Goal: Task Accomplishment & Management: Manage account settings

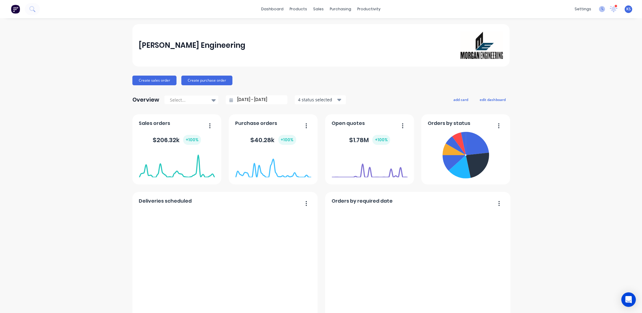
click at [599, 10] on icon at bounding box center [602, 9] width 6 height 6
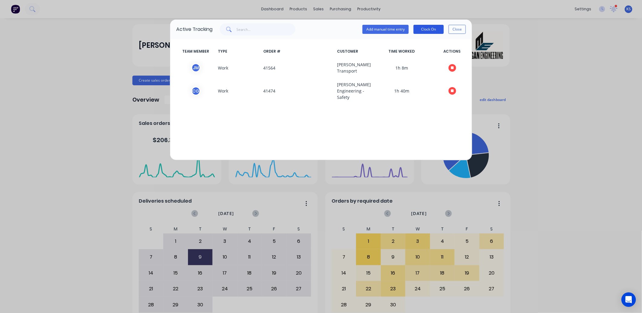
click at [434, 30] on button "Clock On" at bounding box center [428, 29] width 30 height 9
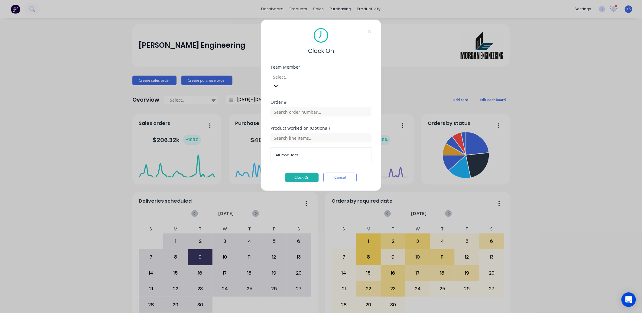
click at [298, 77] on div at bounding box center [315, 77] width 87 height 8
click at [304, 173] on button "Clock On" at bounding box center [301, 178] width 33 height 10
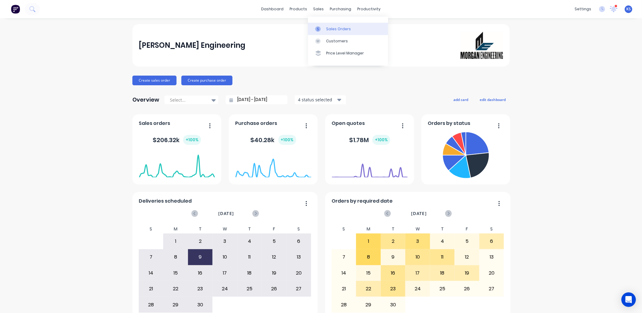
click at [335, 27] on div "Sales Orders" at bounding box center [338, 28] width 25 height 5
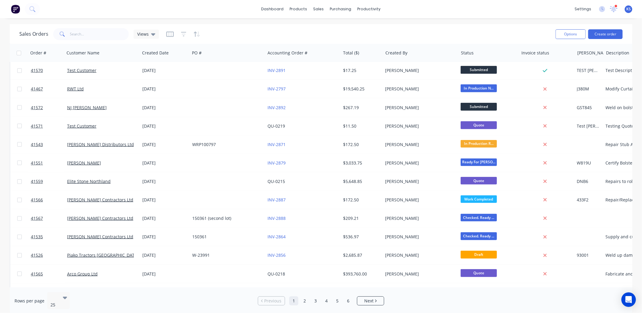
scroll to position [239, 0]
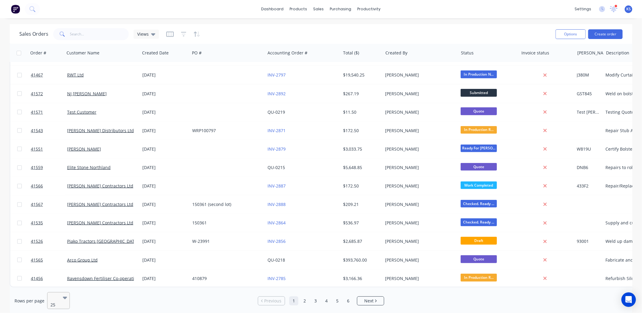
click at [66, 297] on icon at bounding box center [65, 297] width 4 height 7
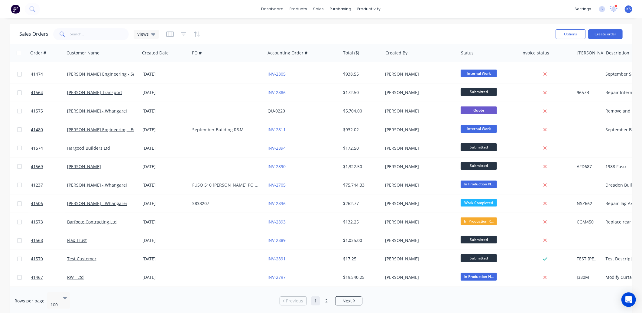
scroll to position [0, 0]
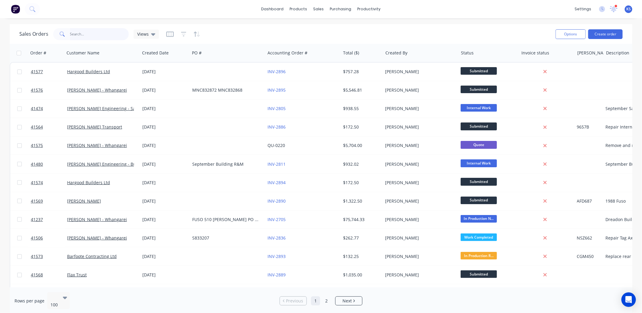
click at [82, 30] on input "text" at bounding box center [99, 34] width 59 height 12
type input "[PERSON_NAME]"
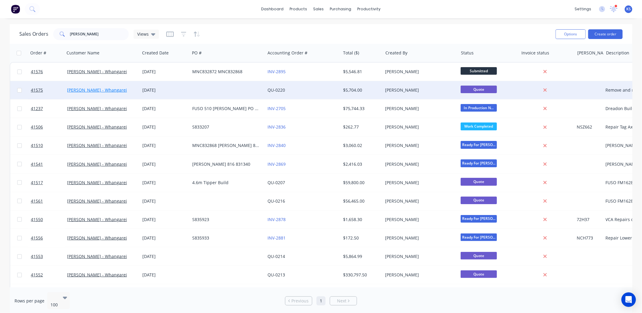
click at [84, 92] on link "[PERSON_NAME] - Whangarei" at bounding box center [97, 90] width 60 height 6
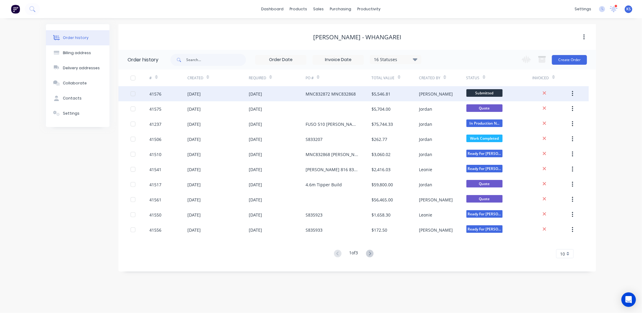
click at [156, 94] on div "41576" at bounding box center [156, 94] width 12 height 6
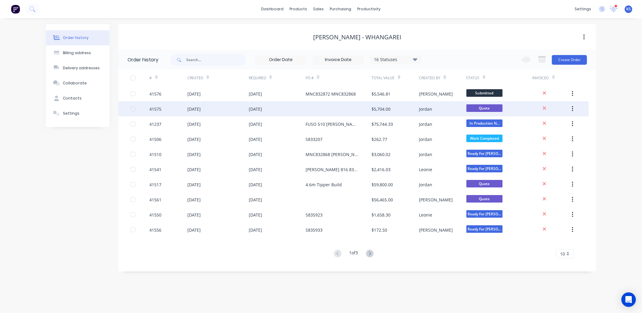
click at [189, 106] on div "[DATE]" at bounding box center [193, 109] width 13 height 6
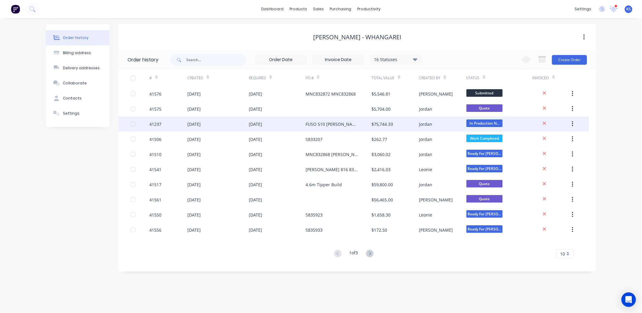
click at [201, 124] on div "[DATE]" at bounding box center [193, 124] width 13 height 6
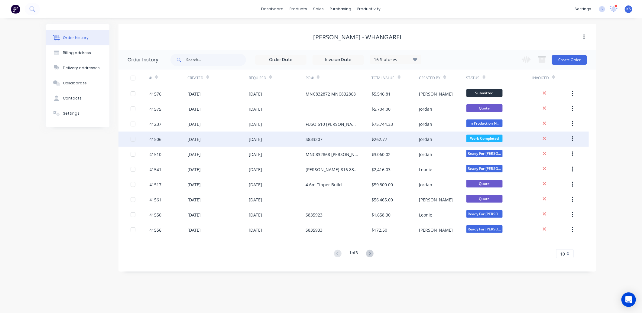
click at [201, 140] on div "[DATE]" at bounding box center [193, 139] width 13 height 6
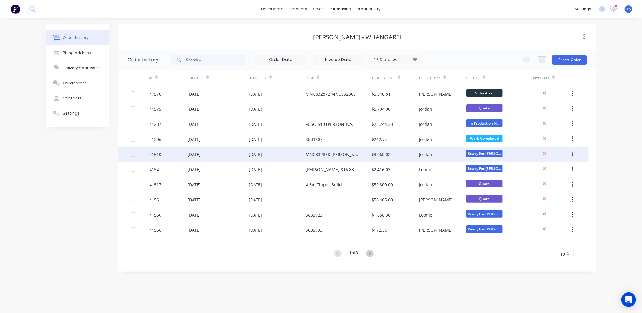
click at [243, 150] on div "[DATE]" at bounding box center [217, 154] width 61 height 15
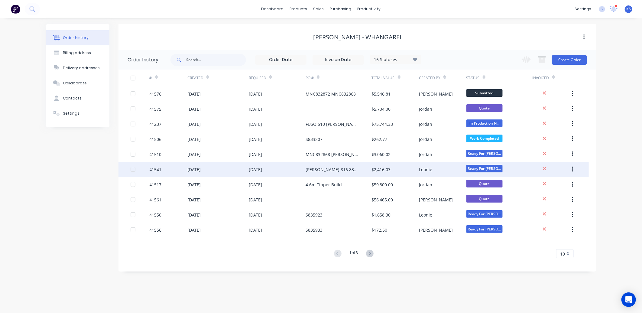
click at [199, 168] on div "[DATE]" at bounding box center [193, 169] width 13 height 6
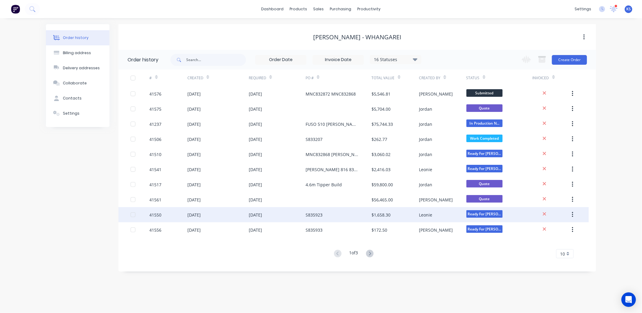
click at [197, 215] on div "[DATE]" at bounding box center [193, 215] width 13 height 6
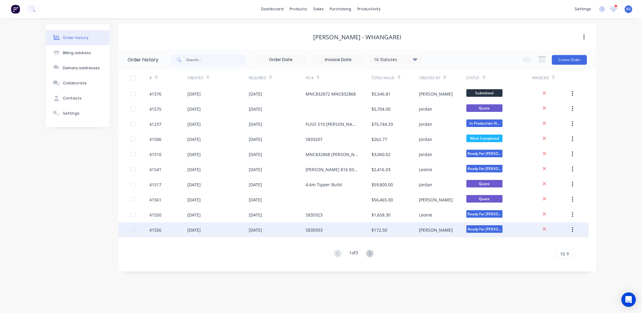
click at [205, 224] on div "[DATE]" at bounding box center [217, 229] width 61 height 15
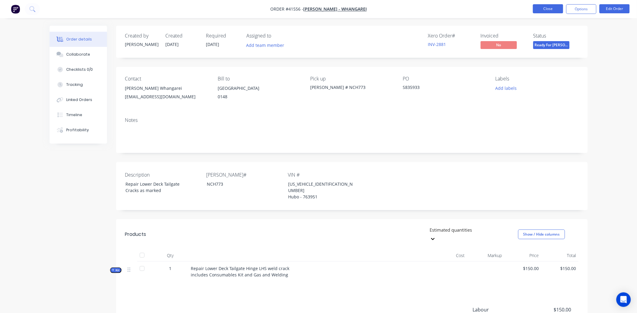
click at [545, 10] on button "Close" at bounding box center [548, 8] width 30 height 9
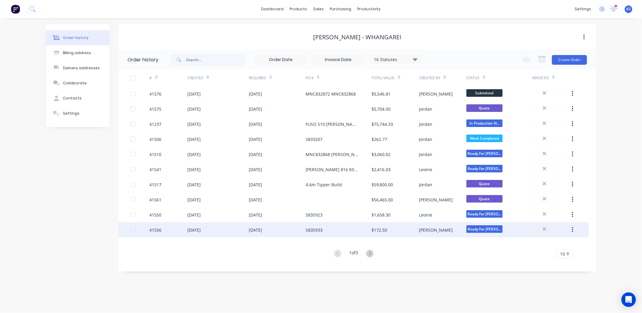
click at [222, 229] on div "[DATE]" at bounding box center [217, 229] width 61 height 15
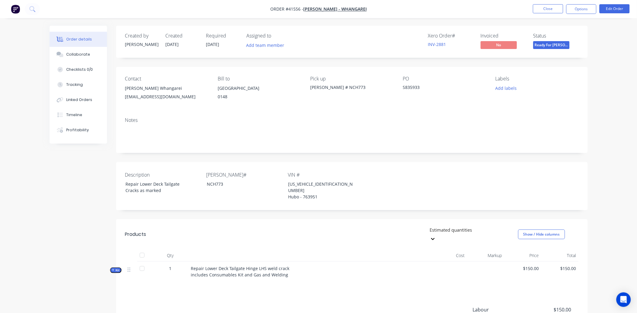
click at [414, 88] on div "S835933" at bounding box center [441, 88] width 76 height 8
click at [616, 8] on button "Edit Order" at bounding box center [614, 8] width 30 height 9
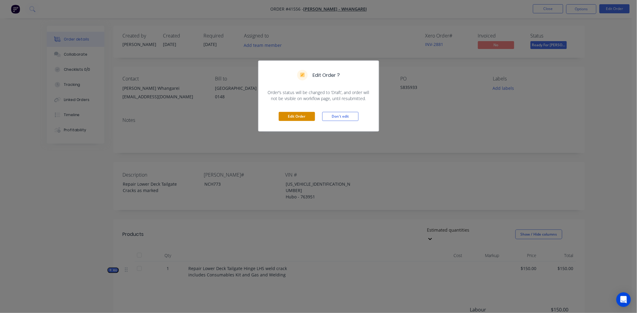
click at [294, 117] on button "Edit Order" at bounding box center [297, 116] width 36 height 9
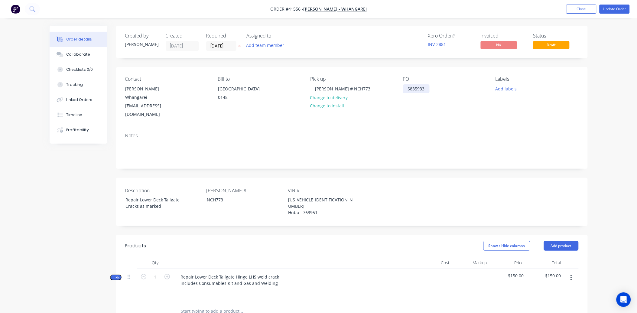
click at [418, 89] on div "S835933" at bounding box center [416, 88] width 27 height 9
click at [425, 89] on div "S8359933" at bounding box center [417, 88] width 29 height 9
click at [415, 128] on div "Notes" at bounding box center [351, 148] width 471 height 40
click at [617, 9] on button "Update Order" at bounding box center [614, 9] width 30 height 9
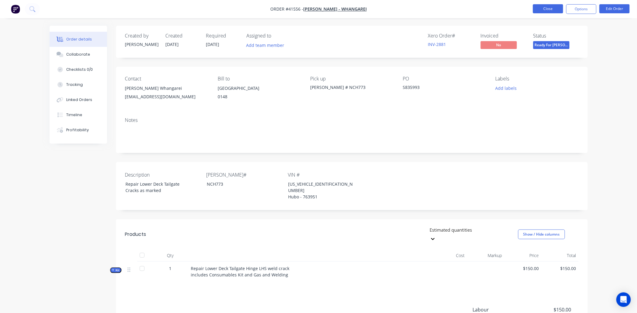
click at [557, 11] on button "Close" at bounding box center [548, 8] width 30 height 9
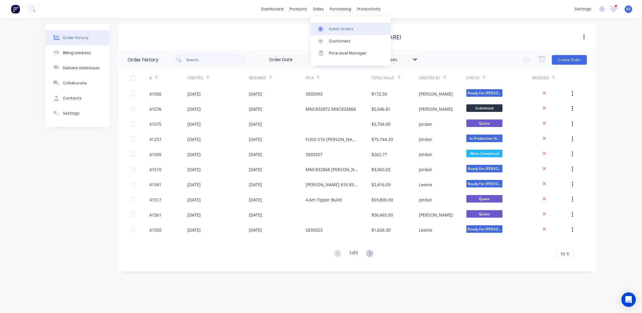
click at [329, 26] on div "Sales Orders" at bounding box center [341, 28] width 25 height 5
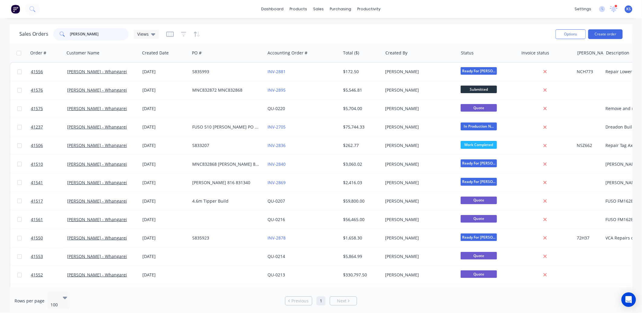
drag, startPoint x: 83, startPoint y: 35, endPoint x: 31, endPoint y: 34, distance: 52.0
click at [34, 37] on div "Sales Orders keith Views" at bounding box center [89, 34] width 140 height 12
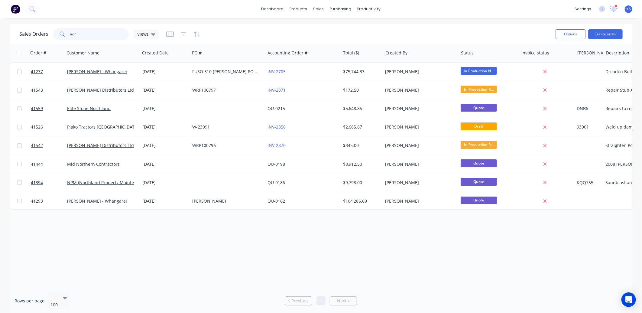
type input "nor"
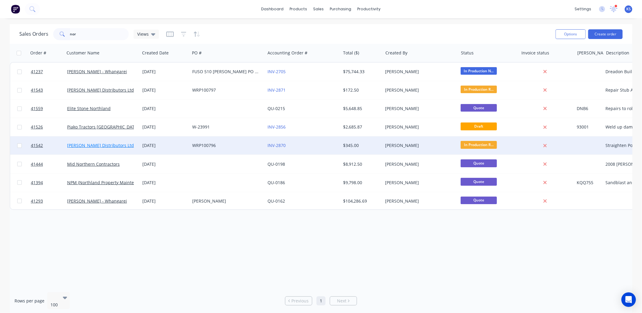
click at [93, 146] on link "[PERSON_NAME] Distributors Ltd" at bounding box center [100, 145] width 67 height 6
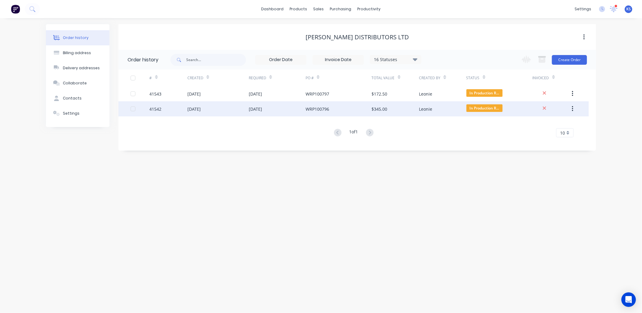
click at [208, 104] on div "[DATE]" at bounding box center [217, 108] width 61 height 15
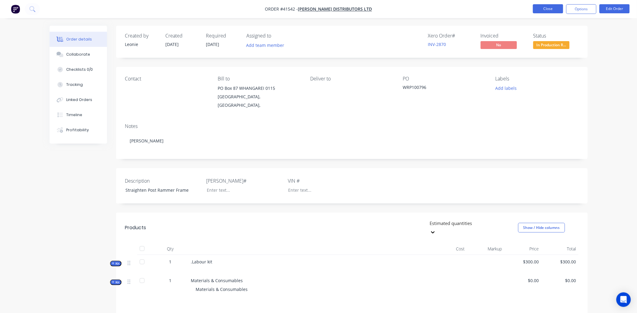
click at [537, 10] on button "Close" at bounding box center [548, 8] width 30 height 9
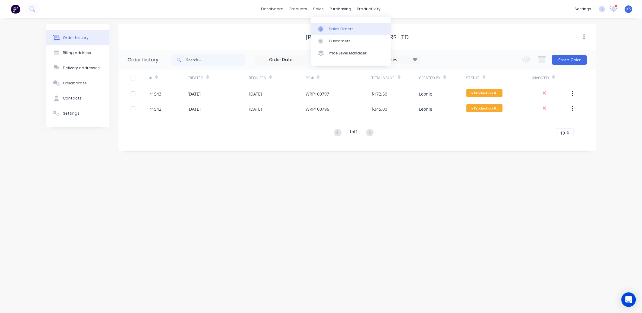
click at [333, 27] on div "Sales Orders" at bounding box center [341, 28] width 25 height 5
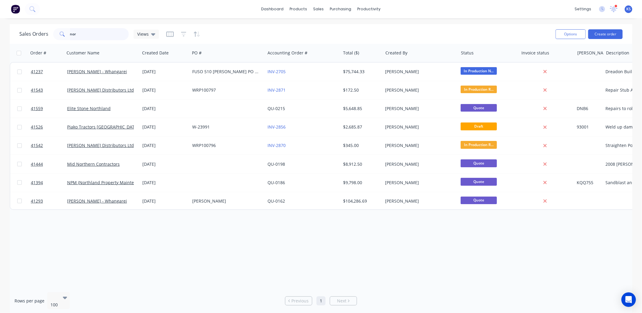
click at [100, 33] on input "nor" at bounding box center [99, 34] width 59 height 12
type input "n"
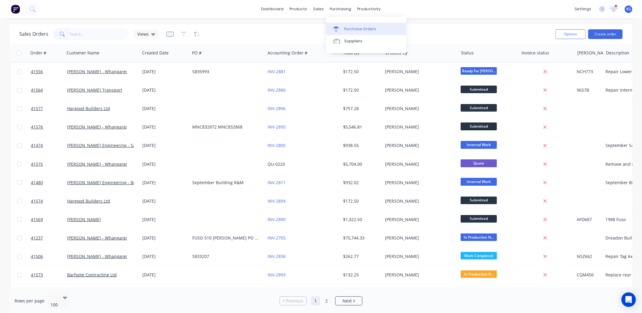
click at [351, 32] on link "Purchase Orders" at bounding box center [366, 29] width 80 height 12
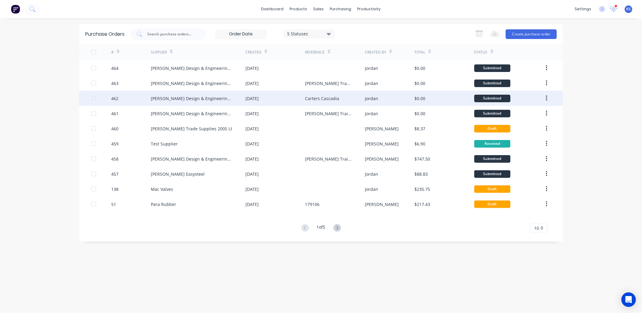
click at [162, 101] on div "[PERSON_NAME] Design & Engineering Ltd" at bounding box center [192, 98] width 82 height 6
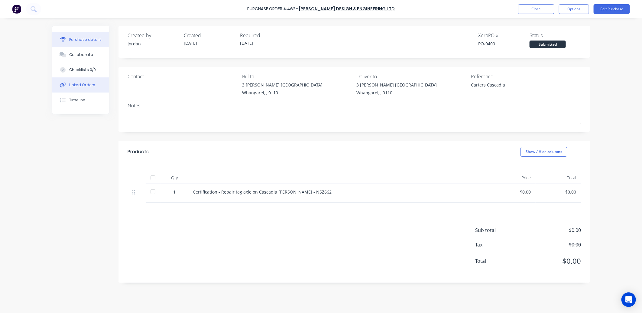
click at [88, 86] on div "Linked Orders" at bounding box center [82, 84] width 26 height 5
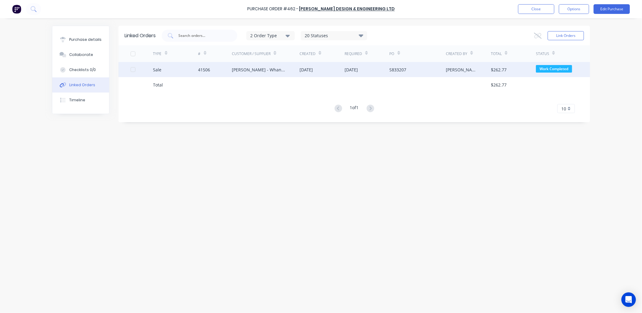
click at [265, 69] on div "[PERSON_NAME] - Whangarei" at bounding box center [260, 69] width 56 height 6
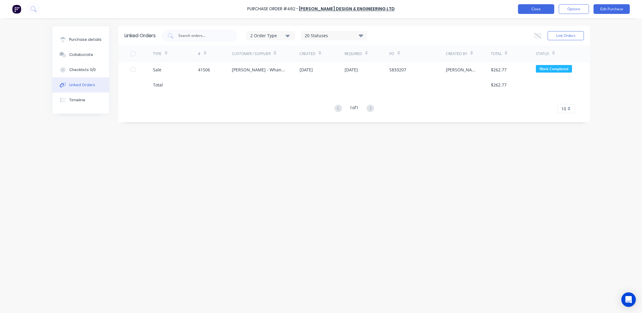
click at [533, 10] on button "Close" at bounding box center [536, 9] width 36 height 10
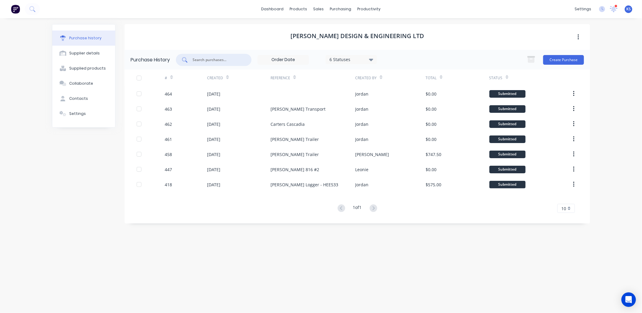
click at [206, 61] on input "text" at bounding box center [217, 60] width 50 height 6
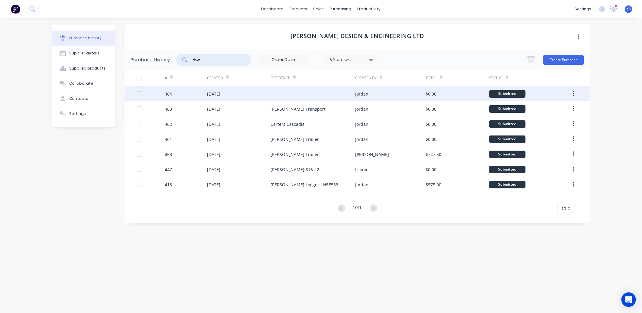
type input "daw"
click at [212, 92] on div "[DATE]" at bounding box center [213, 94] width 13 height 6
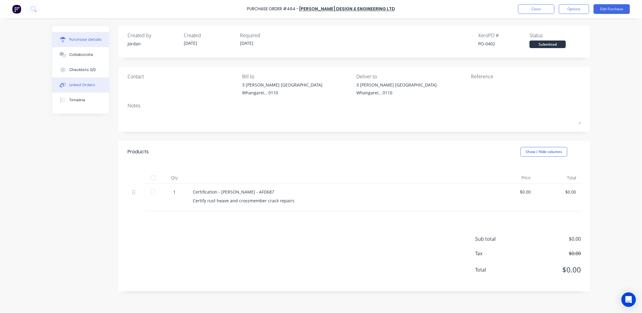
click at [79, 86] on div "Linked Orders" at bounding box center [82, 84] width 26 height 5
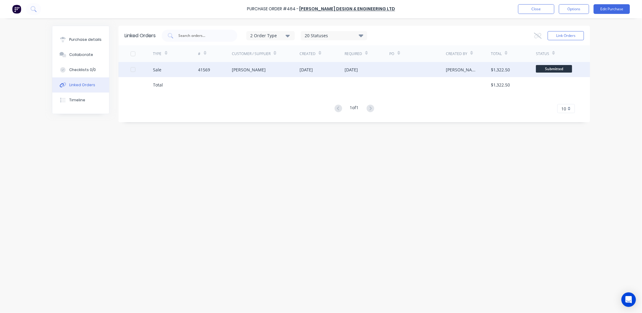
click at [248, 69] on div "[PERSON_NAME]" at bounding box center [249, 69] width 34 height 6
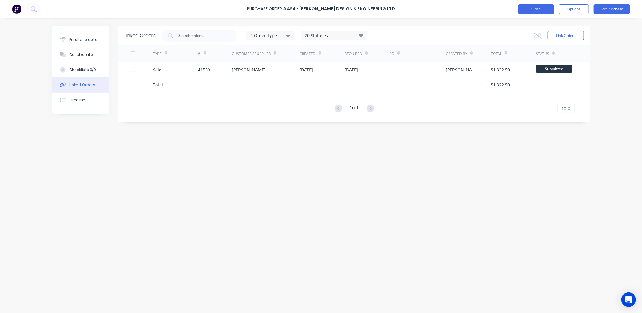
click at [534, 7] on button "Close" at bounding box center [536, 9] width 36 height 10
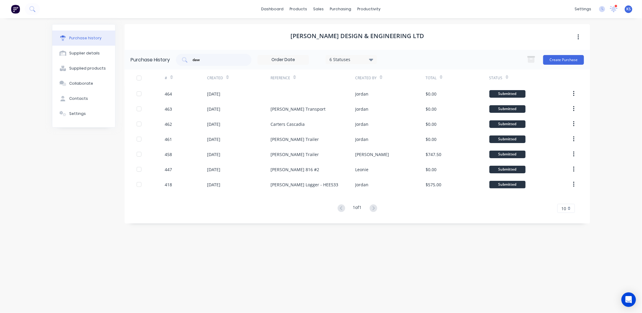
drag, startPoint x: 209, startPoint y: 56, endPoint x: 144, endPoint y: 70, distance: 66.7
click at [154, 68] on div "Purchase History daw 6 Statuses 6 Statuses Create Purchase" at bounding box center [356, 60] width 465 height 20
click at [241, 241] on div "Dawson Design & Engineering Ltd Purchase History daw 6 Statuses 6 Statuses Crea…" at bounding box center [356, 162] width 465 height 276
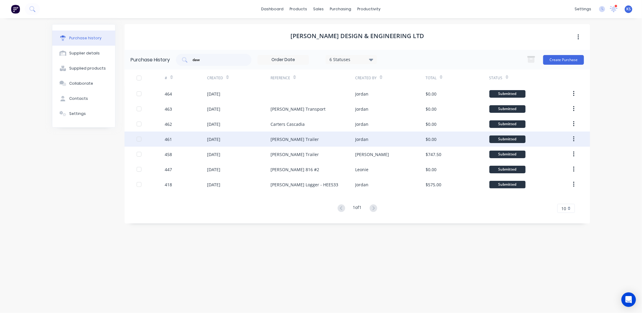
click at [218, 139] on div "[DATE]" at bounding box center [213, 139] width 13 height 6
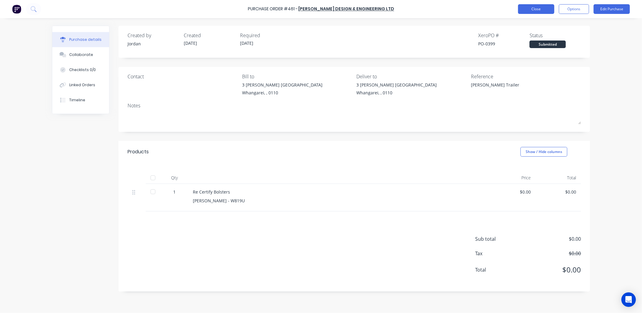
click at [519, 8] on button "Close" at bounding box center [536, 9] width 36 height 10
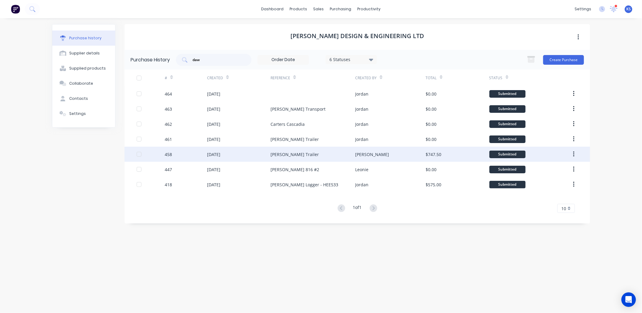
click at [257, 157] on div "[DATE]" at bounding box center [238, 154] width 63 height 15
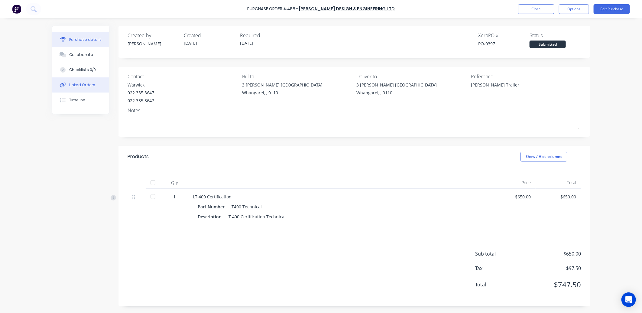
click at [78, 82] on button "Linked Orders" at bounding box center [80, 84] width 57 height 15
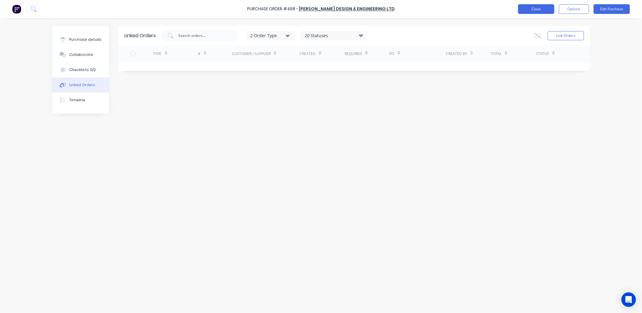
click at [531, 10] on button "Close" at bounding box center [536, 9] width 36 height 10
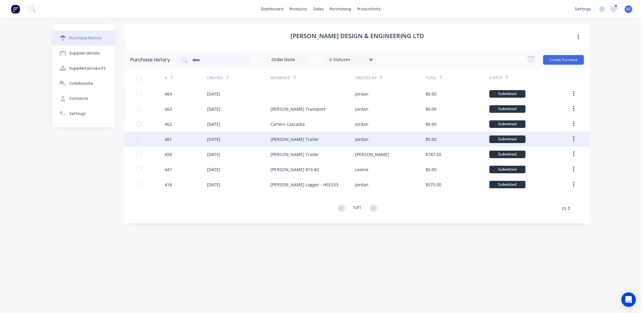
click at [218, 140] on div "[DATE]" at bounding box center [213, 139] width 13 height 6
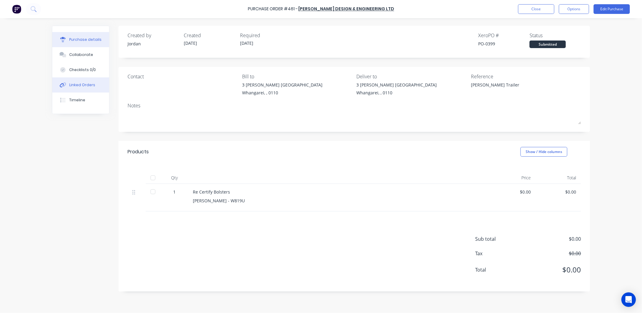
click at [89, 85] on div "Linked Orders" at bounding box center [82, 84] width 26 height 5
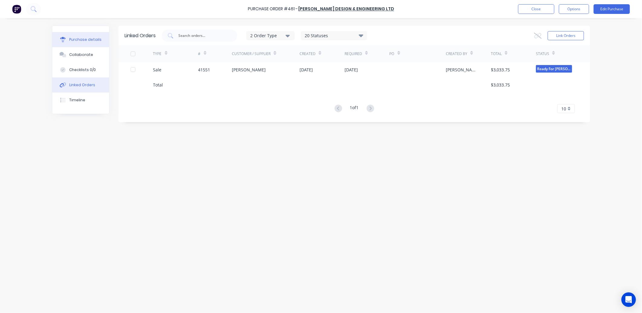
click at [86, 41] on div "Purchase details" at bounding box center [85, 39] width 32 height 5
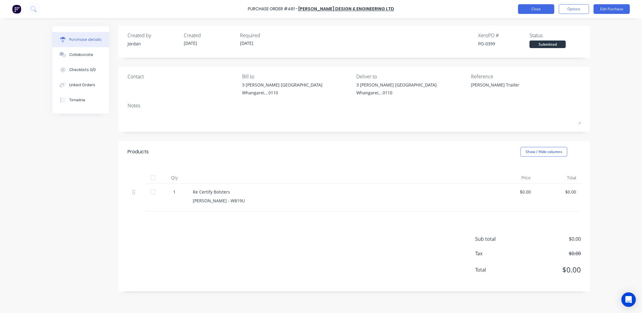
click at [540, 8] on button "Close" at bounding box center [536, 9] width 36 height 10
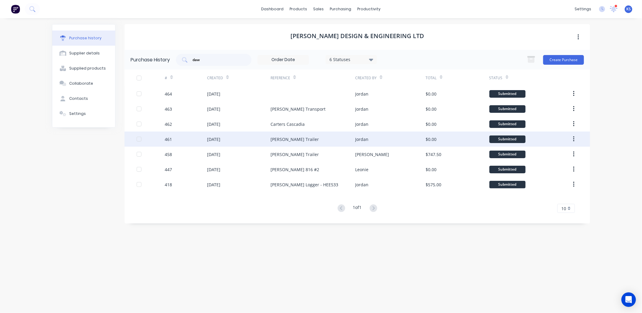
click at [233, 137] on div "[DATE]" at bounding box center [238, 138] width 63 height 15
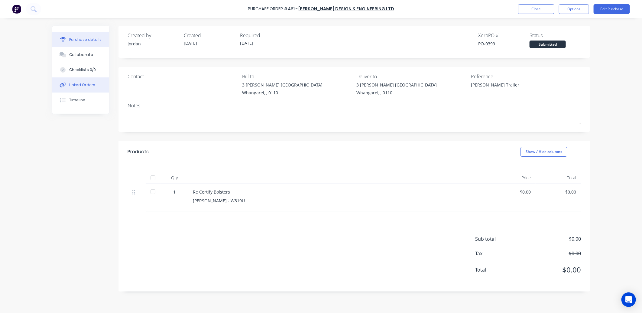
click at [86, 88] on button "Linked Orders" at bounding box center [80, 84] width 57 height 15
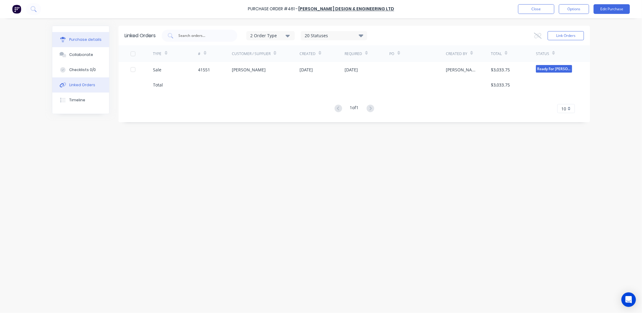
click at [86, 41] on div "Purchase details" at bounding box center [85, 39] width 32 height 5
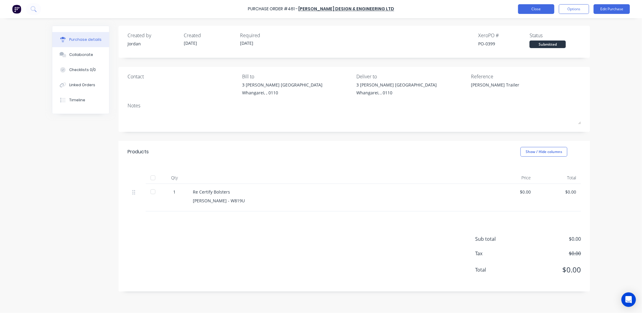
click at [530, 10] on button "Close" at bounding box center [536, 9] width 36 height 10
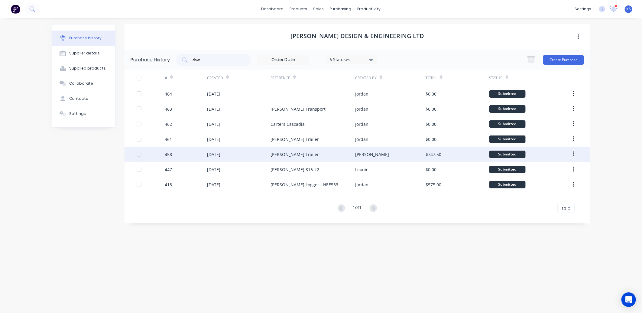
click at [283, 156] on div "[PERSON_NAME] Trailer" at bounding box center [294, 154] width 48 height 6
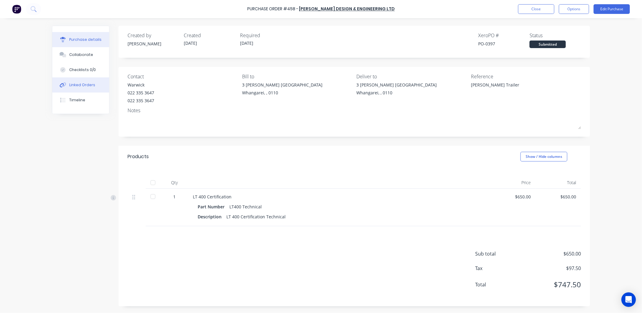
click at [89, 85] on div "Linked Orders" at bounding box center [82, 84] width 26 height 5
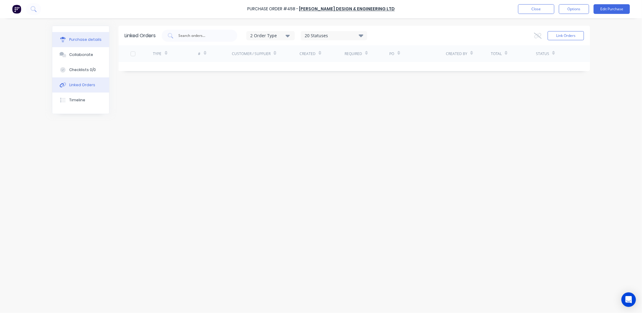
click at [76, 42] on button "Purchase details" at bounding box center [80, 39] width 57 height 15
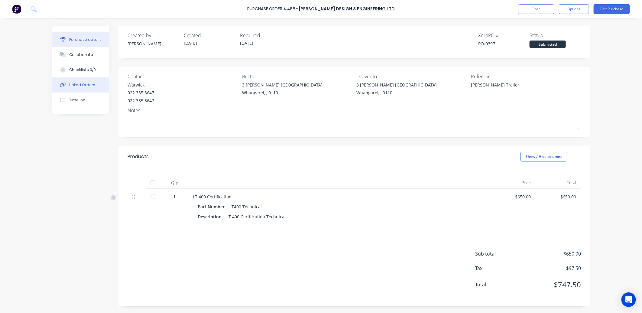
click at [73, 82] on div "Linked Orders" at bounding box center [82, 84] width 26 height 5
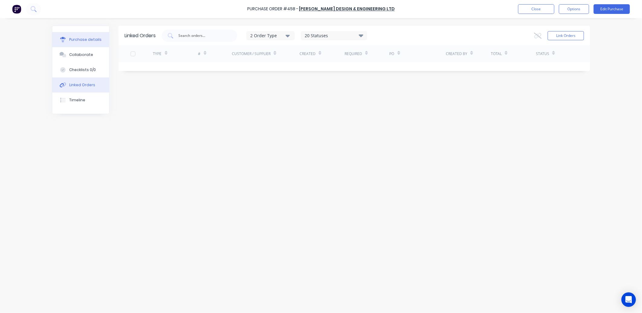
click at [84, 47] on button "Purchase details" at bounding box center [80, 39] width 57 height 15
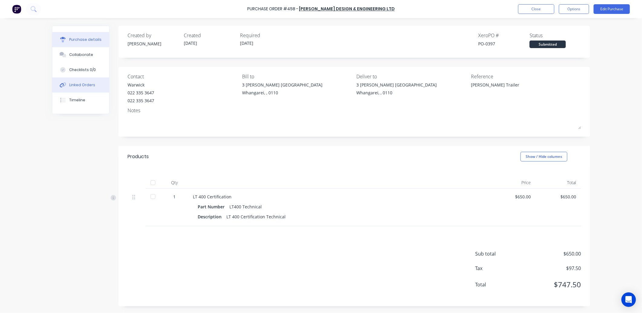
click at [75, 81] on button "Linked Orders" at bounding box center [80, 84] width 57 height 15
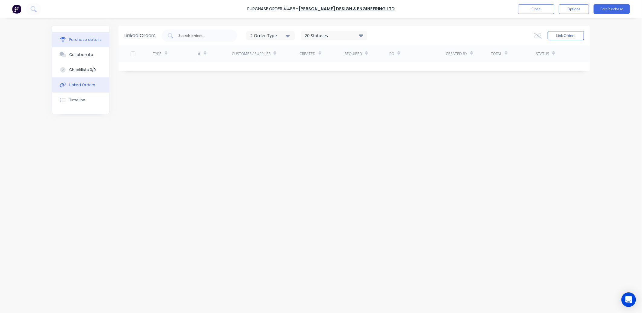
click at [74, 37] on div "Purchase details" at bounding box center [85, 39] width 32 height 5
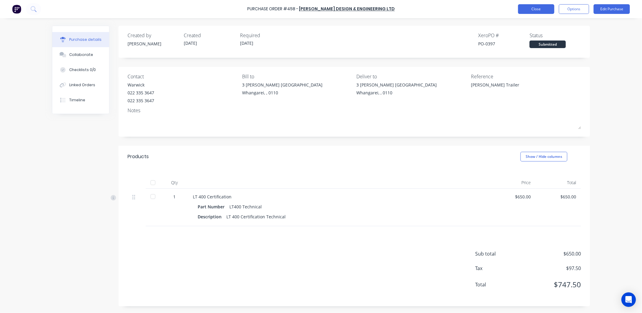
click at [531, 10] on button "Close" at bounding box center [536, 9] width 36 height 10
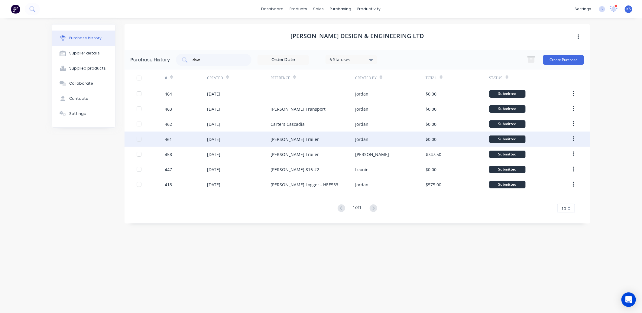
click at [215, 139] on div "[DATE]" at bounding box center [213, 139] width 13 height 6
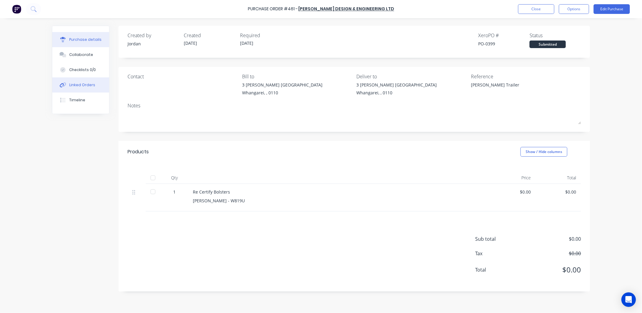
click at [86, 86] on div "Linked Orders" at bounding box center [82, 84] width 26 height 5
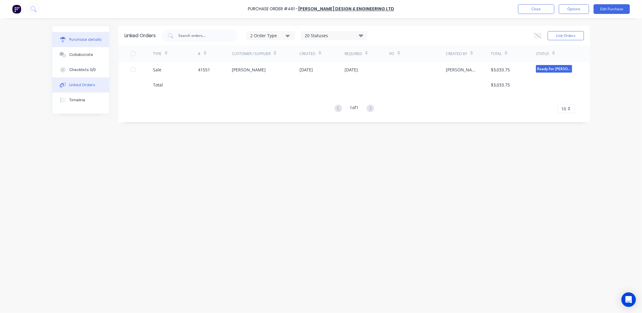
click at [69, 40] on div "Purchase details" at bounding box center [85, 39] width 32 height 5
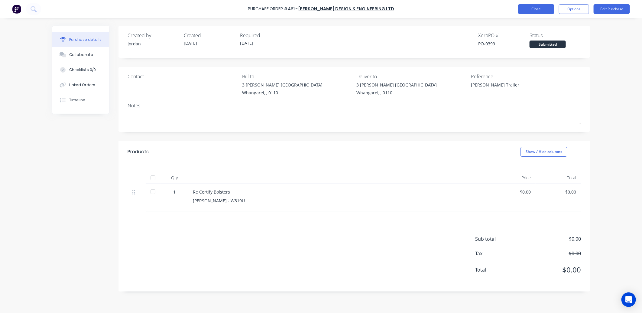
click at [534, 8] on button "Close" at bounding box center [536, 9] width 36 height 10
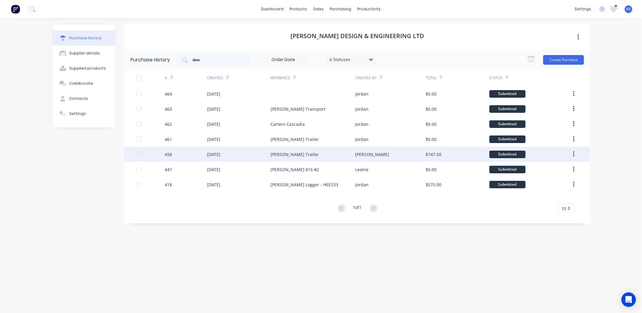
click at [245, 151] on div "[DATE]" at bounding box center [238, 154] width 63 height 15
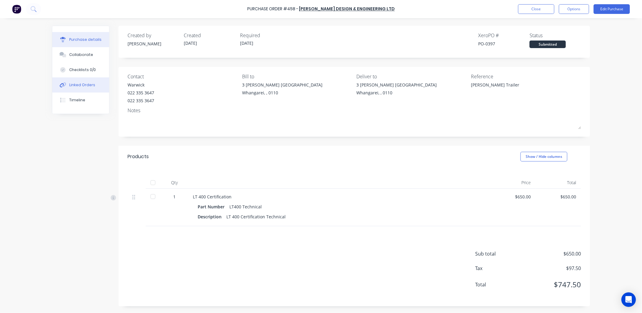
click at [85, 85] on div "Linked Orders" at bounding box center [82, 84] width 26 height 5
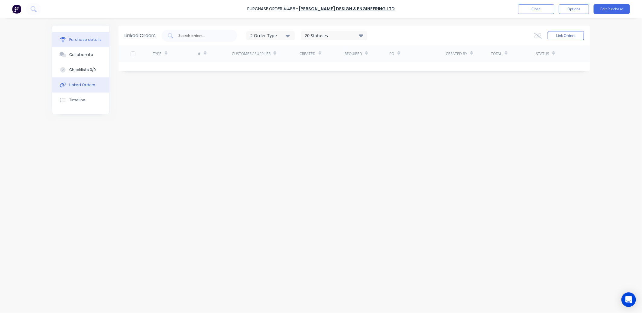
click at [86, 40] on div "Purchase details" at bounding box center [85, 39] width 32 height 5
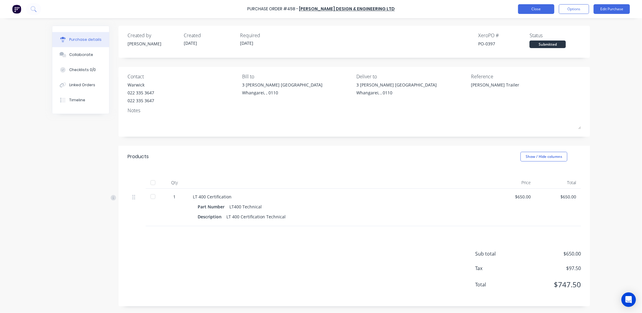
click at [545, 10] on button "Close" at bounding box center [536, 9] width 36 height 10
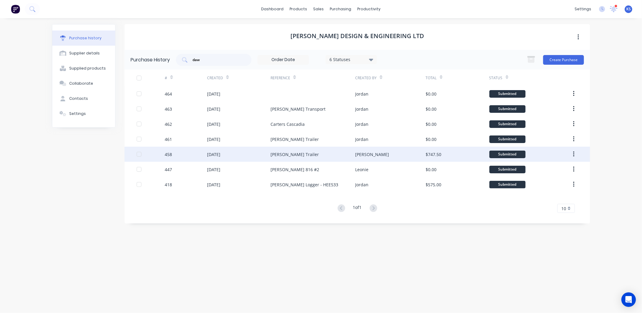
click at [284, 156] on div "[PERSON_NAME] Trailer" at bounding box center [294, 154] width 48 height 6
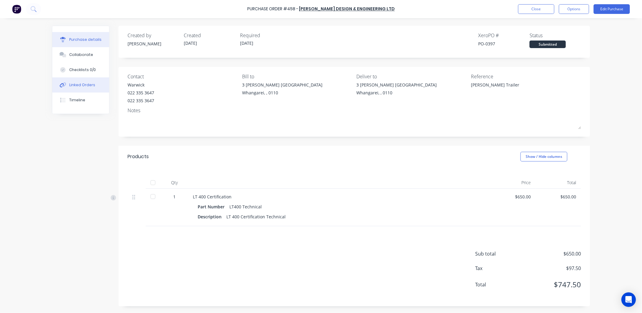
click at [78, 80] on button "Linked Orders" at bounding box center [80, 84] width 57 height 15
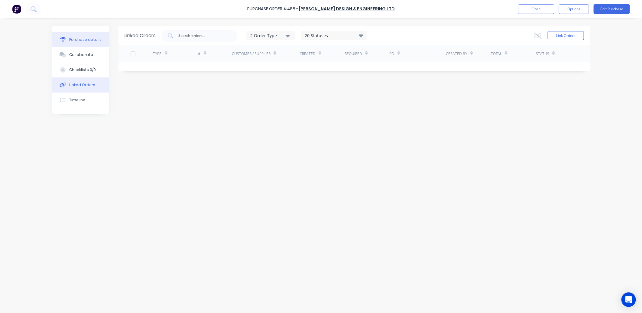
click at [73, 38] on div "Purchase details" at bounding box center [85, 39] width 32 height 5
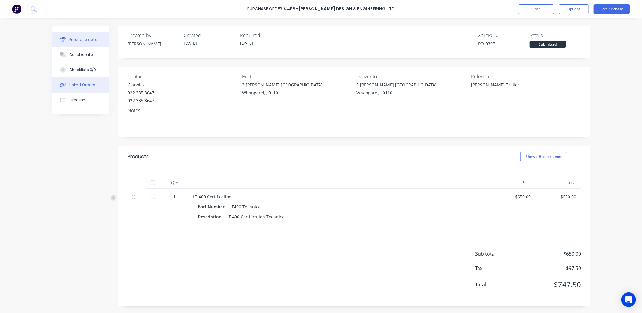
click at [78, 86] on div "Linked Orders" at bounding box center [82, 84] width 26 height 5
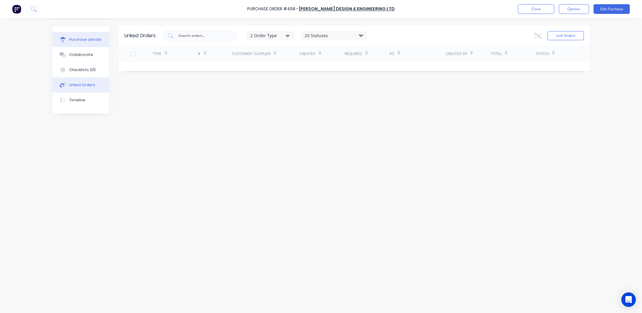
click at [78, 39] on div "Purchase details" at bounding box center [85, 39] width 32 height 5
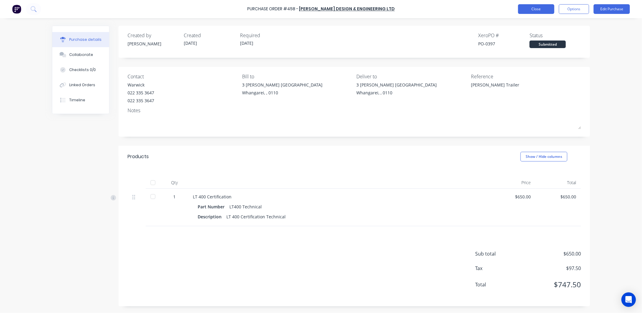
click at [531, 11] on button "Close" at bounding box center [536, 9] width 36 height 10
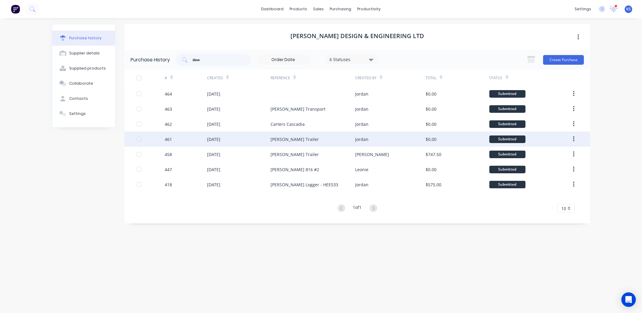
click at [267, 145] on div "[DATE]" at bounding box center [238, 138] width 63 height 15
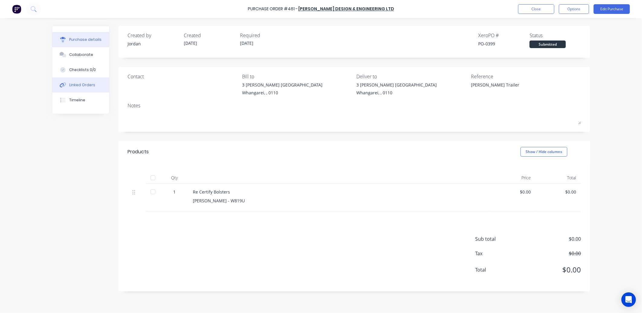
click at [74, 85] on div "Linked Orders" at bounding box center [82, 84] width 26 height 5
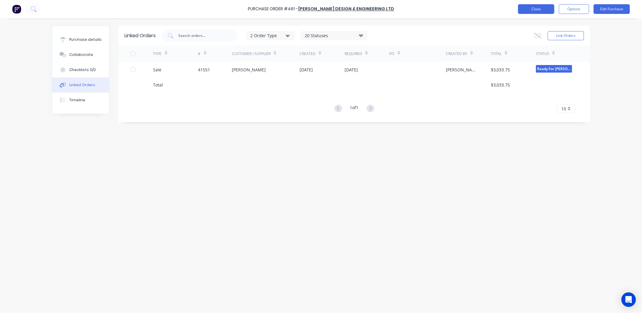
click at [535, 10] on button "Close" at bounding box center [536, 9] width 36 height 10
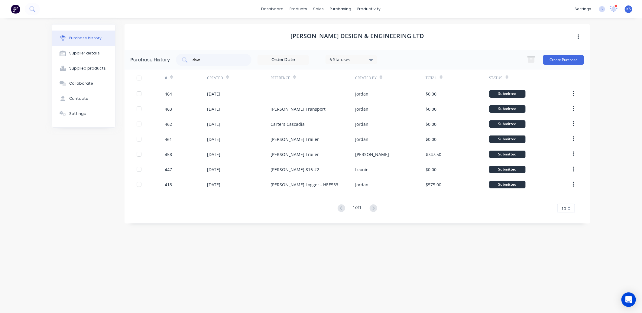
click at [173, 56] on div "Purchase History daw 6 Statuses 6 Statuses Create Purchase" at bounding box center [356, 60] width 465 height 20
click at [343, 40] on div "Customers" at bounding box center [340, 40] width 22 height 5
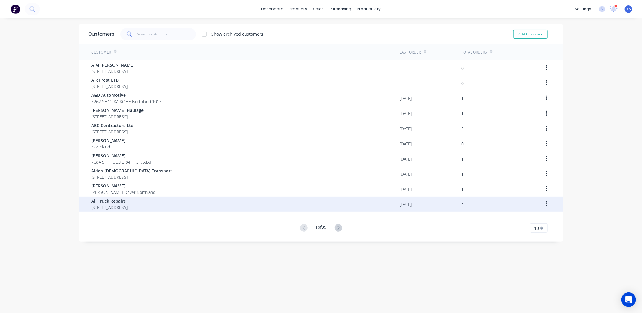
scroll to position [12, 0]
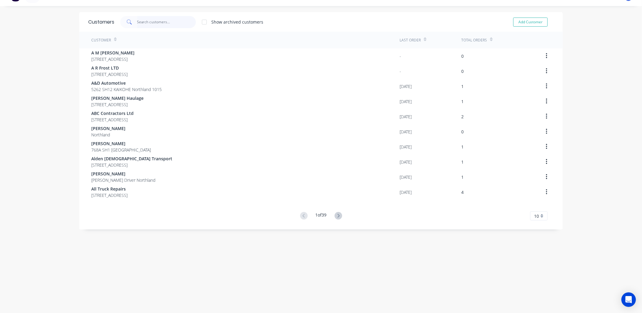
click at [142, 23] on input "text" at bounding box center [166, 22] width 59 height 12
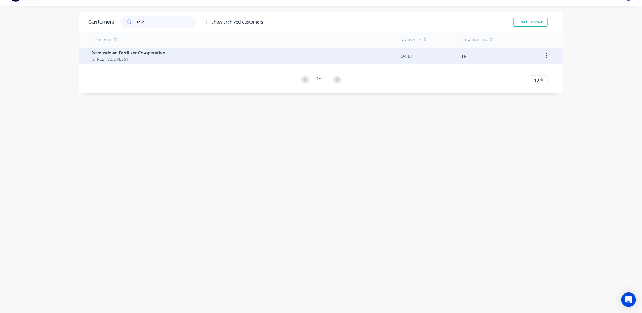
type input "rave"
click at [131, 52] on span "Ravensdown Fertiliser Co-operative" at bounding box center [128, 53] width 74 height 6
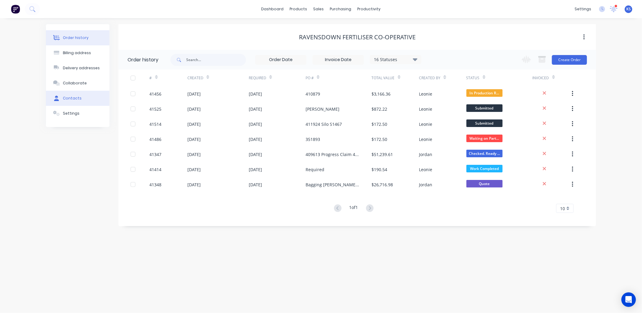
click at [72, 95] on button "Contacts" at bounding box center [77, 98] width 63 height 15
select select "NZ"
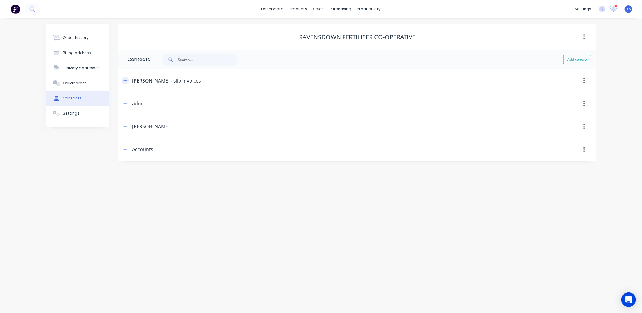
click at [123, 80] on icon "button" at bounding box center [125, 81] width 4 height 4
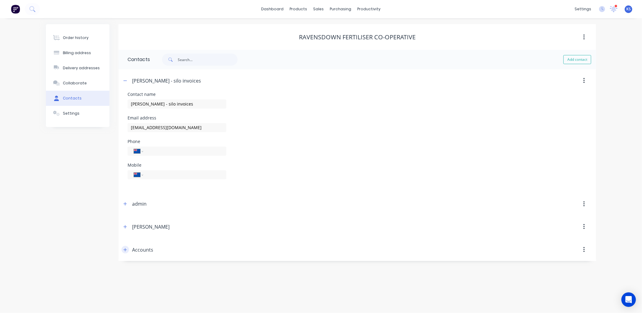
click at [124, 249] on icon "button" at bounding box center [125, 249] width 4 height 4
click at [124, 249] on icon "button" at bounding box center [123, 249] width 4 height 4
click at [581, 252] on button "button" at bounding box center [584, 249] width 14 height 11
click at [561, 268] on div "Delete" at bounding box center [562, 265] width 47 height 9
click at [129, 227] on div "Gary Williams" at bounding box center [299, 226] width 356 height 11
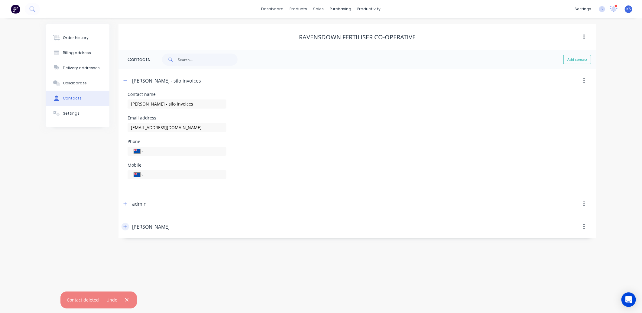
click at [123, 227] on button "button" at bounding box center [125, 227] width 8 height 8
click at [123, 227] on icon "button" at bounding box center [123, 226] width 4 height 4
click at [124, 204] on icon "button" at bounding box center [125, 204] width 4 height 4
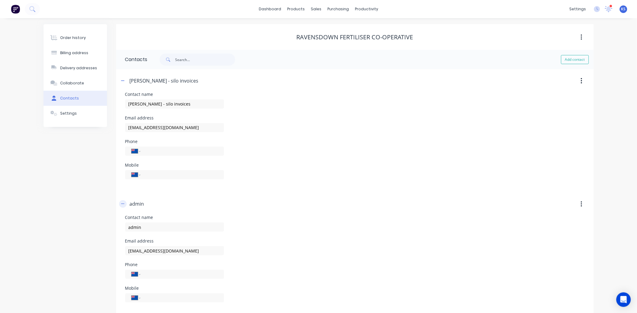
click at [124, 204] on icon "button" at bounding box center [123, 204] width 4 height 4
click at [126, 80] on icon "button" at bounding box center [125, 81] width 4 height 4
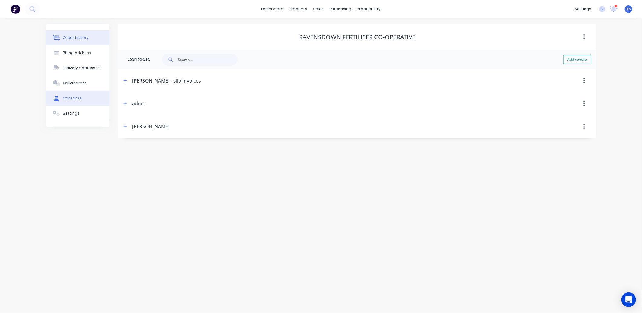
click at [66, 37] on div "Order history" at bounding box center [76, 37] width 26 height 5
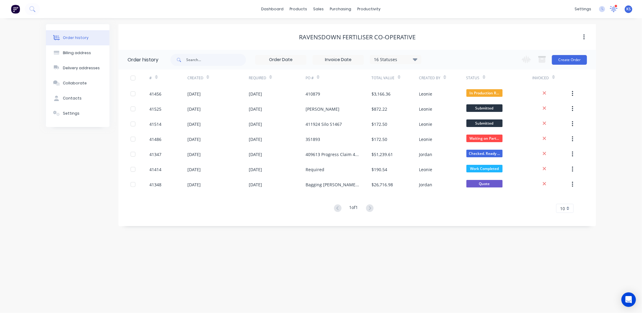
click at [612, 10] on icon at bounding box center [613, 8] width 5 height 5
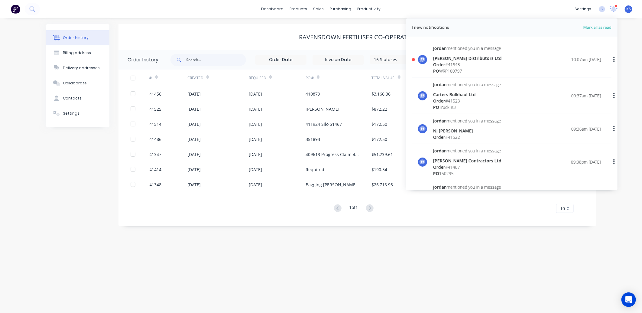
click at [451, 65] on div "Order # 41543" at bounding box center [467, 64] width 69 height 6
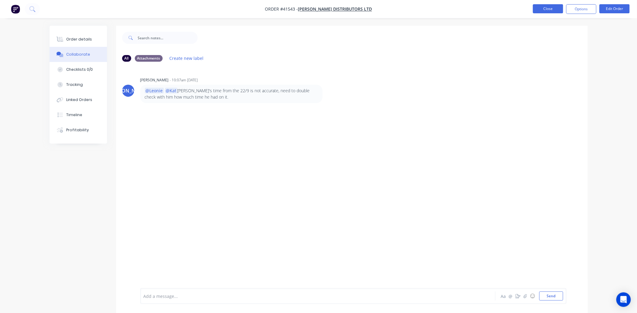
click at [547, 7] on button "Close" at bounding box center [548, 8] width 30 height 9
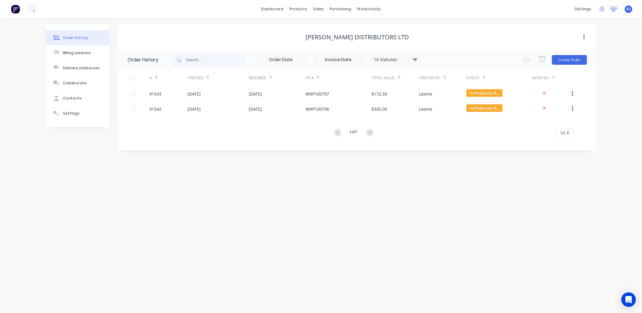
click at [610, 8] on icon at bounding box center [614, 9] width 8 height 6
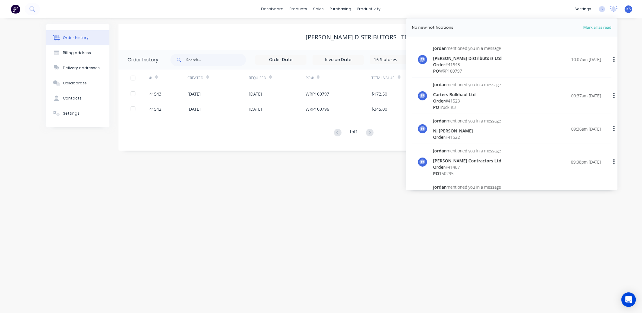
click at [604, 28] on span "Mark all as read" at bounding box center [586, 27] width 50 height 6
click at [587, 26] on span "Mark all as read" at bounding box center [586, 27] width 50 height 6
click at [473, 237] on div "Order history Billing address Delivery addresses Collaborate Contacts Settings …" at bounding box center [321, 165] width 642 height 295
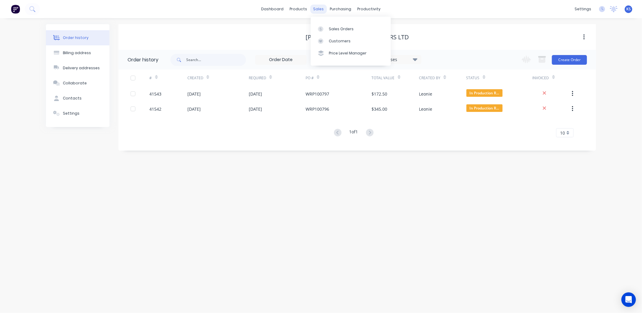
click at [318, 8] on div "sales" at bounding box center [318, 9] width 17 height 9
click at [333, 29] on div "Sales Orders" at bounding box center [341, 28] width 25 height 5
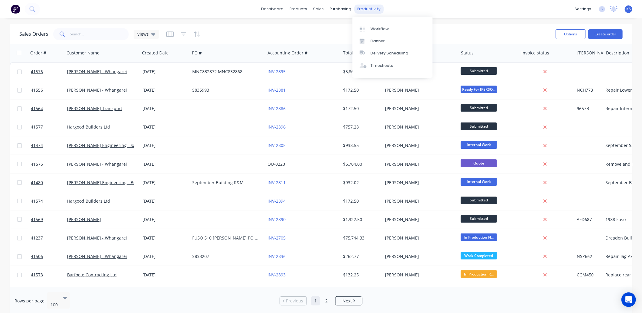
click at [363, 9] on div "productivity" at bounding box center [368, 9] width 29 height 9
click at [378, 27] on div "Workflow" at bounding box center [379, 28] width 18 height 5
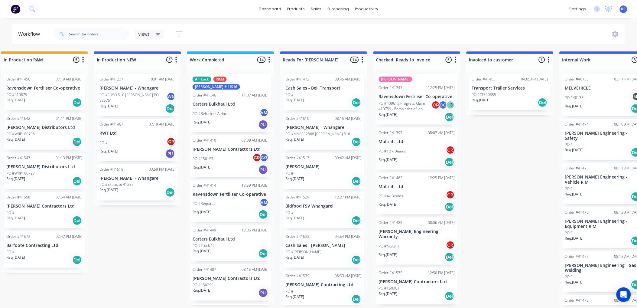
click at [402, 102] on p "PO #409613 Progress Claim 410759 - Remainder of job" at bounding box center [405, 106] width 53 height 11
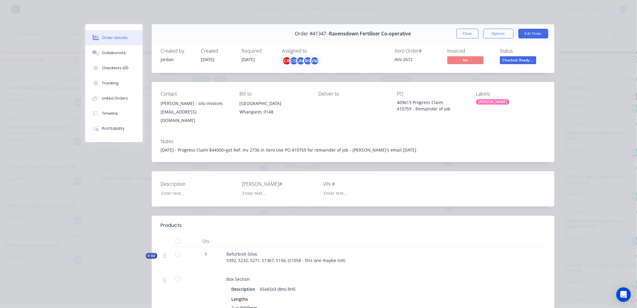
click at [468, 31] on button "Close" at bounding box center [467, 34] width 22 height 10
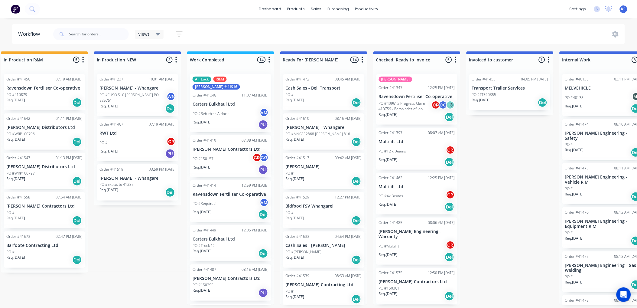
scroll to position [33, 0]
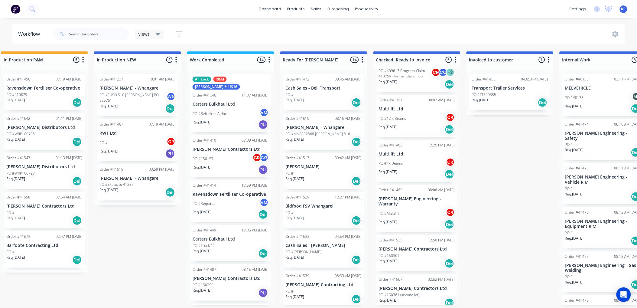
click at [401, 208] on div "PO #Multilift CR" at bounding box center [417, 213] width 76 height 11
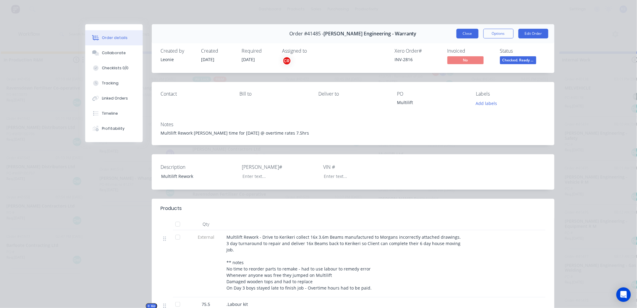
click at [462, 33] on button "Close" at bounding box center [467, 34] width 22 height 10
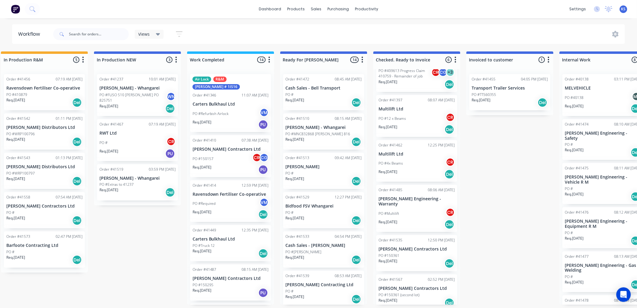
scroll to position [2, 198]
click at [397, 297] on p "Req. 22/09/25" at bounding box center [388, 299] width 19 height 5
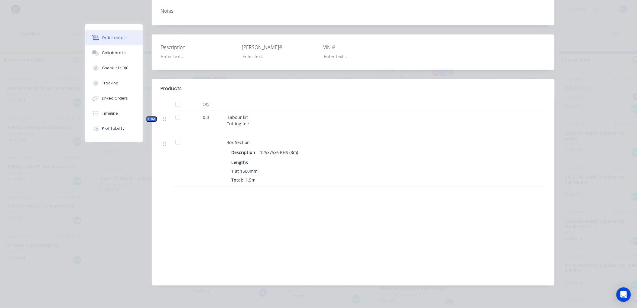
scroll to position [0, 0]
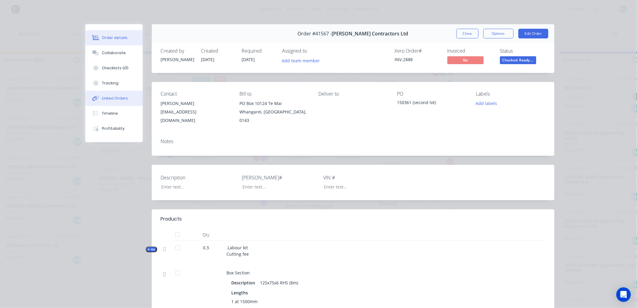
click at [116, 94] on button "Linked Orders" at bounding box center [113, 98] width 57 height 15
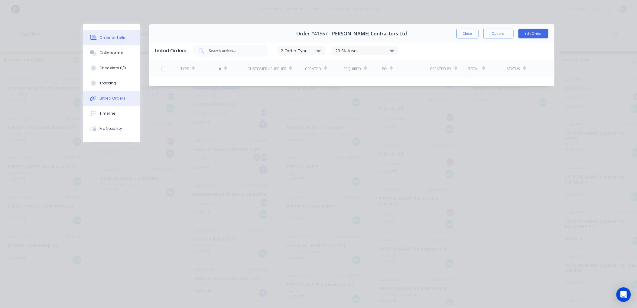
click at [103, 42] on button "Order details" at bounding box center [111, 37] width 57 height 15
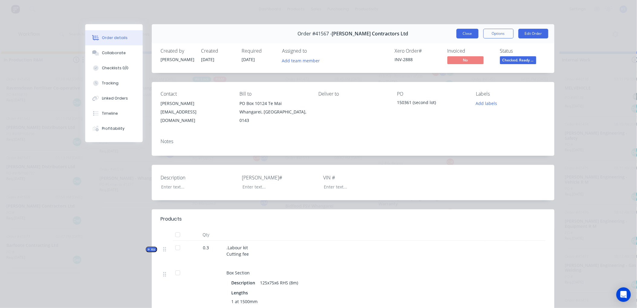
click at [460, 35] on button "Close" at bounding box center [467, 34] width 22 height 10
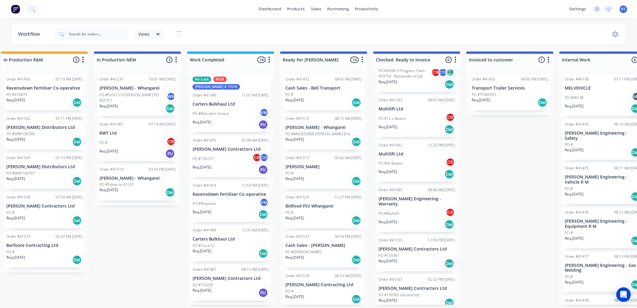
click at [407, 253] on div "PO #150361" at bounding box center [417, 255] width 76 height 5
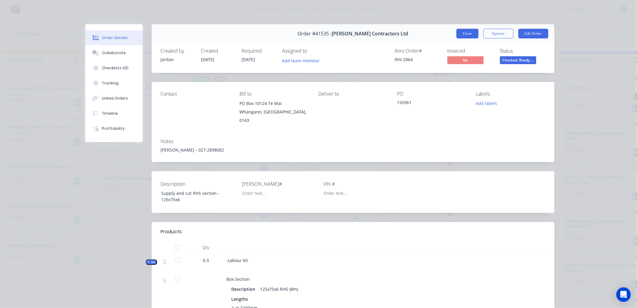
click at [462, 32] on button "Close" at bounding box center [467, 34] width 22 height 10
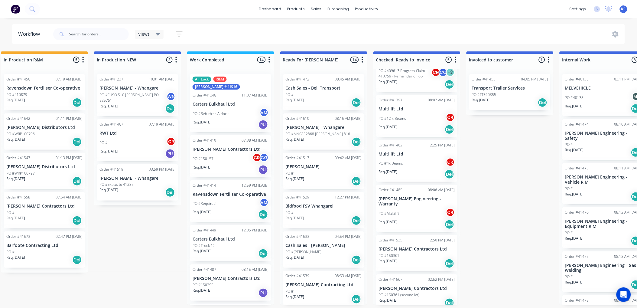
click at [406, 297] on div "Req. 22/09/25 Del" at bounding box center [417, 302] width 76 height 10
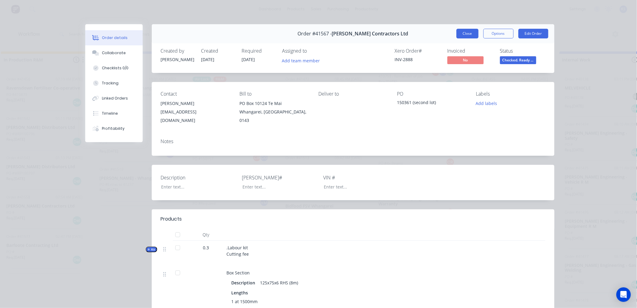
click at [458, 32] on button "Close" at bounding box center [467, 34] width 22 height 10
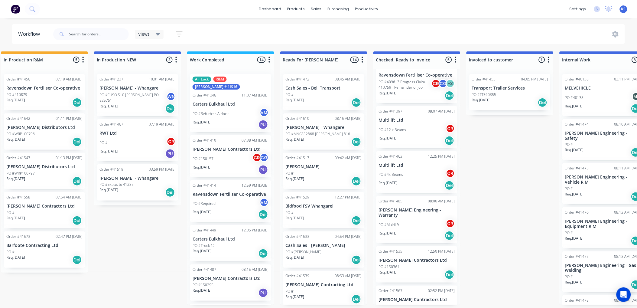
scroll to position [33, 0]
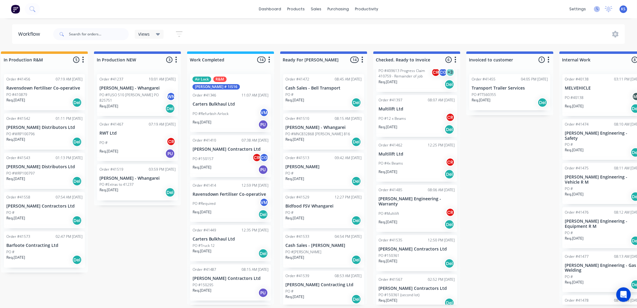
click at [596, 9] on icon at bounding box center [597, 9] width 6 height 6
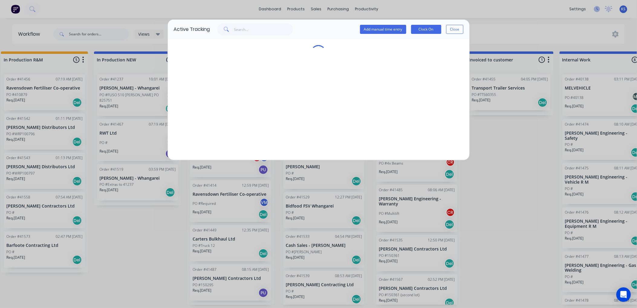
scroll to position [0, 198]
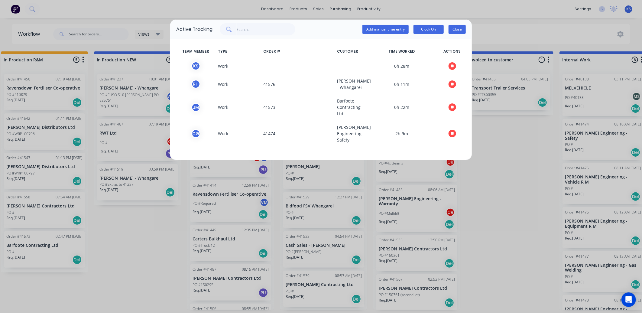
click at [459, 27] on button "Close" at bounding box center [456, 29] width 17 height 9
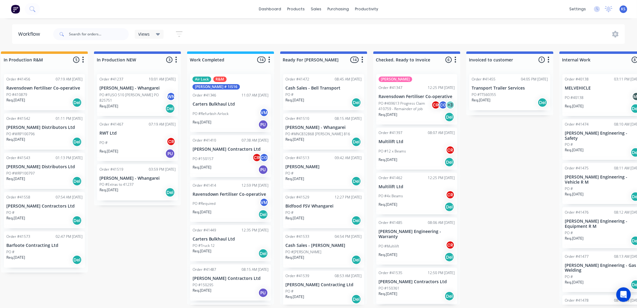
scroll to position [33, 0]
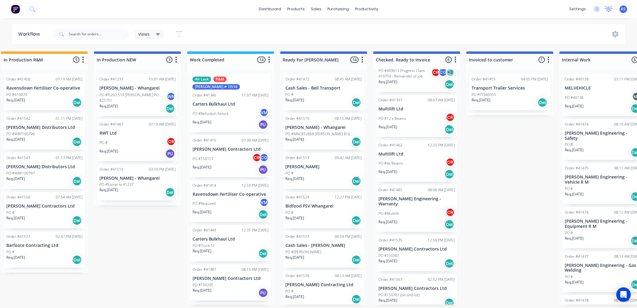
click at [608, 12] on div at bounding box center [609, 9] width 8 height 9
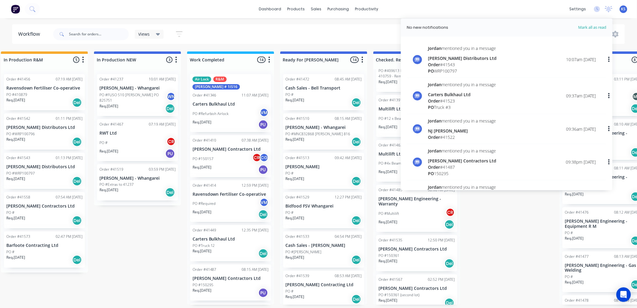
click at [521, 259] on div "Submitted 17 Status colour #273444 hex #273444 Save Cancel Summaries Total orde…" at bounding box center [301, 177] width 1008 height 253
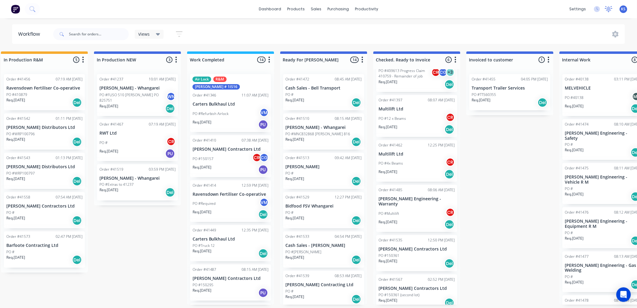
click at [607, 11] on icon at bounding box center [609, 9] width 8 height 6
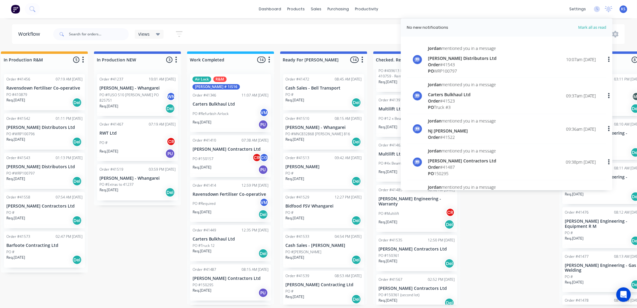
click at [444, 64] on div "Order # 41543" at bounding box center [462, 64] width 69 height 6
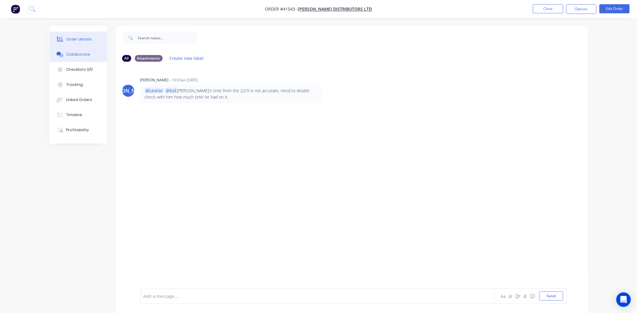
click at [69, 43] on button "Order details" at bounding box center [78, 39] width 57 height 15
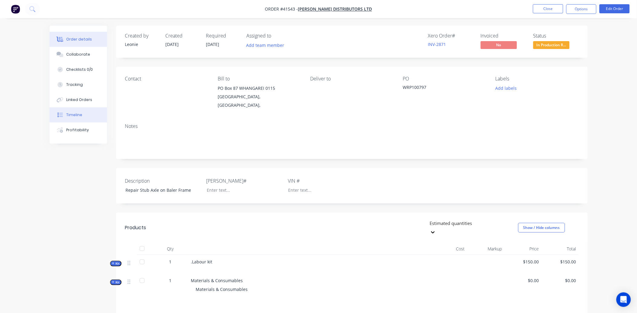
click at [74, 114] on div "Timeline" at bounding box center [74, 114] width 16 height 5
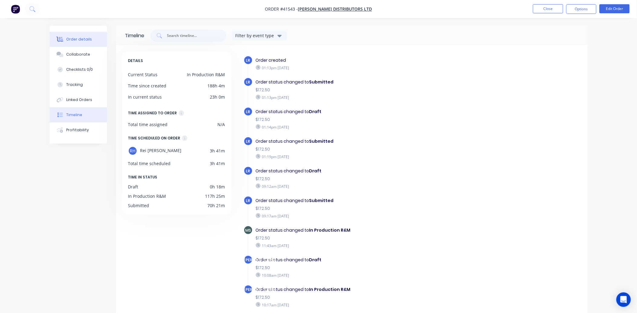
click at [77, 39] on div "Order details" at bounding box center [79, 39] width 26 height 5
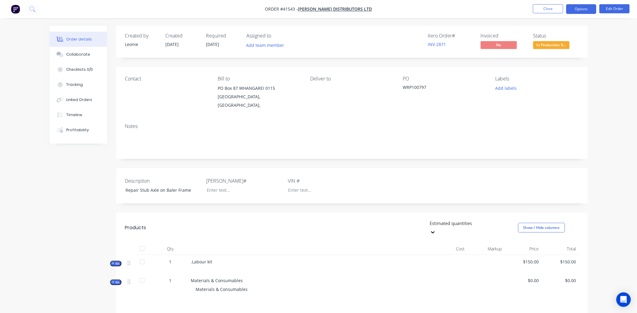
click at [580, 8] on button "Options" at bounding box center [581, 9] width 30 height 10
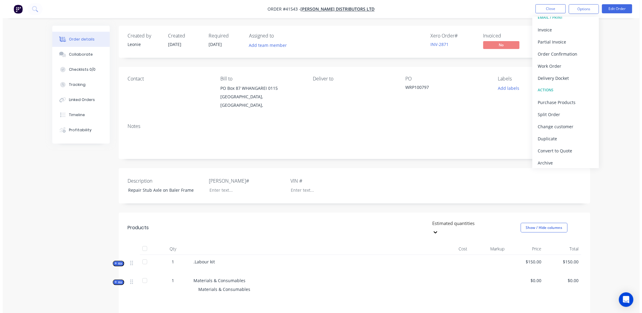
scroll to position [9, 0]
drag, startPoint x: 366, startPoint y: 164, endPoint x: 377, endPoint y: 173, distance: 14.6
click at [366, 168] on div "Description Repair Stub Axle on Baler Frame Rego# VIN #" at bounding box center [351, 185] width 471 height 35
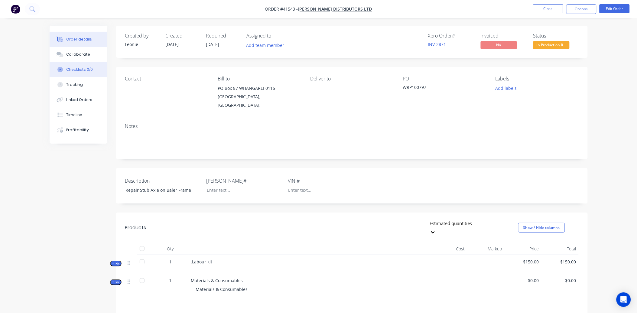
click at [79, 70] on div "Checklists 0/0" at bounding box center [79, 69] width 27 height 5
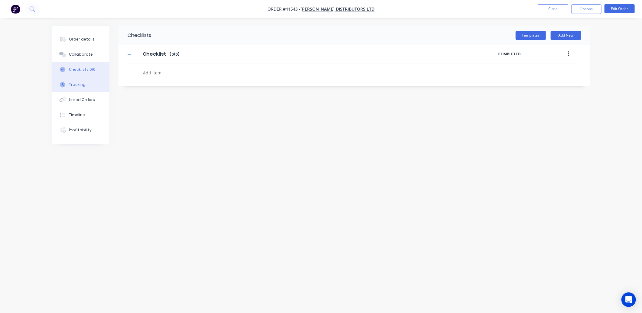
click at [75, 86] on div "Tracking" at bounding box center [77, 84] width 17 height 5
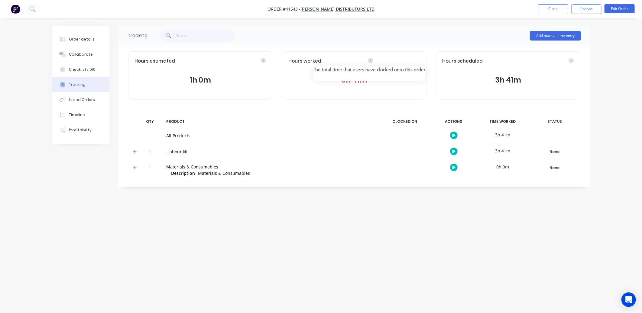
click at [418, 60] on div "Hours worked" at bounding box center [353, 61] width 131 height 7
click at [369, 61] on icon at bounding box center [370, 60] width 5 height 5
click at [343, 77] on button "3h 41m" at bounding box center [353, 79] width 131 height 11
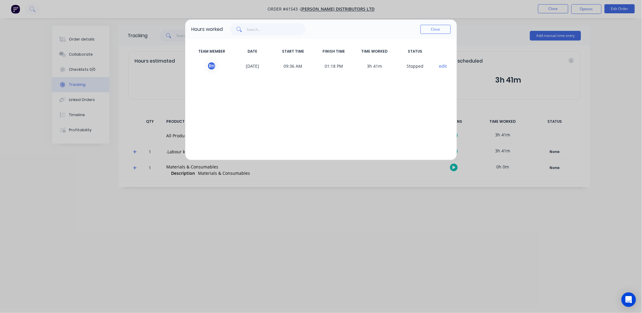
click at [427, 29] on button "Close" at bounding box center [435, 29] width 30 height 9
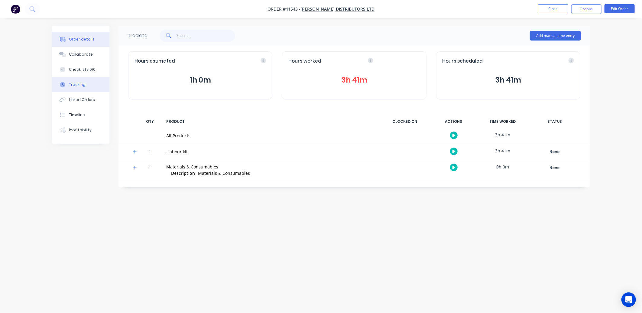
click at [76, 41] on div "Order details" at bounding box center [82, 39] width 26 height 5
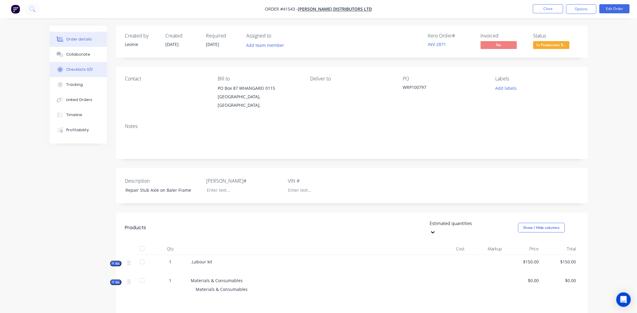
click at [80, 67] on div "Checklists 0/0" at bounding box center [79, 69] width 27 height 5
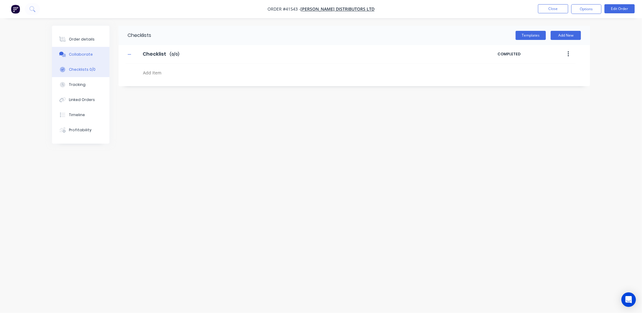
click at [79, 57] on button "Collaborate" at bounding box center [80, 54] width 57 height 15
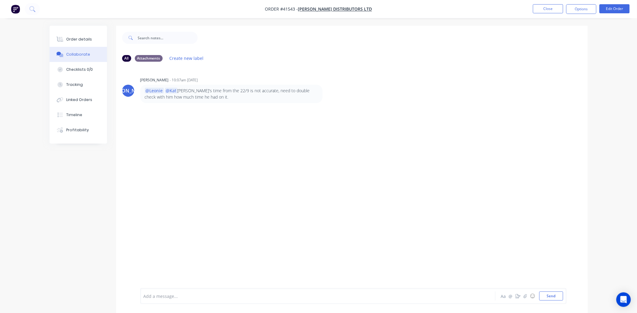
drag, startPoint x: 281, startPoint y: 202, endPoint x: 412, endPoint y: 214, distance: 132.0
click at [357, 206] on div "Order details Collaborate Checklists 0/0 Tracking Linked Orders Timeline Profit…" at bounding box center [319, 174] width 550 height 296
click at [548, 9] on button "Close" at bounding box center [548, 8] width 30 height 9
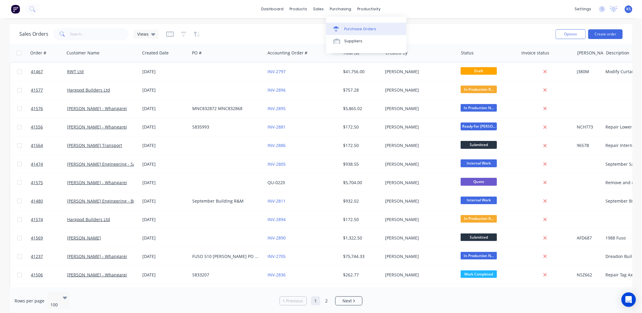
click at [362, 29] on div "Purchase Orders" at bounding box center [360, 28] width 32 height 5
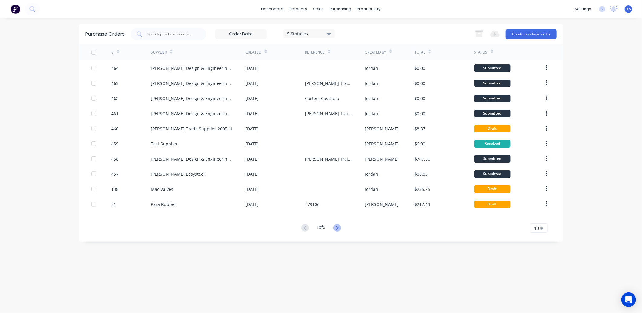
click at [338, 224] on icon at bounding box center [337, 228] width 8 height 8
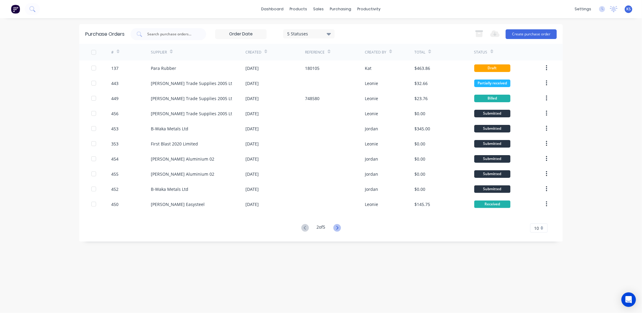
click at [337, 228] on icon at bounding box center [337, 228] width 8 height 8
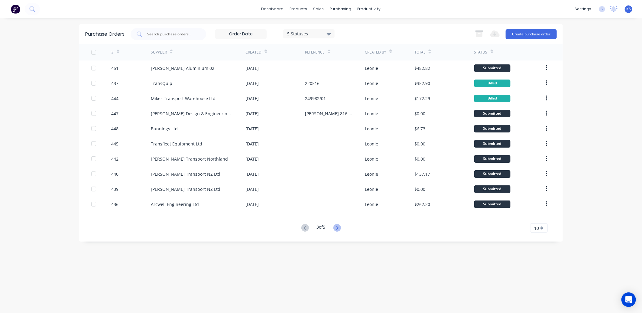
click at [336, 224] on icon at bounding box center [337, 228] width 8 height 8
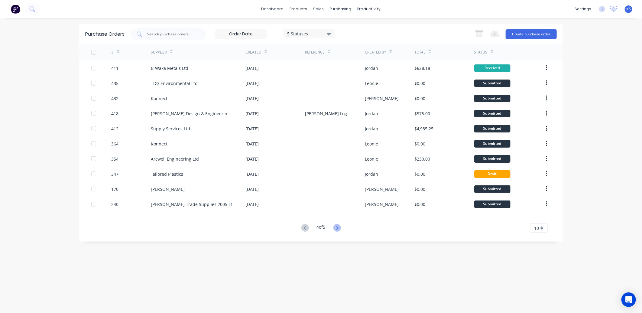
click at [339, 229] on icon at bounding box center [337, 228] width 8 height 8
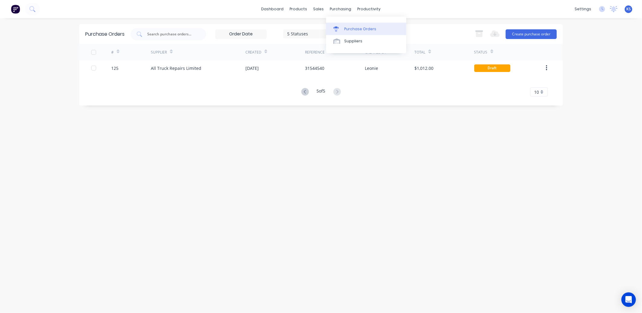
click at [357, 31] on div "Purchase Orders" at bounding box center [360, 28] width 32 height 5
click at [157, 34] on input "text" at bounding box center [172, 34] width 50 height 6
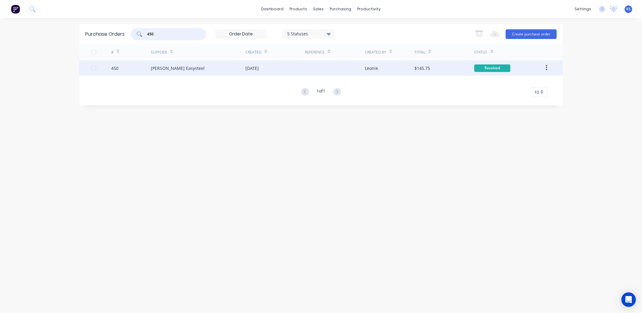
type input "450"
click at [162, 63] on div "Fletcher Easysteel" at bounding box center [198, 67] width 95 height 15
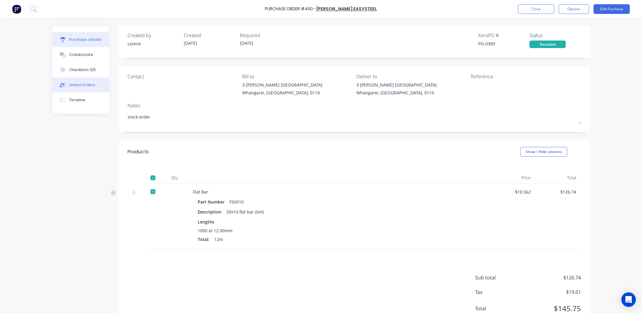
click at [72, 83] on div "Linked Orders" at bounding box center [82, 84] width 26 height 5
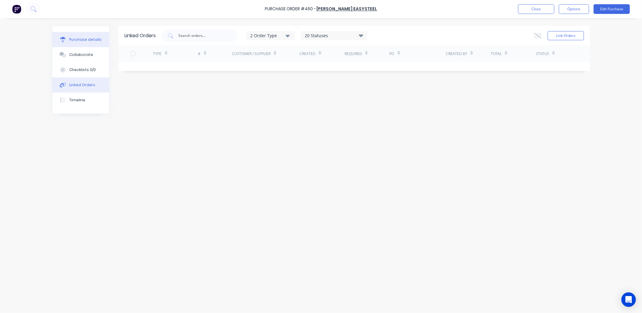
click at [76, 41] on div "Purchase details" at bounding box center [85, 39] width 32 height 5
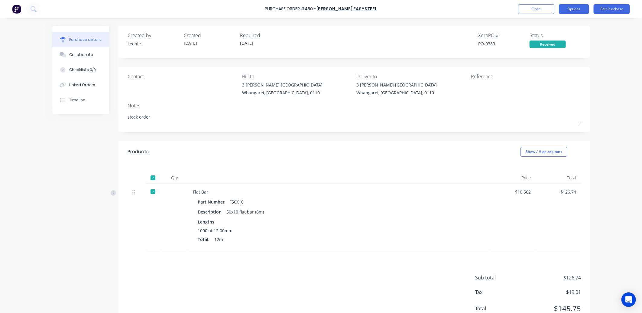
click at [570, 6] on button "Options" at bounding box center [574, 9] width 30 height 10
click at [564, 35] on div "Convert to Bill" at bounding box center [560, 36] width 47 height 9
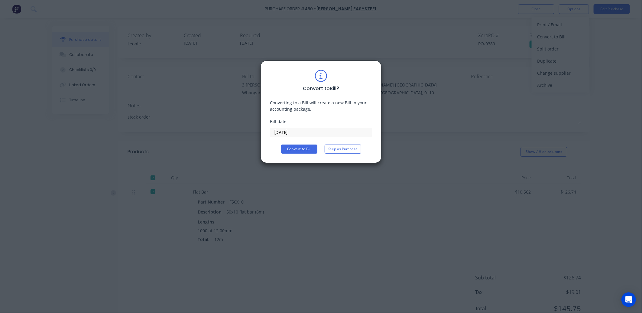
click at [295, 133] on input "24/09/25" at bounding box center [321, 132] width 102 height 9
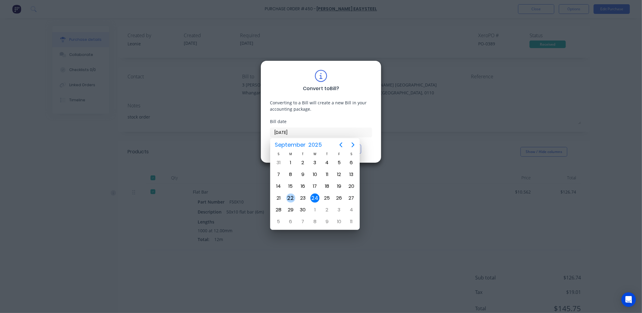
click at [294, 197] on div "22" at bounding box center [290, 197] width 9 height 9
type input "22/09/25"
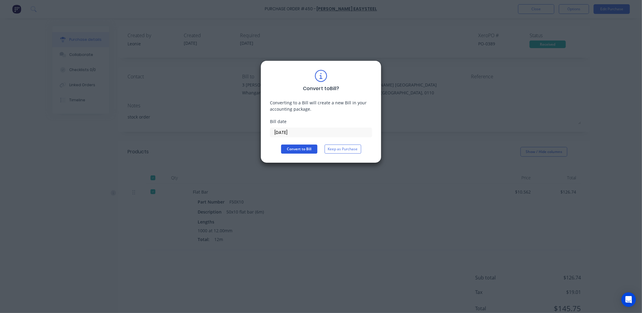
click at [297, 148] on button "Convert to Bill" at bounding box center [299, 148] width 36 height 9
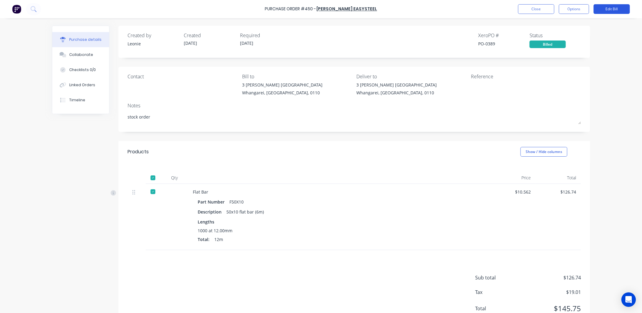
click at [601, 8] on button "Edit Bill" at bounding box center [611, 9] width 36 height 10
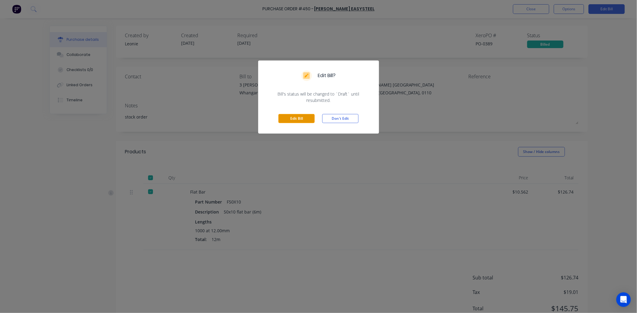
click at [287, 118] on button "Edit Bill" at bounding box center [296, 118] width 36 height 9
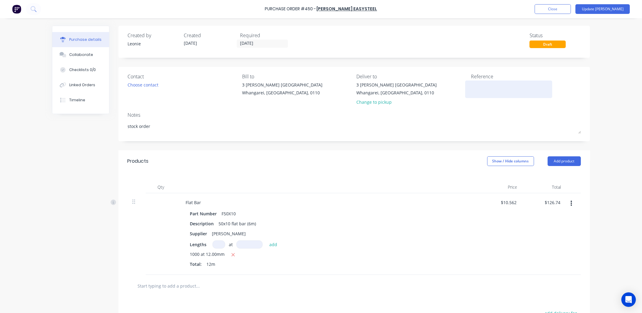
click at [477, 86] on textarea at bounding box center [509, 89] width 76 height 14
type textarea "379404 Stock"
click at [601, 9] on button "Update Bill" at bounding box center [602, 9] width 54 height 10
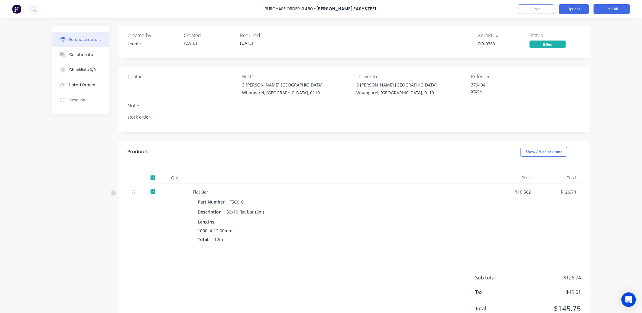
click at [572, 9] on button "Options" at bounding box center [574, 9] width 30 height 10
click at [615, 77] on div "Purchase Order #450 - Fletcher Easysteel Close Options Edit Bill Purchase detai…" at bounding box center [321, 156] width 642 height 313
click at [567, 5] on button "Options" at bounding box center [574, 9] width 30 height 10
click at [607, 59] on div "Purchase Order #450 - Fletcher Easysteel Close Options Print / Email Convert to…" at bounding box center [321, 156] width 642 height 313
click at [537, 10] on button "Close" at bounding box center [536, 9] width 36 height 10
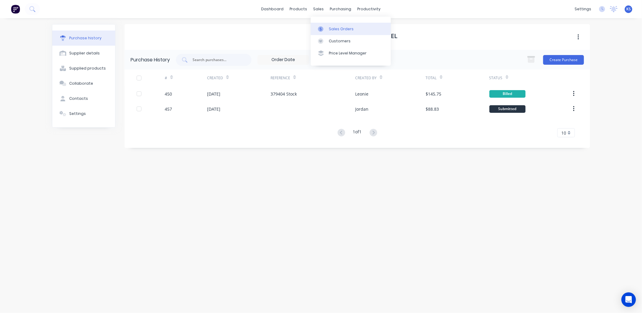
click at [339, 27] on div "Sales Orders" at bounding box center [341, 28] width 25 height 5
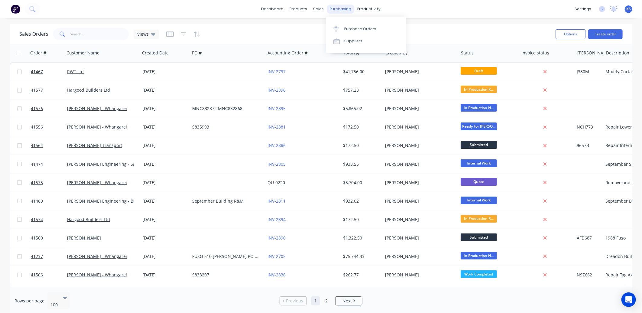
click at [338, 5] on div "purchasing" at bounding box center [340, 9] width 27 height 9
click at [349, 32] on link "Purchase Orders" at bounding box center [366, 29] width 80 height 12
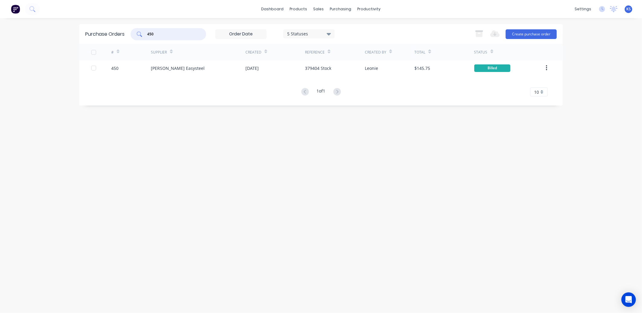
drag, startPoint x: 170, startPoint y: 35, endPoint x: 116, endPoint y: 40, distance: 54.4
click at [122, 40] on div "Purchase Orders 450 5 Statuses 5 Statuses Export to Excel (XLSX) Create purchas…" at bounding box center [320, 34] width 483 height 20
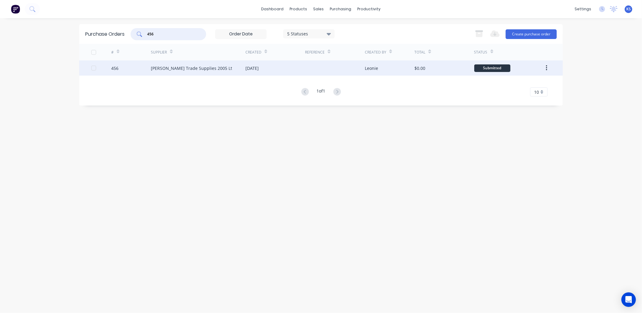
type input "456"
click at [220, 68] on div "Donovan Trade Supplies 2005 Lt" at bounding box center [198, 67] width 95 height 15
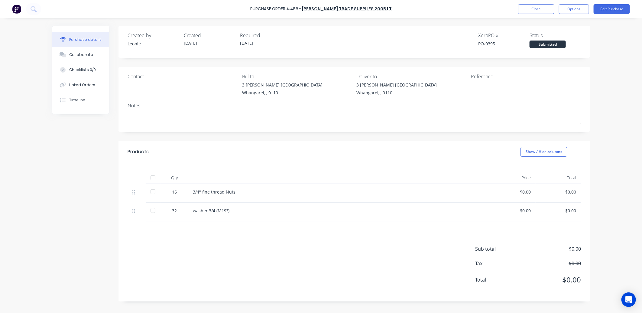
click at [154, 180] on div at bounding box center [153, 178] width 12 height 12
click at [80, 86] on div "Linked Orders" at bounding box center [82, 84] width 26 height 5
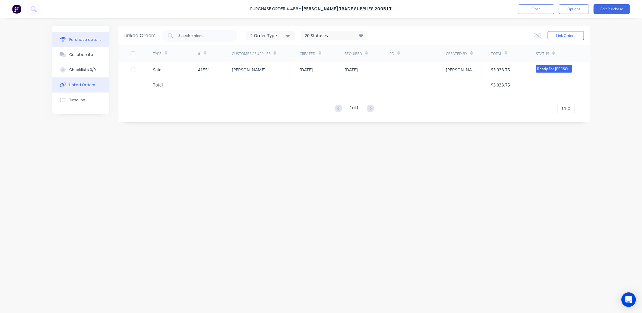
click at [91, 42] on div "Purchase details" at bounding box center [85, 39] width 32 height 5
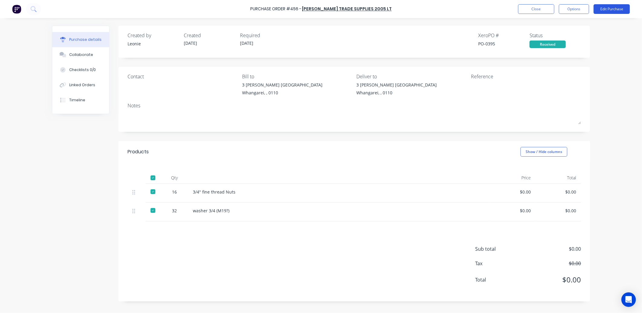
click at [607, 8] on button "Edit Purchase" at bounding box center [611, 9] width 36 height 10
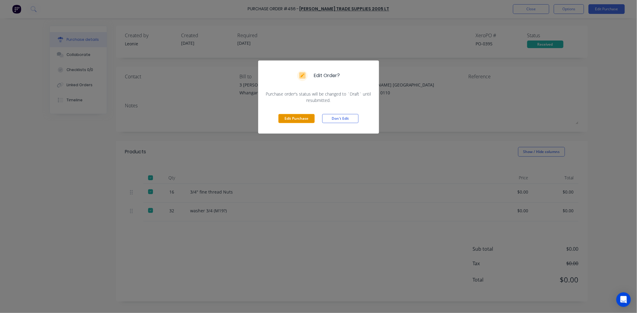
click at [299, 117] on button "Edit Purchase" at bounding box center [296, 118] width 36 height 9
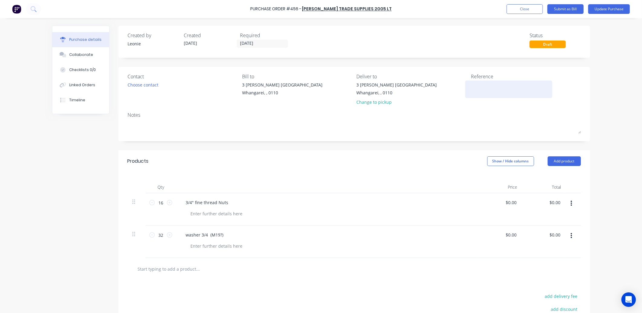
click at [478, 88] on textarea at bounding box center [509, 89] width 76 height 14
type textarea "748800"
click at [384, 168] on div "Products Show / Hide columns Add product" at bounding box center [353, 161] width 471 height 22
click at [506, 204] on input "0.00" at bounding box center [511, 202] width 11 height 9
click at [510, 203] on input "0.00" at bounding box center [511, 202] width 11 height 9
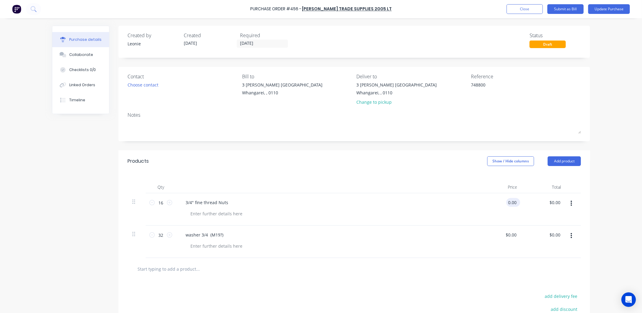
click at [510, 203] on input "0.00" at bounding box center [511, 202] width 11 height 9
type input "$0.00"
click at [556, 199] on input "0.00" at bounding box center [554, 202] width 14 height 9
click at [556, 199] on input "0.00" at bounding box center [555, 202] width 11 height 9
type input "17.47"
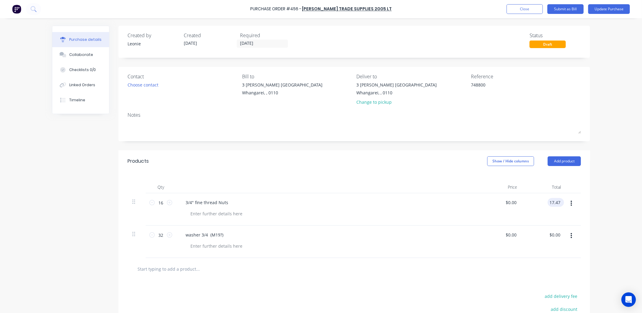
type input "$1.0919"
type input "$17.47"
click at [552, 234] on input "0.00" at bounding box center [554, 234] width 14 height 9
click at [552, 234] on input "0.00" at bounding box center [555, 234] width 11 height 9
type input "14.90"
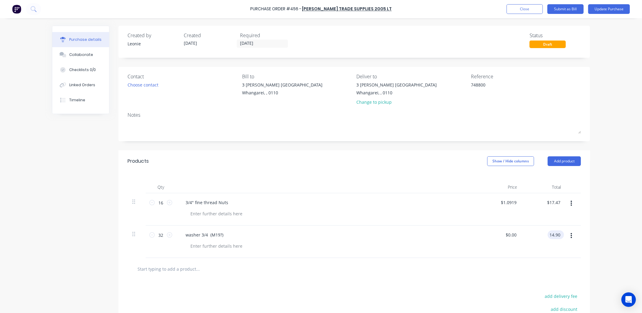
type input "$0.4656"
type input "$14.90"
click at [76, 87] on div "Linked Orders" at bounding box center [82, 84] width 26 height 5
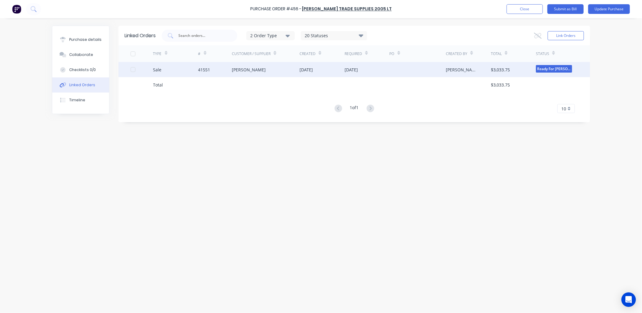
click at [206, 72] on div "41551" at bounding box center [204, 69] width 12 height 6
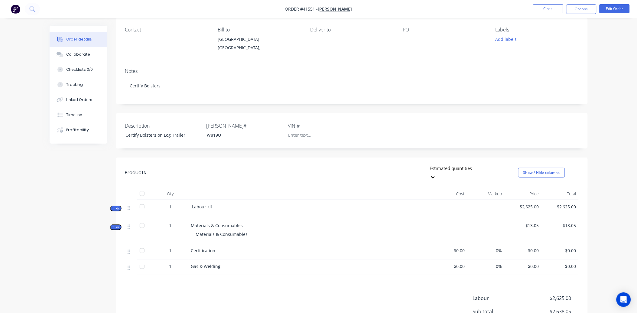
scroll to position [101, 0]
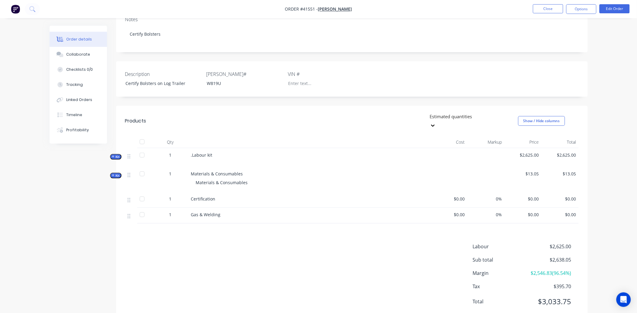
click at [114, 174] on icon "button" at bounding box center [113, 175] width 3 height 3
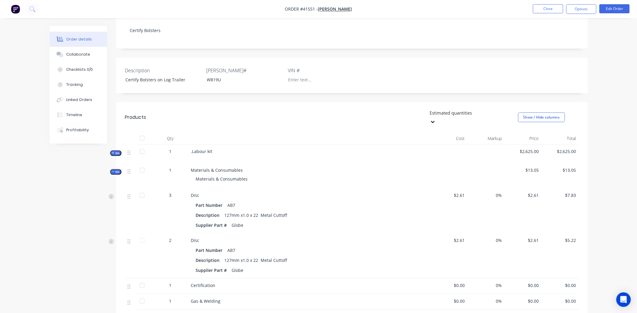
scroll to position [202, 0]
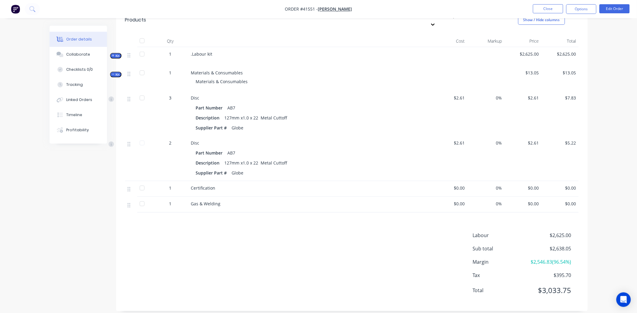
click at [114, 72] on span "Kit" at bounding box center [116, 74] width 8 height 5
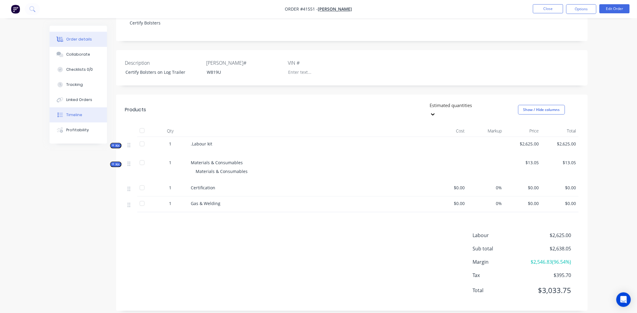
click at [74, 112] on div "Timeline" at bounding box center [74, 114] width 16 height 5
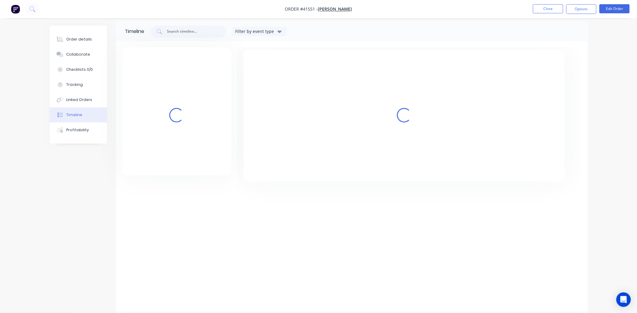
scroll to position [44, 0]
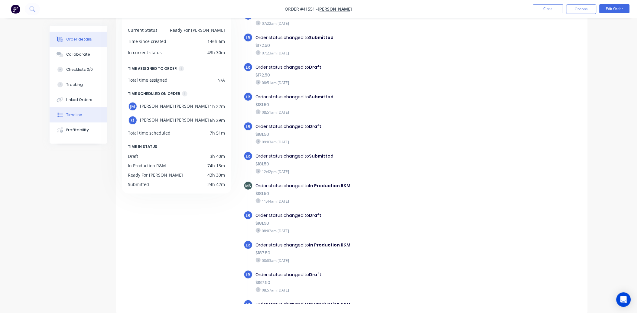
click at [76, 37] on div "Order details" at bounding box center [79, 39] width 26 height 5
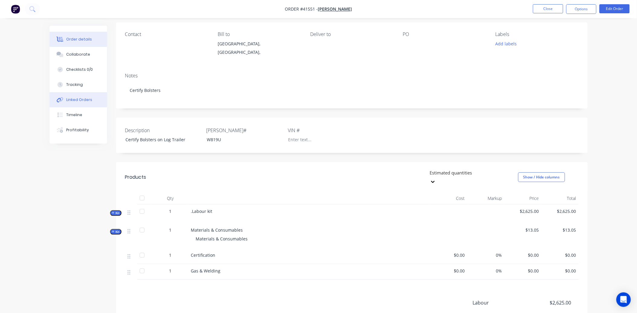
click at [78, 98] on div "Linked Orders" at bounding box center [79, 99] width 26 height 5
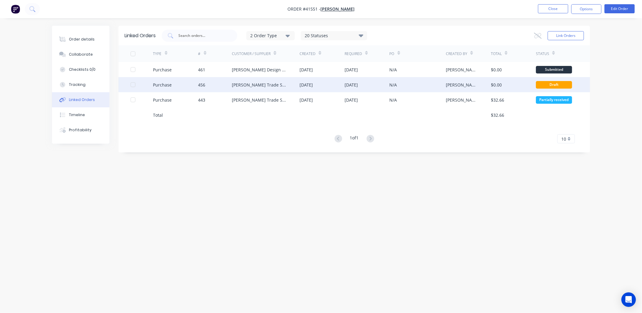
click at [252, 86] on div "Donovan Trade Supplies 2005 Lt" at bounding box center [260, 85] width 56 height 6
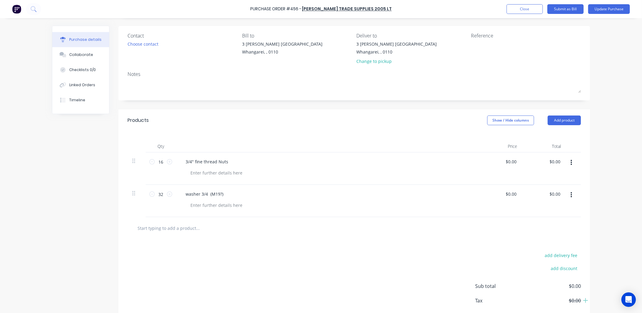
scroll to position [73, 0]
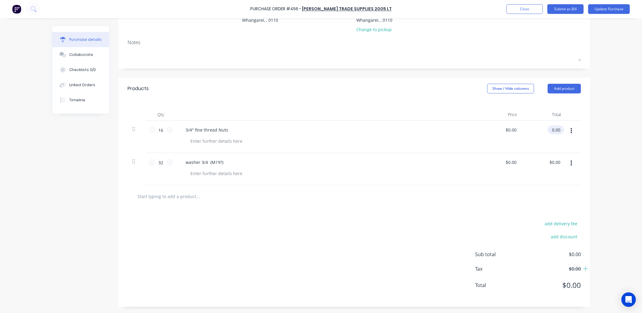
click at [552, 130] on input "0.00" at bounding box center [554, 129] width 14 height 9
click at [552, 130] on input "0.00" at bounding box center [555, 129] width 11 height 9
type input "17.47"
type input "$1.0919"
type input "$17.47"
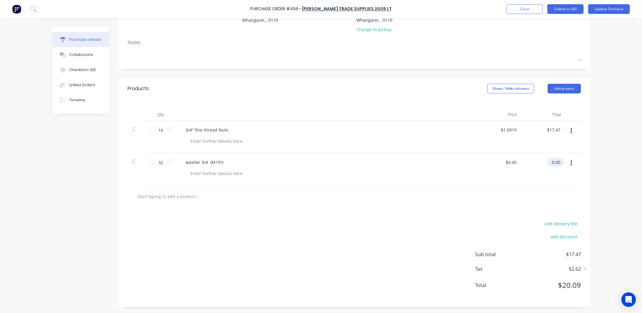
click at [552, 163] on input "0.00" at bounding box center [554, 162] width 14 height 9
click at [552, 163] on input "0.00" at bounding box center [555, 162] width 11 height 9
type input "14.90"
type input "$0.4656"
type input "$14.90"
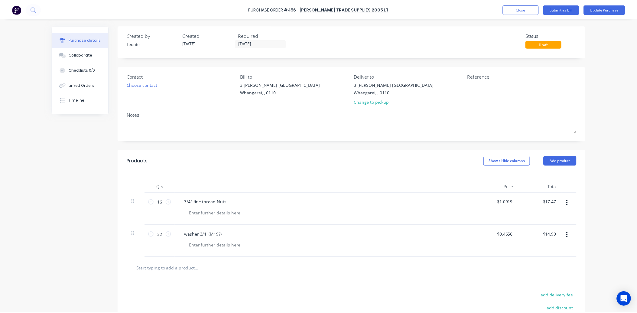
scroll to position [0, 0]
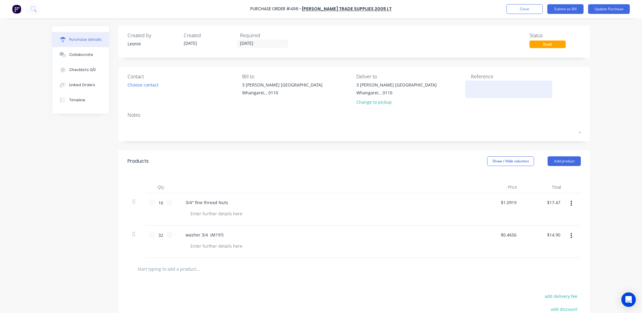
click at [473, 89] on textarea at bounding box center [509, 89] width 76 height 14
type textarea "748800"
drag, startPoint x: 358, startPoint y: 188, endPoint x: 362, endPoint y: 187, distance: 4.2
click at [360, 187] on div at bounding box center [327, 187] width 302 height 12
click at [619, 8] on button "Update Purchase" at bounding box center [609, 9] width 42 height 10
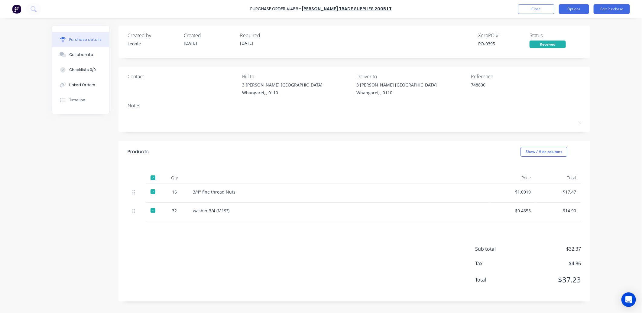
click at [573, 6] on button "Options" at bounding box center [574, 9] width 30 height 10
click at [557, 37] on div "Convert to Bill" at bounding box center [560, 36] width 47 height 9
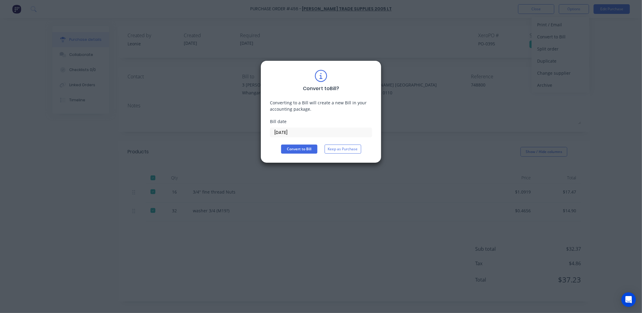
click at [291, 130] on input "24/09/25" at bounding box center [321, 132] width 102 height 9
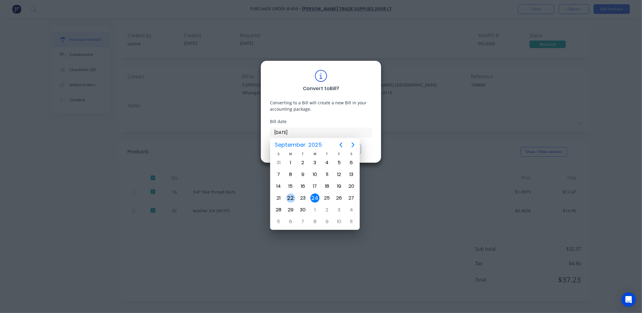
click at [293, 193] on div "22" at bounding box center [290, 197] width 9 height 9
type input "22/09/25"
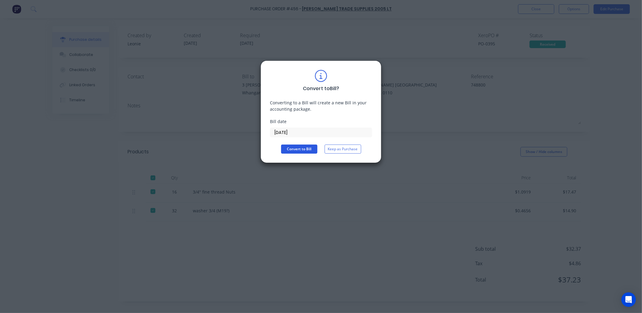
click at [292, 149] on button "Convert to Bill" at bounding box center [299, 148] width 36 height 9
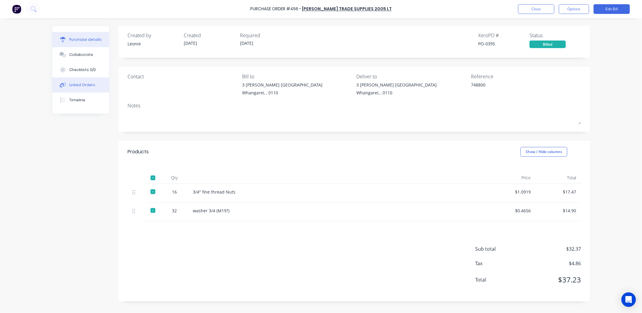
click at [77, 86] on div "Linked Orders" at bounding box center [82, 84] width 26 height 5
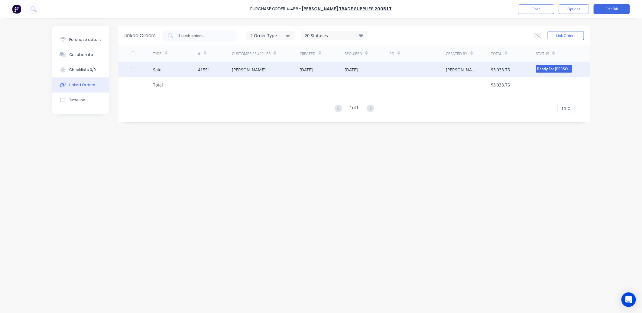
click at [256, 72] on div "Brent Wells" at bounding box center [266, 69] width 68 height 15
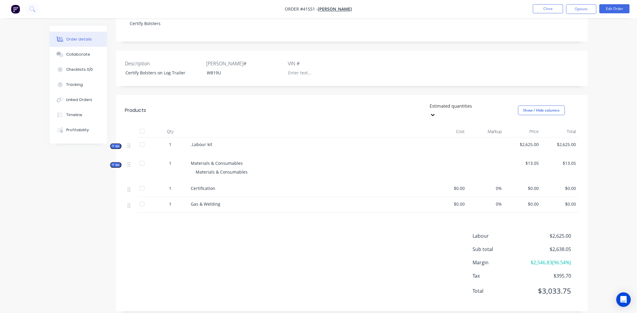
scroll to position [112, 0]
click at [117, 143] on span "Kit" at bounding box center [116, 145] width 8 height 5
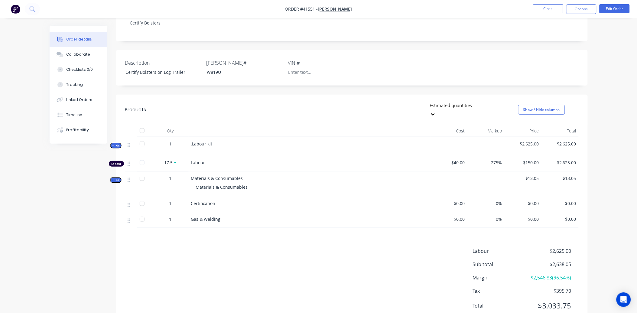
click at [117, 143] on span "Kit" at bounding box center [116, 145] width 8 height 5
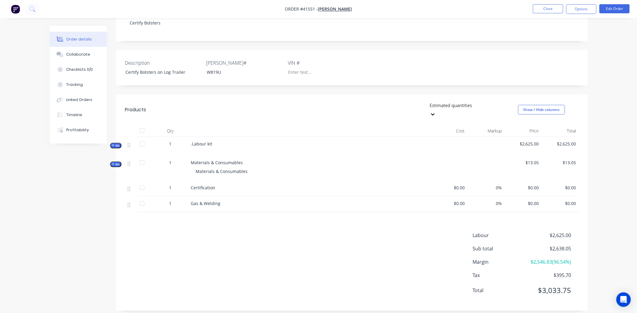
click at [112, 163] on icon "button" at bounding box center [113, 164] width 3 height 3
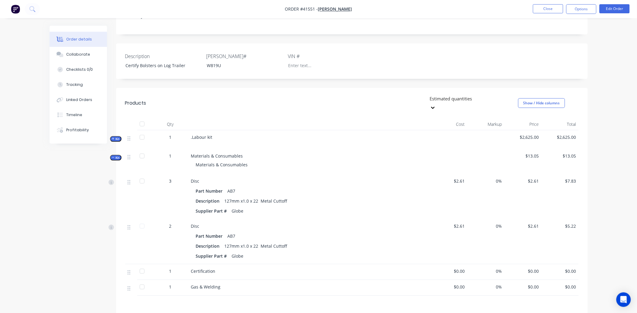
scroll to position [168, 0]
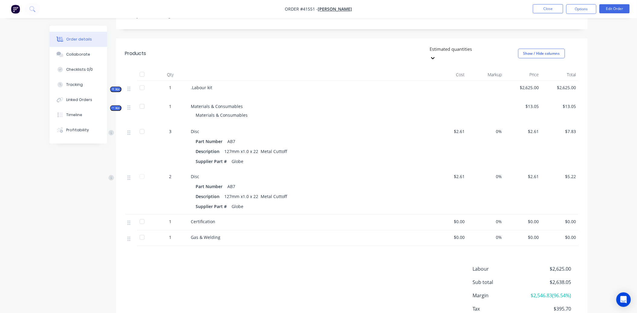
click at [116, 106] on span "Kit" at bounding box center [116, 108] width 8 height 5
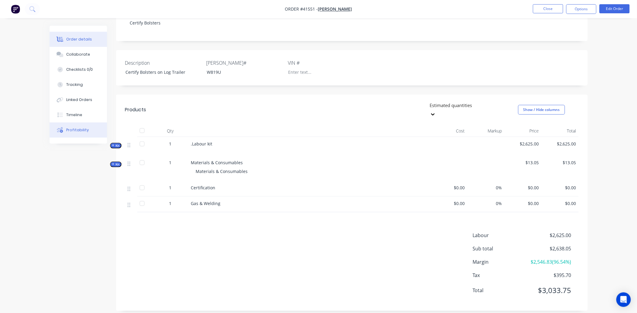
click at [81, 128] on div "Profitability" at bounding box center [77, 129] width 23 height 5
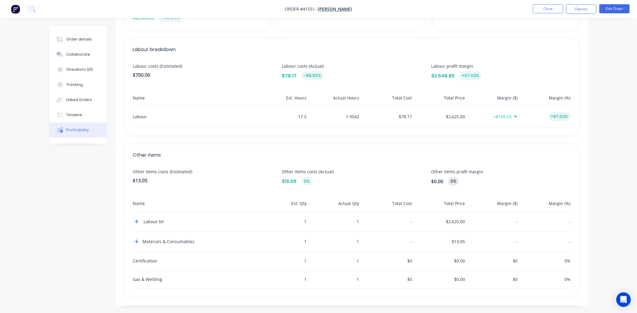
scroll to position [147, 0]
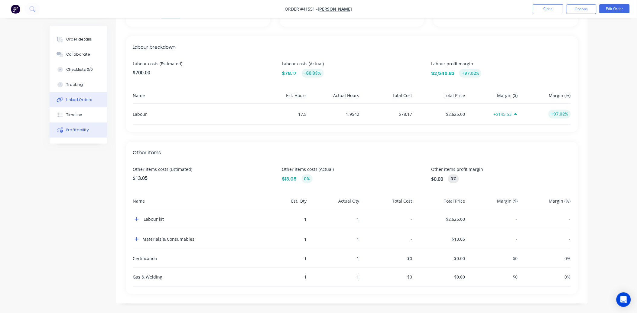
click at [75, 95] on button "Linked Orders" at bounding box center [78, 99] width 57 height 15
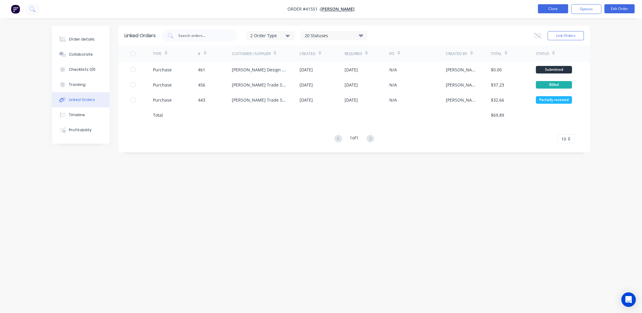
click at [561, 8] on button "Close" at bounding box center [553, 8] width 30 height 9
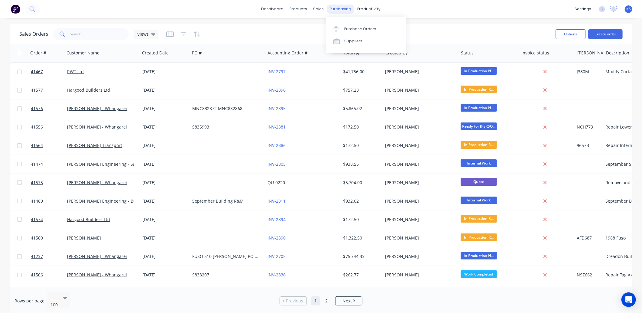
click at [343, 7] on div "purchasing" at bounding box center [340, 9] width 27 height 9
click at [358, 28] on div "Purchase Orders" at bounding box center [360, 28] width 32 height 5
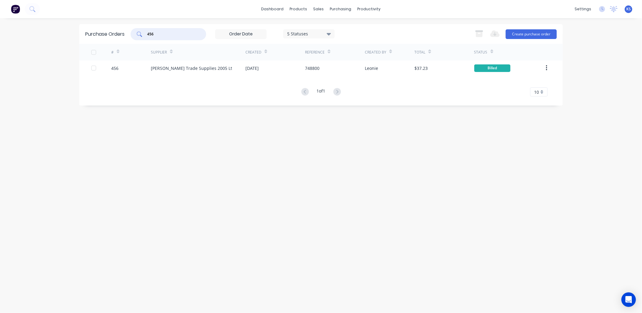
drag, startPoint x: 162, startPoint y: 35, endPoint x: 139, endPoint y: 33, distance: 22.7
click at [139, 33] on div "456" at bounding box center [169, 34] width 76 height 12
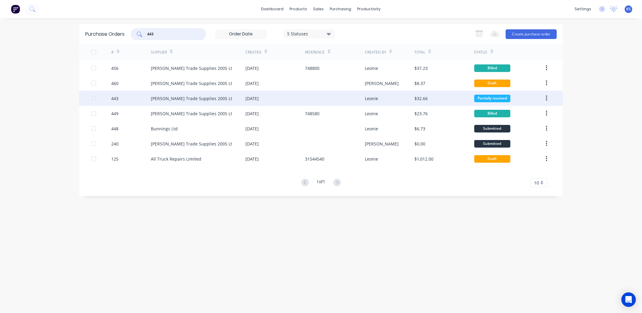
type input "443"
click at [165, 102] on div "Donovan Trade Supplies 2005 Lt" at bounding box center [198, 98] width 95 height 15
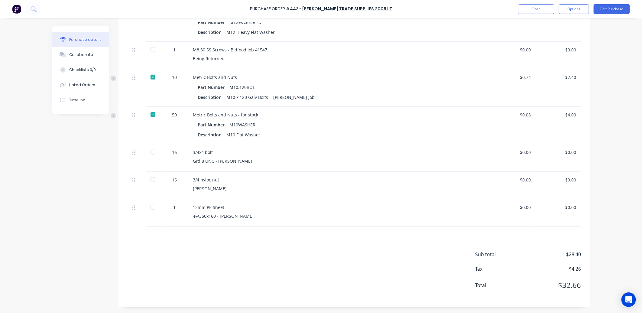
scroll to position [92, 0]
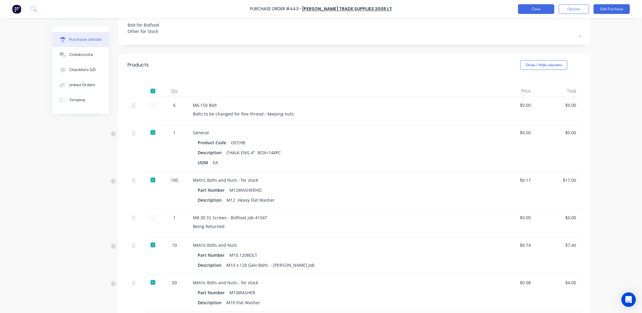
click at [537, 11] on button "Close" at bounding box center [536, 9] width 36 height 10
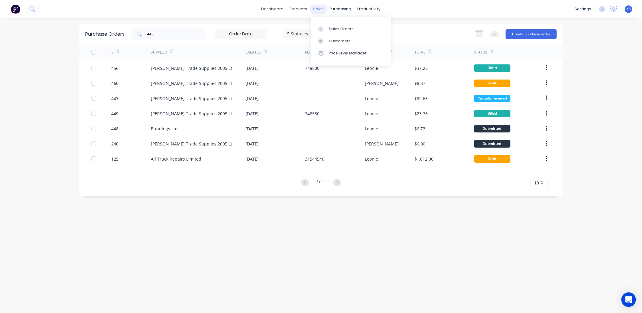
click at [316, 11] on div "sales" at bounding box center [318, 9] width 17 height 9
click at [343, 29] on div "Sales Orders" at bounding box center [341, 28] width 25 height 5
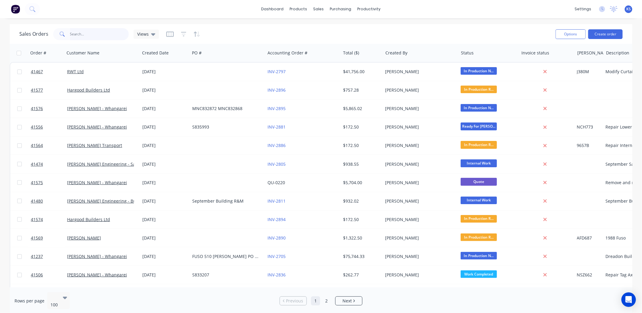
click at [83, 33] on input "text" at bounding box center [99, 34] width 59 height 12
type input "cle"
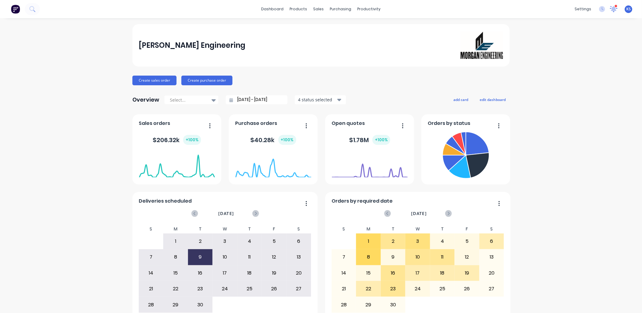
click at [611, 11] on icon at bounding box center [614, 9] width 8 height 6
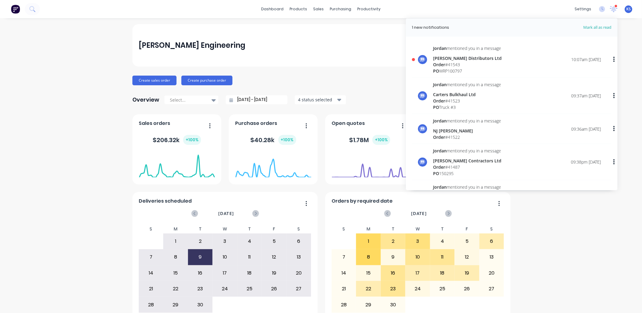
click at [457, 62] on div "Order # 41543" at bounding box center [467, 64] width 69 height 6
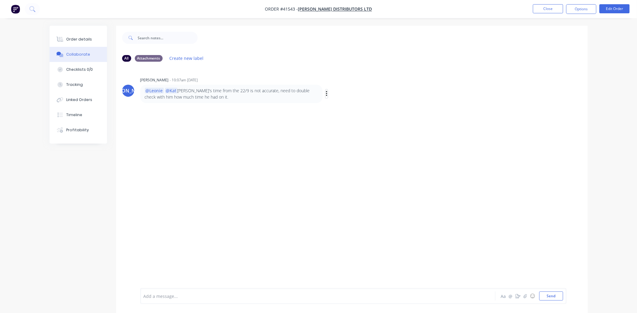
click at [327, 94] on icon "button" at bounding box center [327, 93] width 2 height 7
click at [218, 168] on div "JO Jordan Olsen - 10:07am 23/09/25 @Leonie @Kat Rei's time from the 22/9 is not…" at bounding box center [351, 176] width 471 height 221
click at [554, 11] on button "Close" at bounding box center [548, 8] width 30 height 9
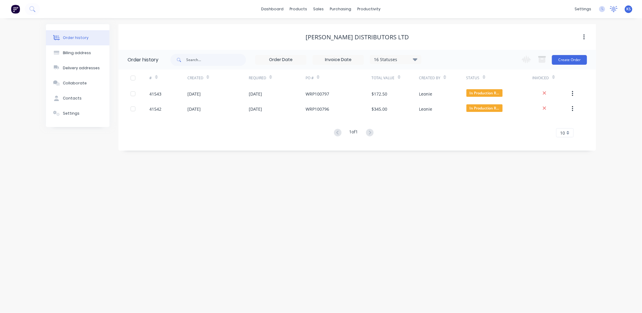
click at [612, 9] on icon at bounding box center [613, 8] width 5 height 5
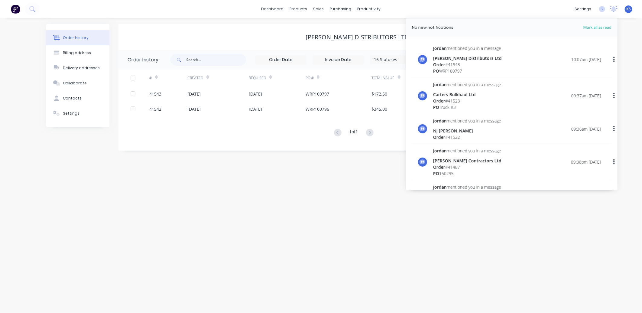
click at [272, 235] on div "Order history Billing address Delivery addresses Collaborate Contacts Settings …" at bounding box center [321, 165] width 642 height 295
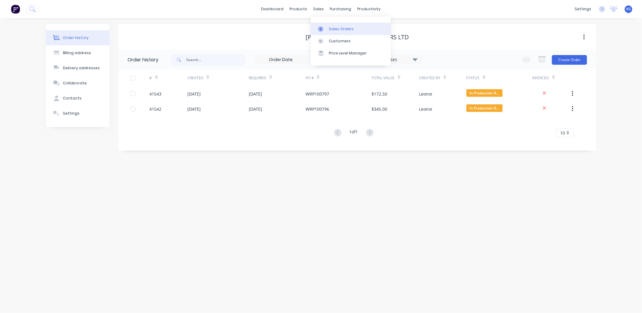
click at [341, 30] on div "Sales Orders" at bounding box center [341, 28] width 25 height 5
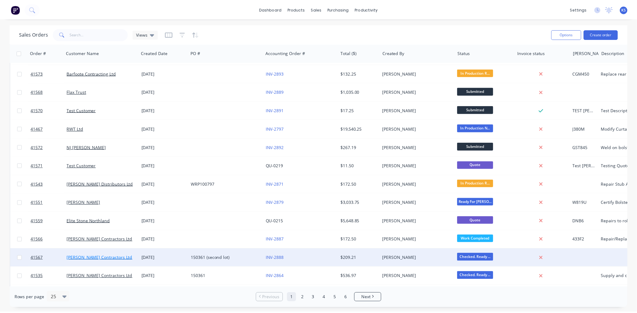
scroll to position [235, 0]
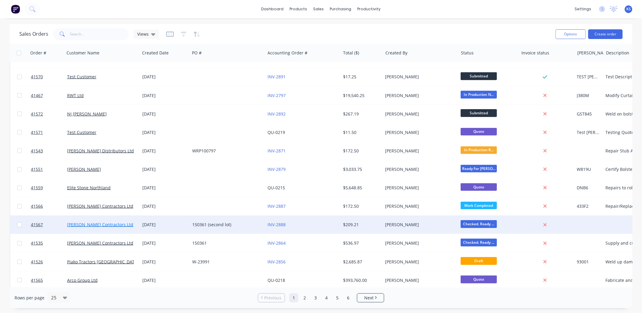
click at [91, 226] on link "[PERSON_NAME] Contractors Ltd" at bounding box center [100, 224] width 66 height 6
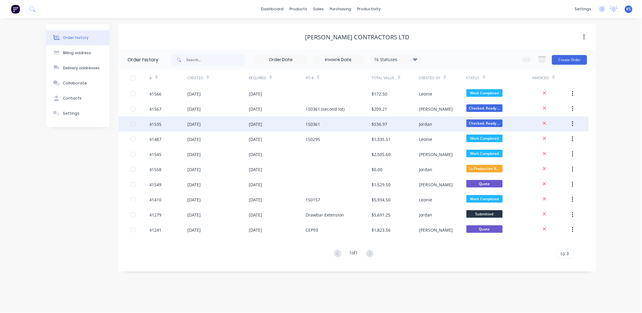
click at [201, 122] on div "[DATE]" at bounding box center [193, 124] width 13 height 6
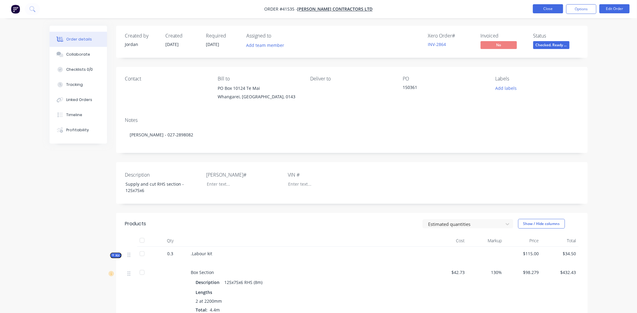
click at [542, 9] on button "Close" at bounding box center [548, 8] width 30 height 9
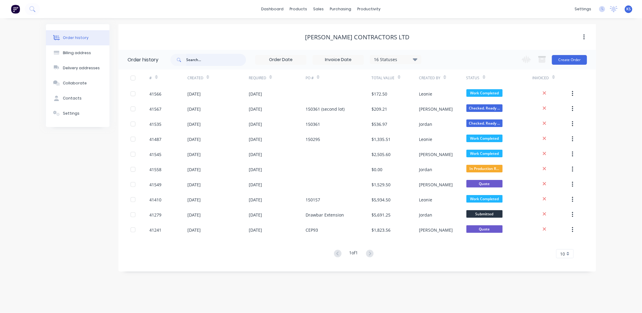
click at [194, 60] on input "text" at bounding box center [216, 60] width 60 height 12
click at [320, 11] on div "sales" at bounding box center [318, 9] width 17 height 9
click at [350, 28] on div "Sales Orders" at bounding box center [341, 28] width 25 height 5
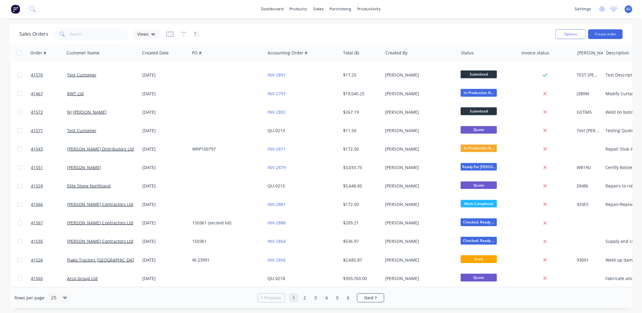
scroll to position [38, 0]
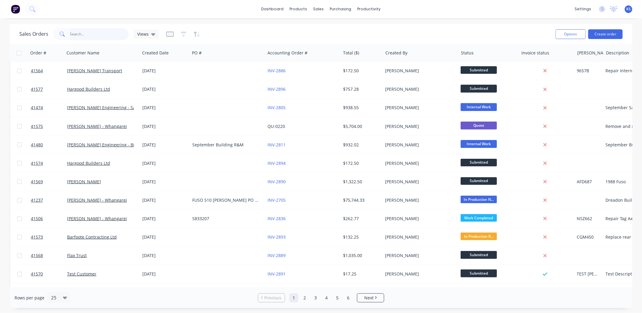
click at [101, 32] on input "text" at bounding box center [99, 34] width 59 height 12
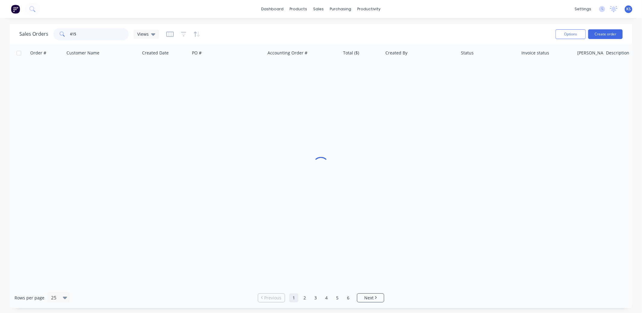
scroll to position [0, 0]
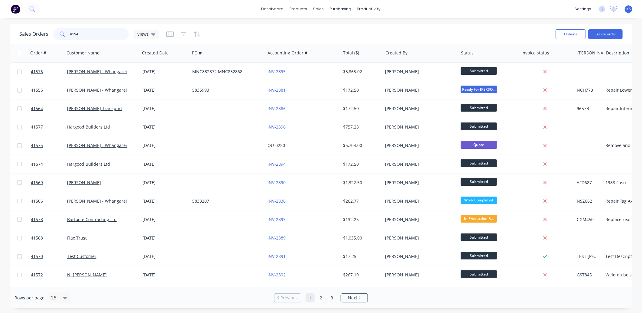
type input "41542"
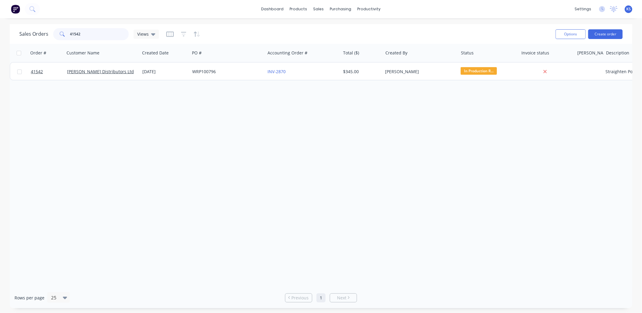
drag, startPoint x: 86, startPoint y: 34, endPoint x: 32, endPoint y: 34, distance: 54.4
click at [34, 34] on div "Sales Orders 41542 Views" at bounding box center [89, 34] width 140 height 12
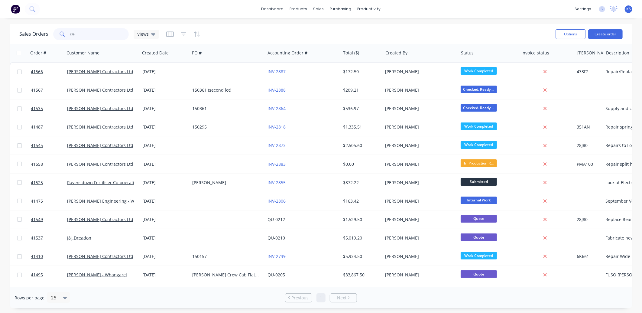
drag, startPoint x: 86, startPoint y: 31, endPoint x: 58, endPoint y: 38, distance: 29.3
click at [60, 39] on div "cle" at bounding box center [91, 34] width 76 height 12
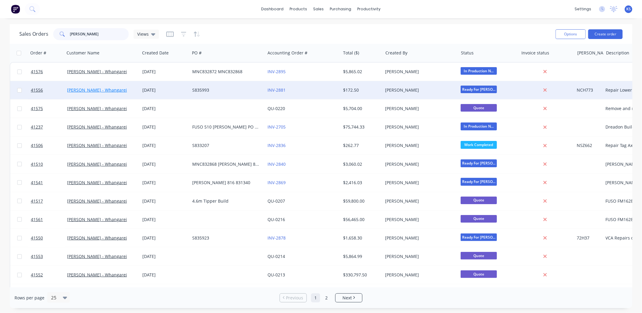
type input "keith"
click at [68, 92] on link "[PERSON_NAME] - Whangarei" at bounding box center [97, 90] width 60 height 6
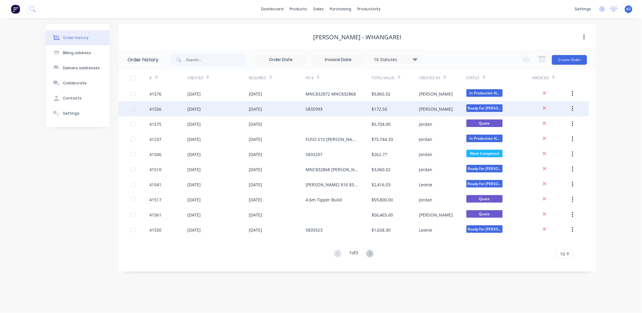
click at [201, 109] on div "[DATE]" at bounding box center [193, 109] width 13 height 6
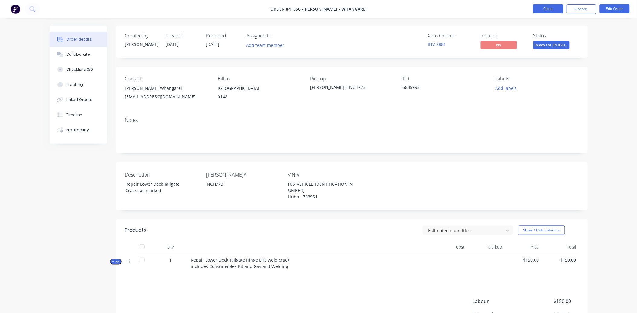
click at [544, 8] on button "Close" at bounding box center [548, 8] width 30 height 9
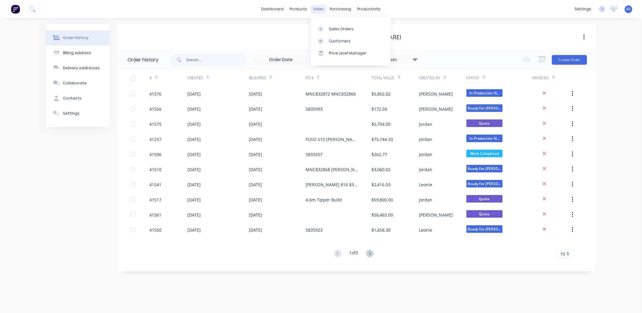
click at [319, 12] on div "sales" at bounding box center [318, 9] width 17 height 9
click at [331, 30] on div "Sales Orders" at bounding box center [341, 28] width 25 height 5
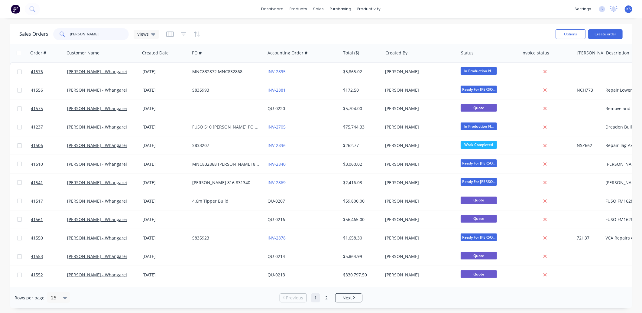
drag, startPoint x: 89, startPoint y: 34, endPoint x: 49, endPoint y: 37, distance: 40.0
click at [50, 37] on div "Sales Orders keith Views" at bounding box center [89, 34] width 140 height 12
type input "earth"
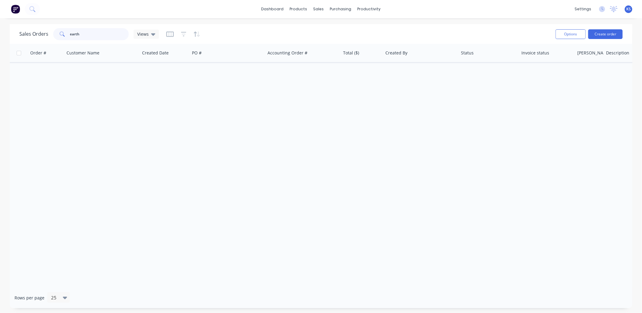
drag, startPoint x: 82, startPoint y: 35, endPoint x: 17, endPoint y: 49, distance: 66.5
click at [17, 49] on div "Sales Orders earth Views Options Create order Order # Customer Name Created Dat…" at bounding box center [321, 166] width 622 height 284
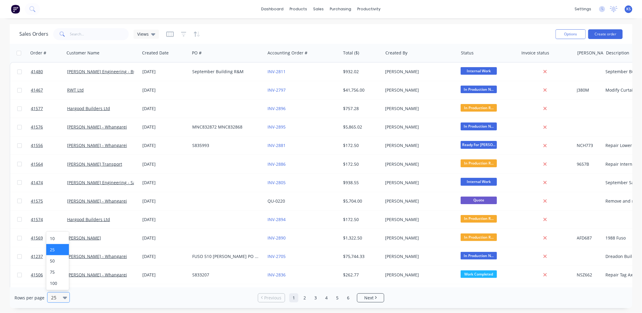
click at [61, 300] on div "25" at bounding box center [56, 297] width 14 height 10
click at [58, 283] on div "100" at bounding box center [57, 282] width 23 height 11
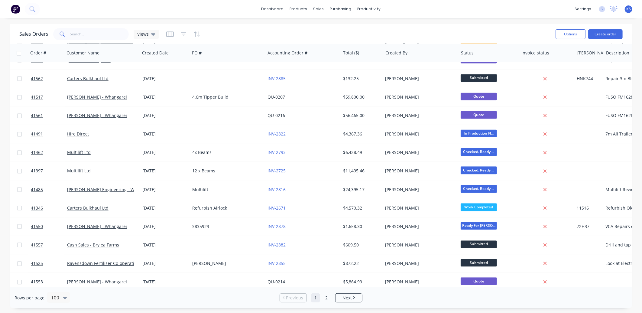
scroll to position [638, 0]
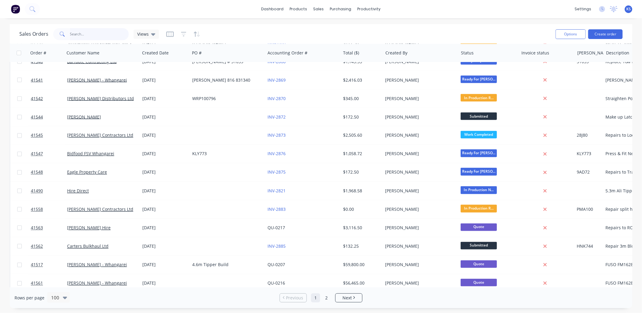
click at [80, 33] on input "text" at bounding box center [99, 34] width 59 height 12
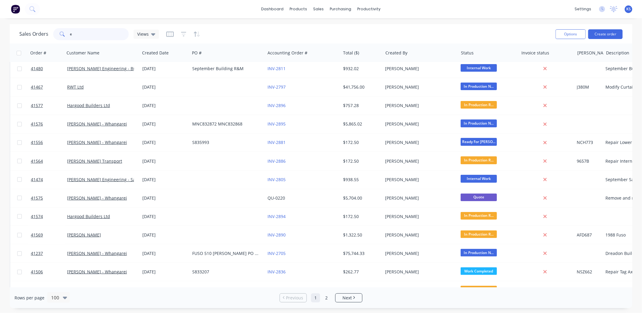
scroll to position [0, 0]
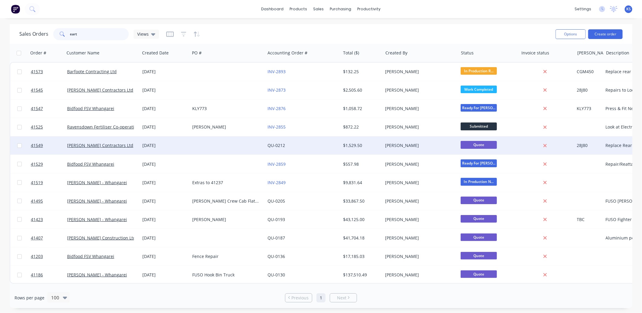
type input "earth"
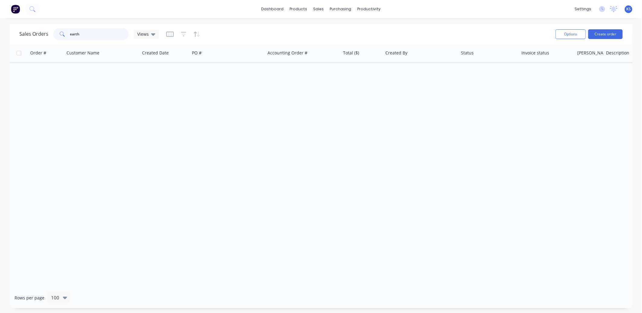
drag, startPoint x: 82, startPoint y: 31, endPoint x: 9, endPoint y: 37, distance: 73.0
click at [21, 40] on div "Sales Orders earth Views" at bounding box center [89, 34] width 140 height 12
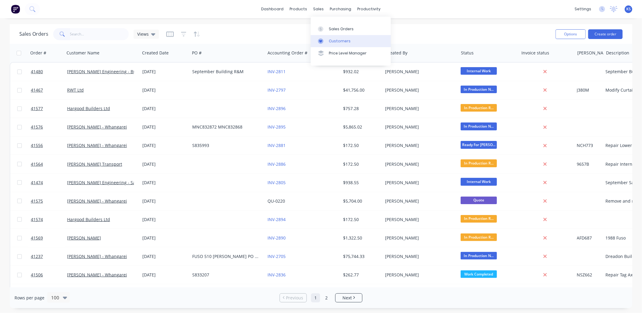
click at [342, 40] on div "Customers" at bounding box center [340, 40] width 22 height 5
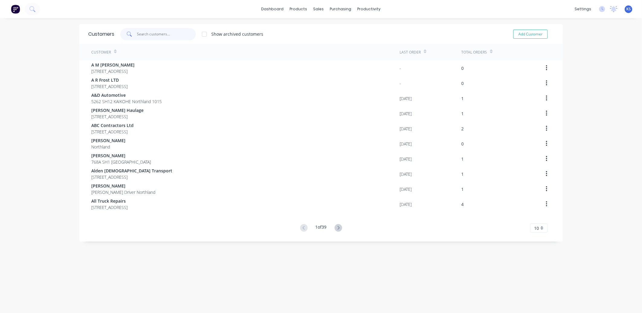
click at [159, 32] on input "text" at bounding box center [166, 34] width 59 height 12
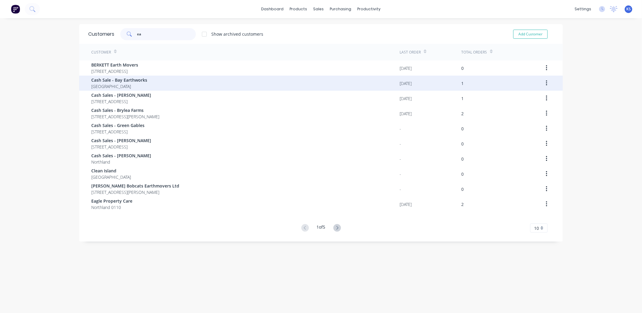
type input "ea"
click at [138, 84] on span "Clevdon Northland" at bounding box center [119, 86] width 56 height 6
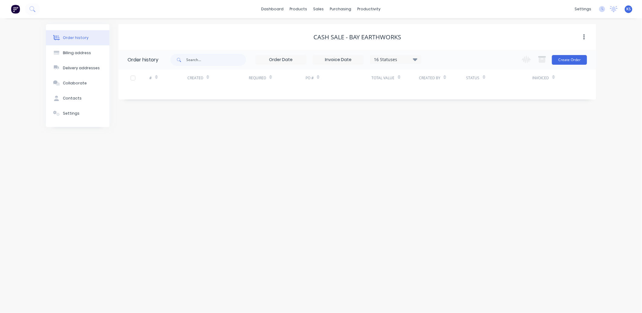
click at [413, 58] on icon at bounding box center [415, 59] width 5 height 7
click at [445, 141] on label at bounding box center [445, 141] width 0 height 0
click at [445, 144] on input "checkbox" at bounding box center [447, 144] width 5 height 6
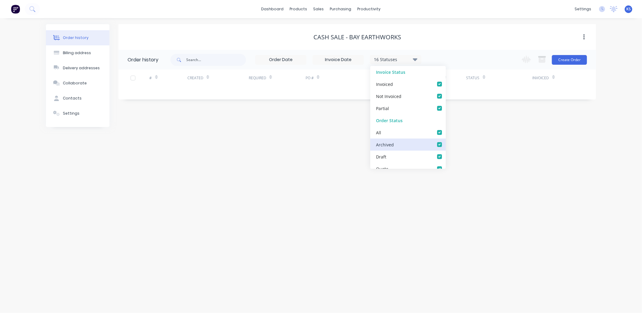
checkbox input "true"
drag, startPoint x: 187, startPoint y: 202, endPoint x: 203, endPoint y: 207, distance: 16.6
click at [188, 203] on div "Order history Billing address Delivery addresses Collaborate Contacts Settings …" at bounding box center [321, 165] width 642 height 295
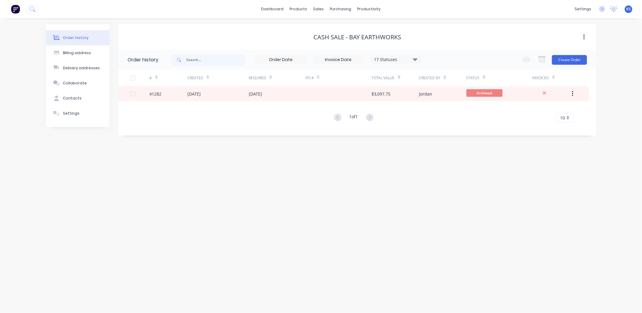
click at [420, 58] on div "17 Statuses" at bounding box center [395, 59] width 51 height 7
click at [445, 141] on label at bounding box center [445, 141] width 0 height 0
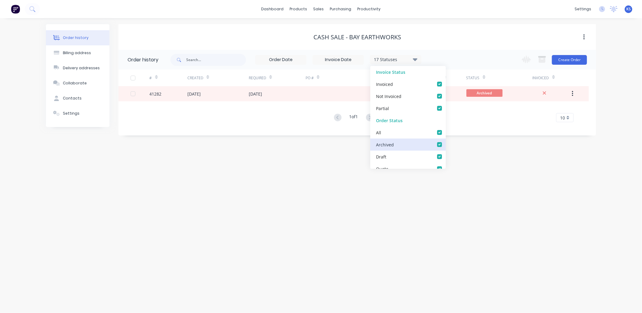
click at [445, 146] on input "checkbox" at bounding box center [447, 144] width 5 height 6
checkbox input "false"
click at [192, 211] on div "Order history Billing address Delivery addresses Collaborate Contacts Settings …" at bounding box center [321, 165] width 642 height 295
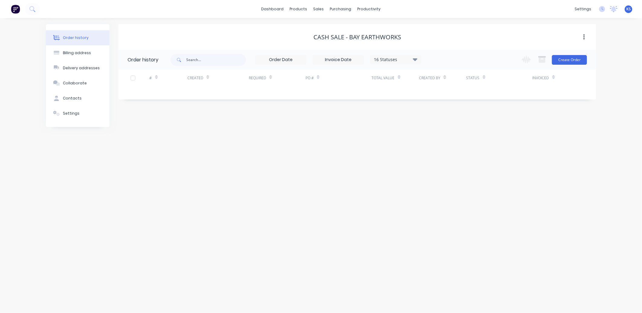
click at [306, 160] on div "Order history Billing address Delivery addresses Collaborate Contacts Settings …" at bounding box center [321, 165] width 642 height 295
click at [328, 26] on link "Sales Orders" at bounding box center [351, 29] width 80 height 12
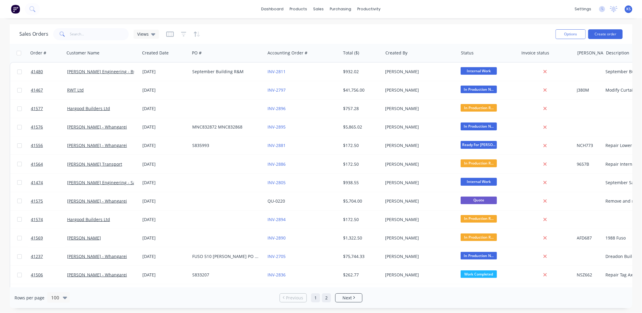
click at [325, 300] on link "2" at bounding box center [326, 297] width 9 height 9
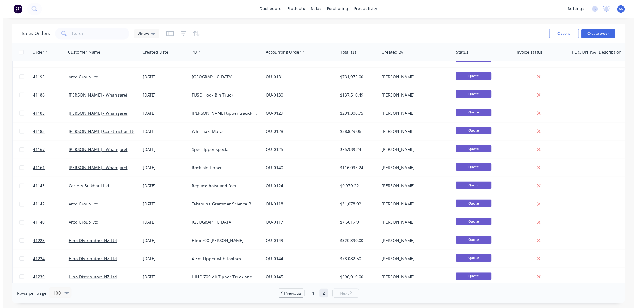
scroll to position [237, 0]
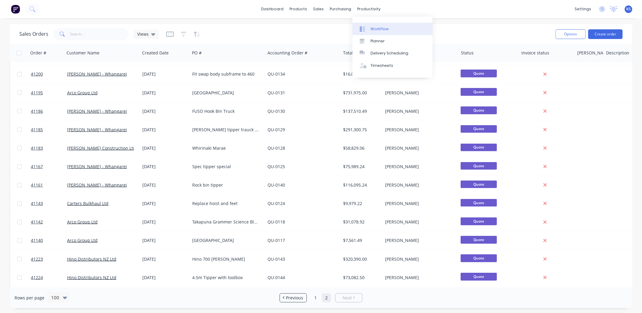
click at [387, 31] on link "Workflow" at bounding box center [392, 29] width 80 height 12
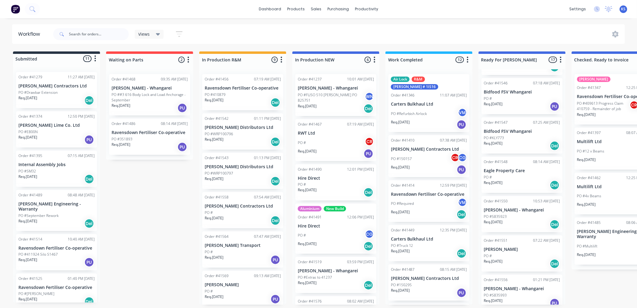
scroll to position [403, 0]
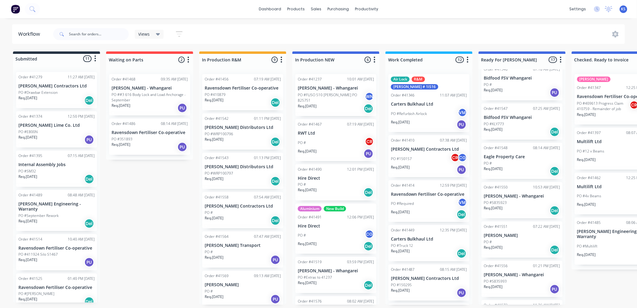
click at [507, 163] on div "PO #" at bounding box center [522, 162] width 76 height 5
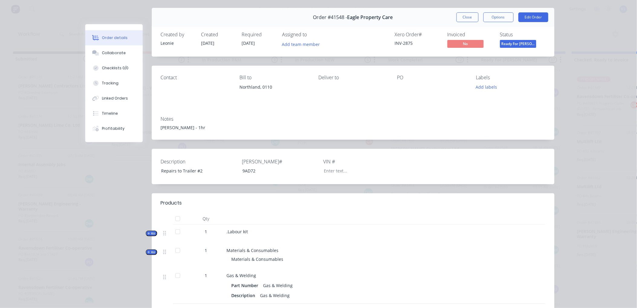
scroll to position [0, 0]
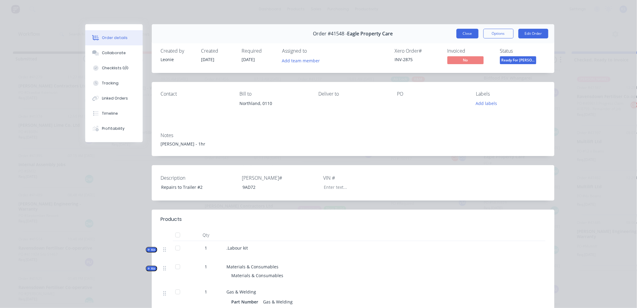
click at [460, 33] on button "Close" at bounding box center [467, 34] width 22 height 10
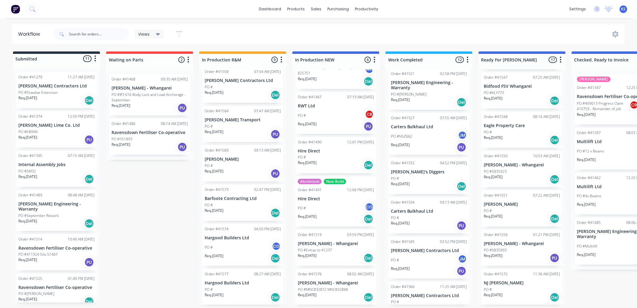
click at [495, 132] on div "PO #" at bounding box center [522, 131] width 76 height 5
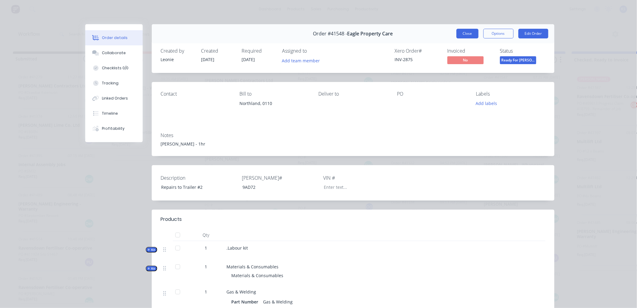
click at [465, 35] on button "Close" at bounding box center [467, 34] width 22 height 10
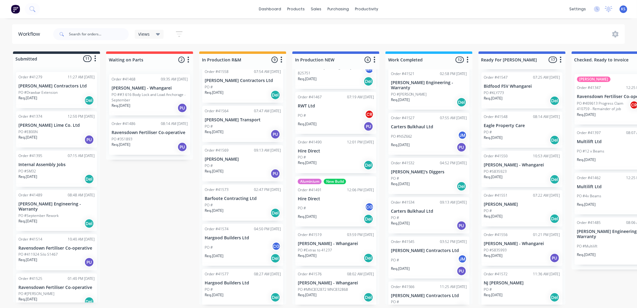
click at [523, 249] on div "PO #S835993" at bounding box center [522, 249] width 76 height 5
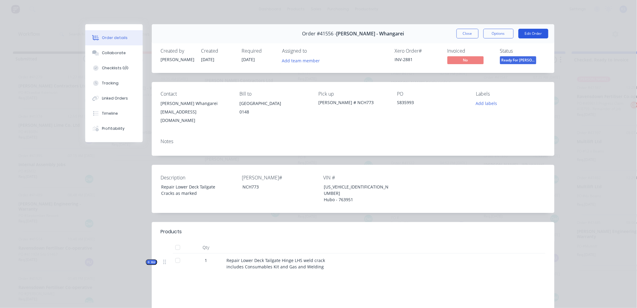
click at [525, 34] on button "Edit Order" at bounding box center [533, 34] width 30 height 10
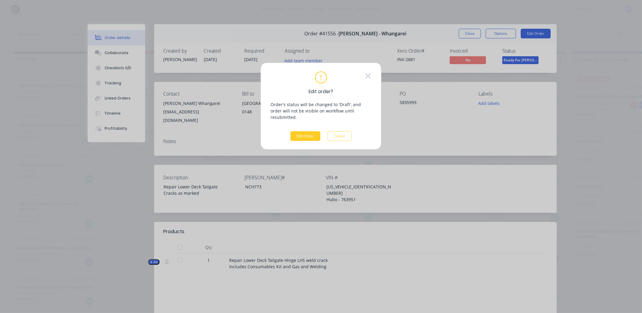
click at [299, 131] on button "Edit Order" at bounding box center [305, 136] width 30 height 10
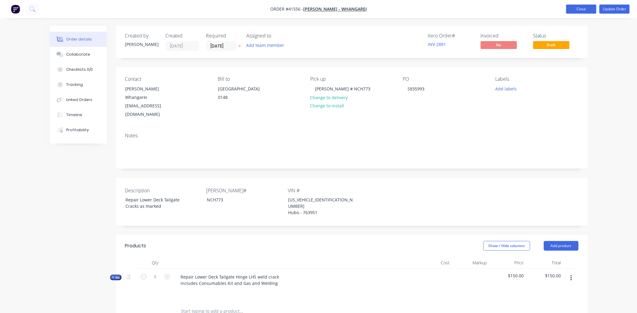
click at [573, 9] on button "Close" at bounding box center [581, 9] width 30 height 9
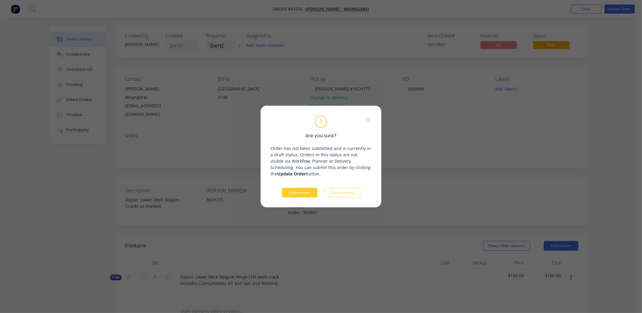
click at [306, 193] on button "Update order" at bounding box center [299, 193] width 35 height 10
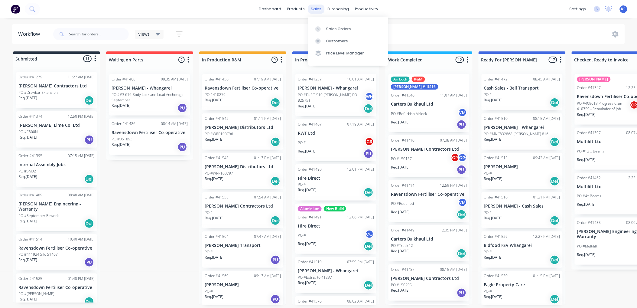
click at [315, 9] on div "sales" at bounding box center [316, 9] width 17 height 9
click at [325, 29] on link "Sales Orders" at bounding box center [348, 29] width 80 height 12
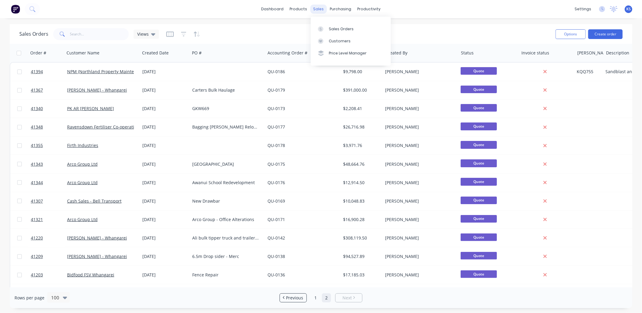
click at [321, 8] on div "sales" at bounding box center [318, 9] width 17 height 9
click at [335, 27] on div "Sales Orders" at bounding box center [341, 28] width 25 height 5
click at [345, 25] on link "Sales Orders" at bounding box center [351, 29] width 80 height 12
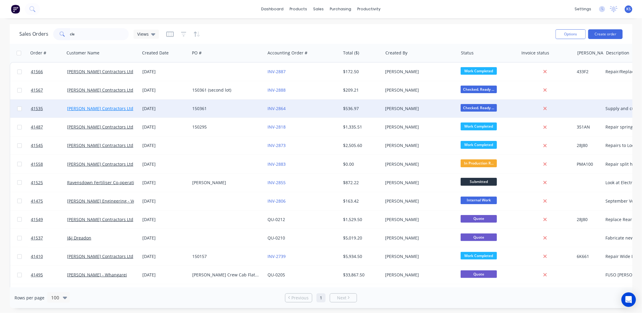
type input "cle"
click at [99, 108] on link "[PERSON_NAME] Contractors Ltd" at bounding box center [100, 108] width 66 height 6
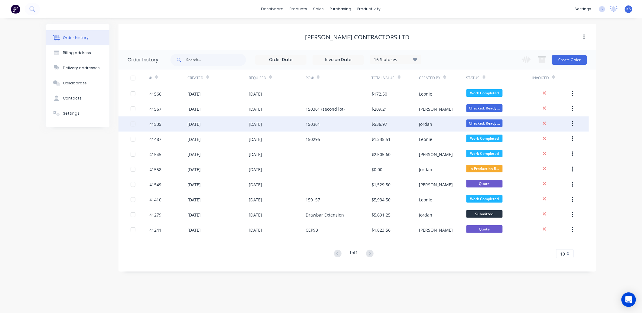
click at [195, 122] on div "[DATE]" at bounding box center [193, 124] width 13 height 6
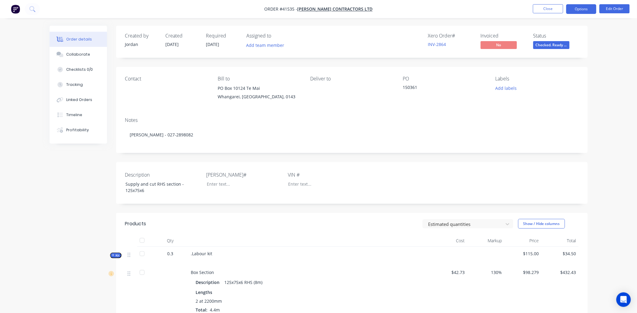
click at [587, 8] on button "Options" at bounding box center [581, 9] width 30 height 10
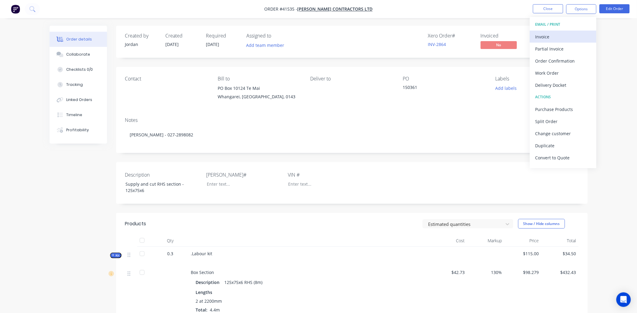
click at [568, 35] on div "Invoice" at bounding box center [563, 36] width 56 height 9
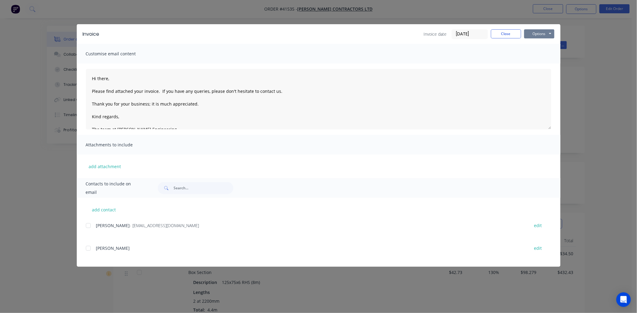
click at [535, 31] on button "Options" at bounding box center [539, 33] width 30 height 9
click at [534, 42] on button "Preview" at bounding box center [543, 45] width 39 height 10
click at [87, 225] on div at bounding box center [88, 225] width 12 height 12
click at [538, 33] on button "Options" at bounding box center [539, 33] width 30 height 9
click at [540, 66] on button "Email" at bounding box center [543, 65] width 39 height 10
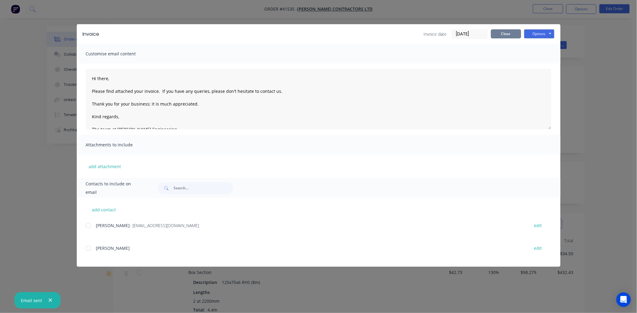
click at [506, 32] on button "Close" at bounding box center [506, 33] width 30 height 9
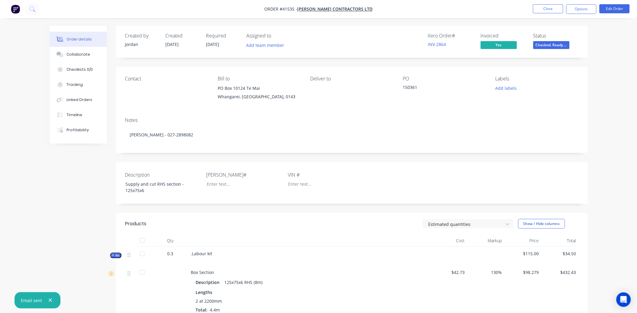
click at [552, 44] on span "Checked. Ready ..." at bounding box center [551, 45] width 36 height 8
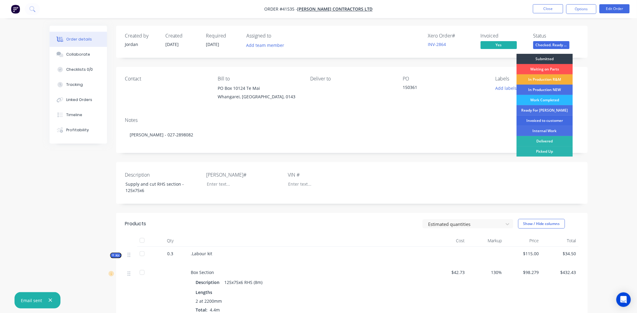
click at [547, 122] on div "Invoiced to customer" at bounding box center [544, 120] width 56 height 10
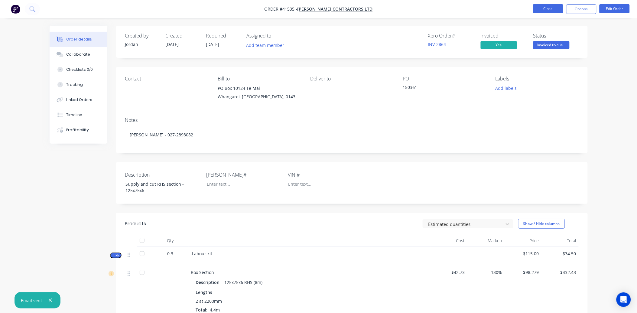
click at [547, 8] on button "Close" at bounding box center [548, 8] width 30 height 9
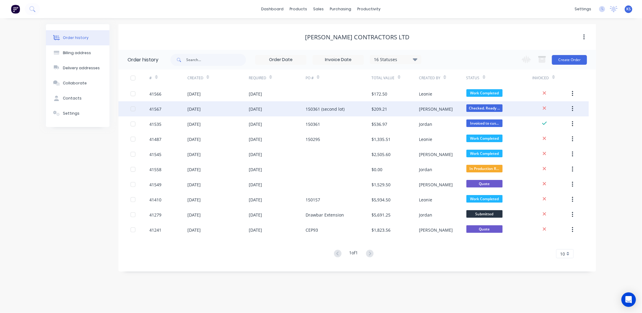
click at [201, 109] on div "[DATE]" at bounding box center [193, 109] width 13 height 6
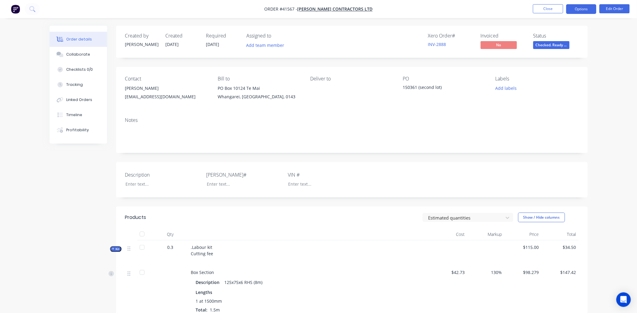
click at [579, 9] on button "Options" at bounding box center [581, 9] width 30 height 10
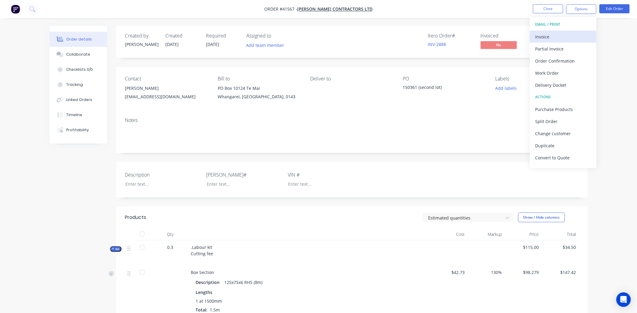
click at [577, 33] on div "Invoice" at bounding box center [563, 36] width 56 height 9
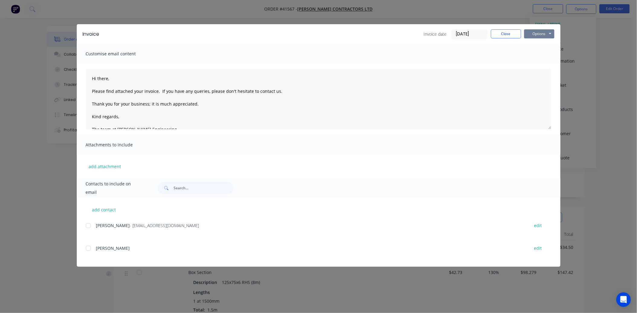
click at [533, 35] on button "Options" at bounding box center [539, 33] width 30 height 9
click at [542, 46] on button "Preview" at bounding box center [543, 45] width 39 height 10
click at [85, 225] on div "add contact Murray Clements - accounts@clementscontractors.co.nz edit Grant Ric…" at bounding box center [318, 232] width 483 height 69
click at [92, 225] on div at bounding box center [88, 225] width 12 height 12
click at [540, 30] on button "Options" at bounding box center [539, 33] width 30 height 9
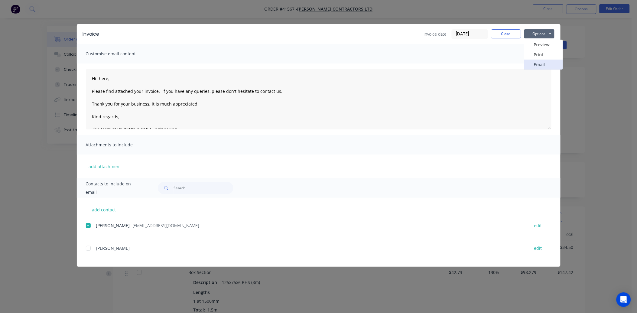
click at [541, 61] on button "Email" at bounding box center [543, 65] width 39 height 10
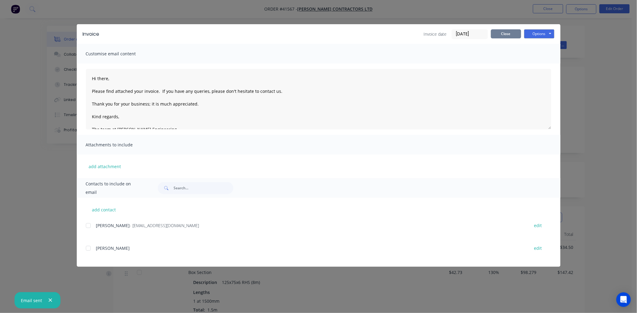
click at [499, 35] on button "Close" at bounding box center [506, 33] width 30 height 9
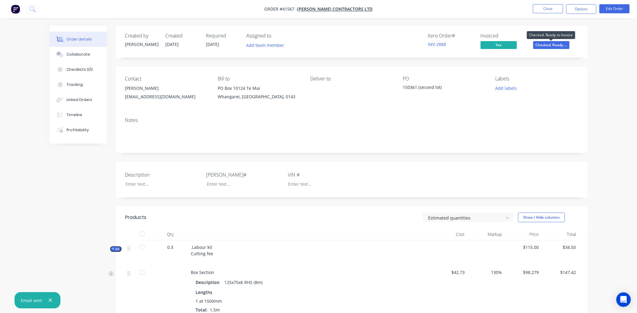
click at [552, 45] on span "Checked. Ready ..." at bounding box center [551, 45] width 36 height 8
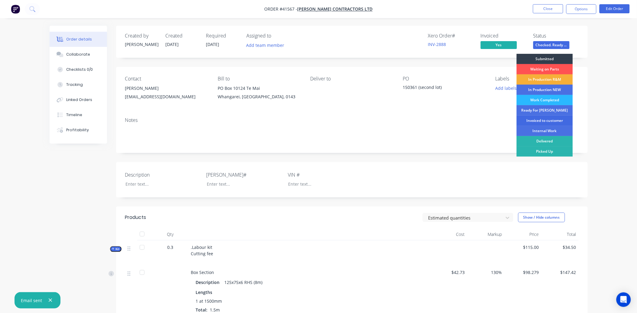
click at [549, 119] on div "Invoiced to customer" at bounding box center [544, 120] width 56 height 10
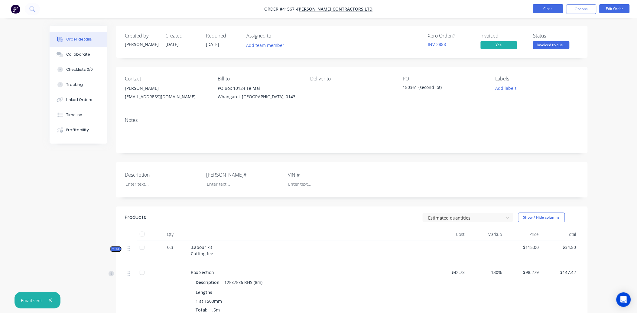
click at [547, 8] on button "Close" at bounding box center [548, 8] width 30 height 9
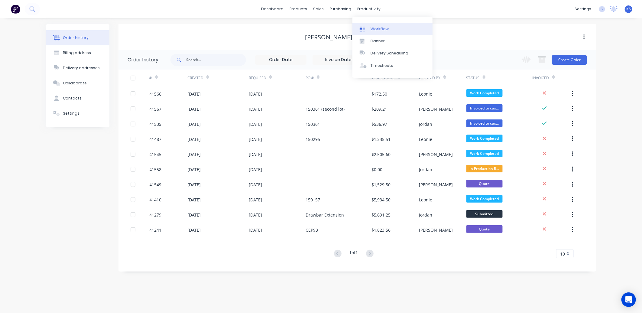
click at [377, 27] on div "Workflow" at bounding box center [379, 28] width 18 height 5
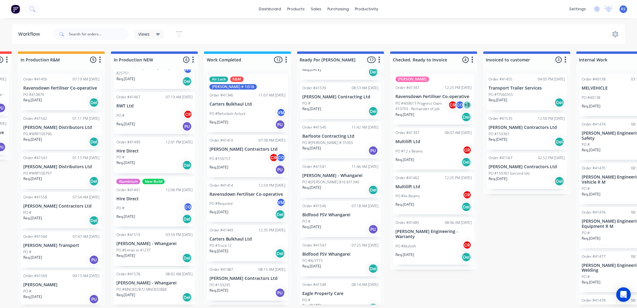
scroll to position [2, 181]
click at [346, 30] on div "Purchase Orders" at bounding box center [358, 30] width 32 height 5
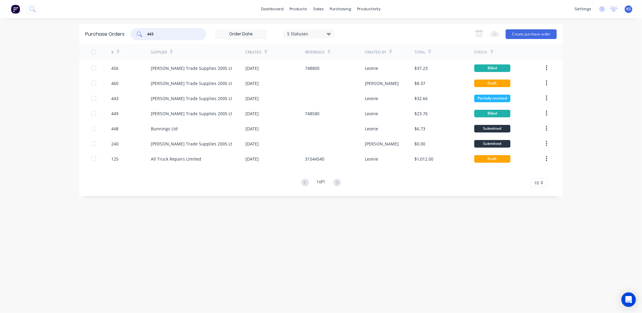
drag, startPoint x: 155, startPoint y: 34, endPoint x: 111, endPoint y: 36, distance: 44.5
click at [113, 36] on div "Purchase Orders 443 5 Statuses 5 Statuses Export to Excel (XLSX) Create purchas…" at bounding box center [320, 34] width 483 height 20
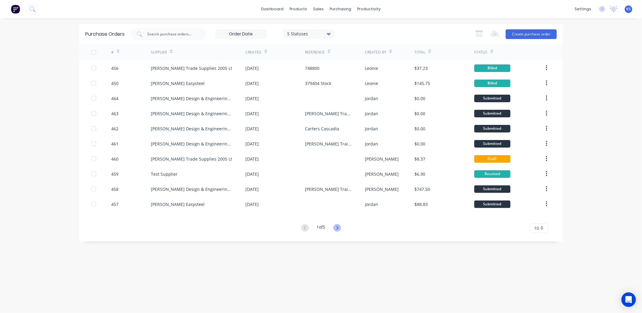
click at [336, 226] on icon at bounding box center [337, 228] width 8 height 8
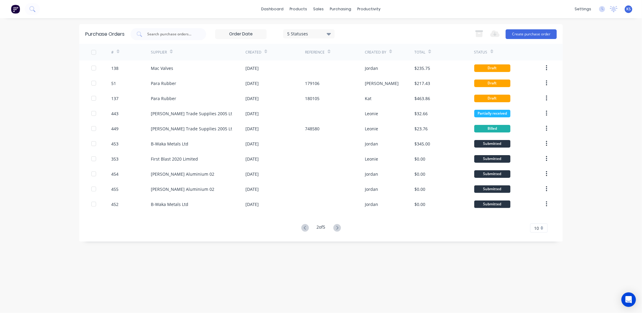
drag, startPoint x: 340, startPoint y: 229, endPoint x: 329, endPoint y: 223, distance: 12.8
click at [340, 229] on icon at bounding box center [337, 228] width 8 height 8
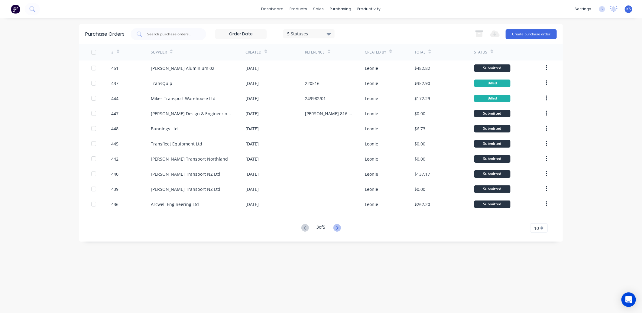
click at [336, 228] on icon at bounding box center [337, 228] width 8 height 8
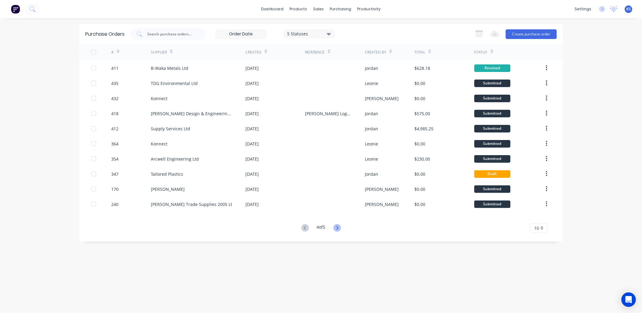
click at [341, 230] on icon at bounding box center [337, 228] width 8 height 8
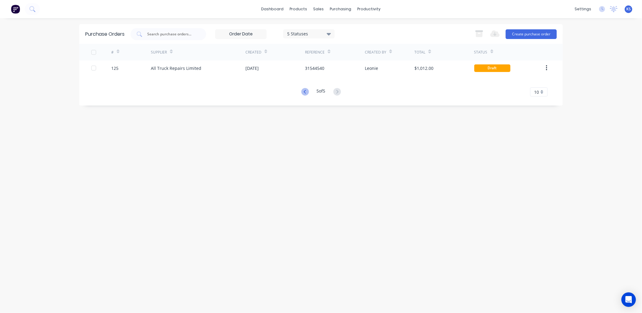
click at [304, 91] on icon at bounding box center [305, 92] width 8 height 8
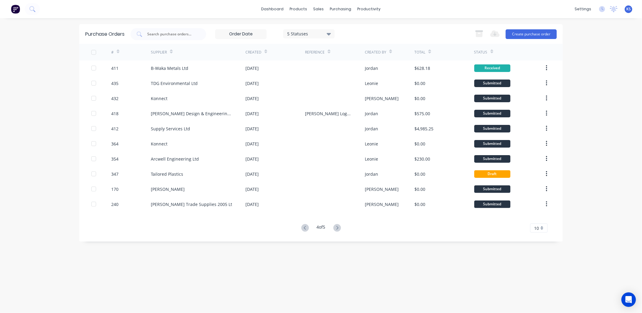
click at [304, 91] on div "[DATE]" at bounding box center [275, 98] width 60 height 15
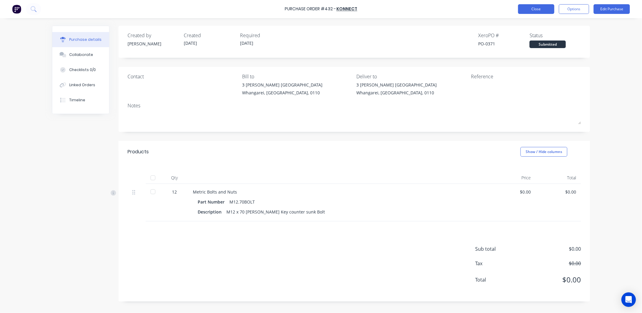
click at [532, 9] on button "Close" at bounding box center [536, 9] width 36 height 10
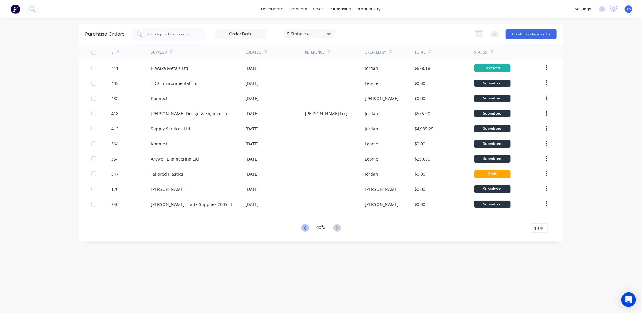
click at [305, 230] on icon at bounding box center [305, 228] width 8 height 8
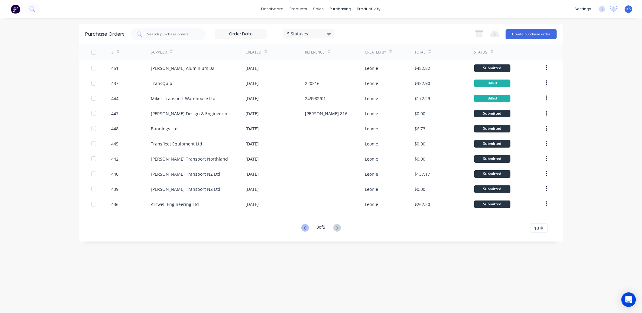
click at [304, 228] on icon at bounding box center [305, 228] width 8 height 8
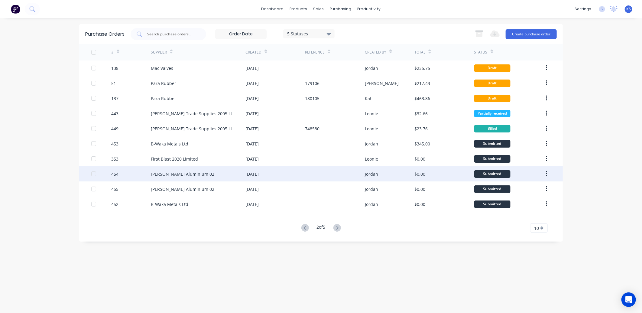
click at [157, 176] on div "[PERSON_NAME] Aluminium 02" at bounding box center [182, 174] width 63 height 6
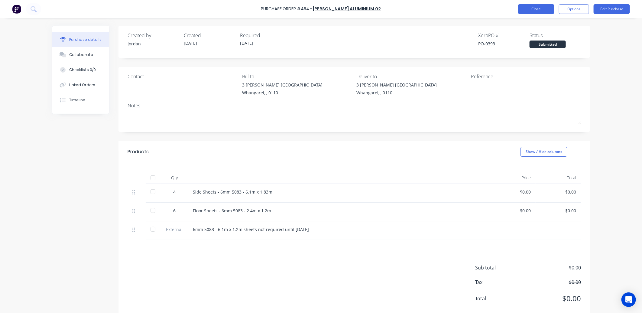
click at [541, 8] on button "Close" at bounding box center [536, 9] width 36 height 10
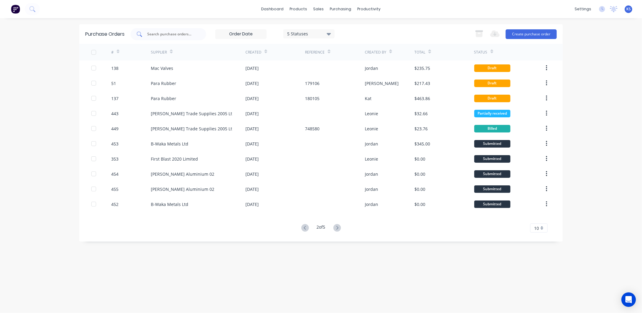
click at [155, 35] on input "text" at bounding box center [172, 34] width 50 height 6
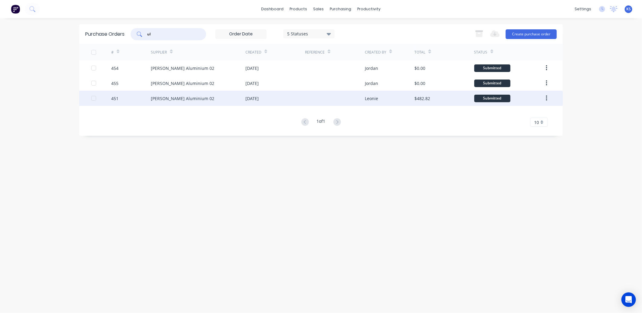
type input "ul"
click at [173, 95] on div "[PERSON_NAME] Aluminium 02" at bounding box center [182, 98] width 63 height 6
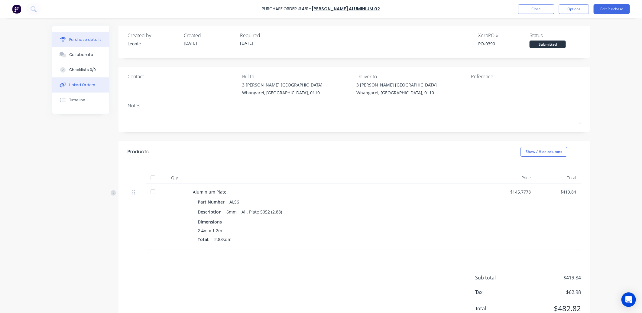
click at [83, 85] on div "Linked Orders" at bounding box center [82, 84] width 26 height 5
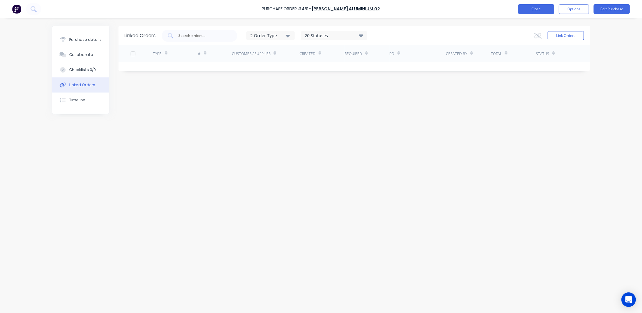
click at [540, 12] on button "Close" at bounding box center [536, 9] width 36 height 10
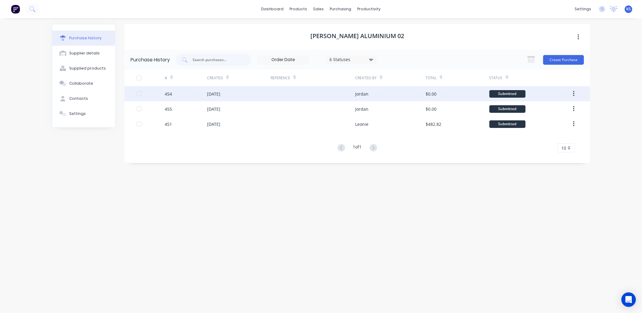
click at [210, 95] on div "[DATE]" at bounding box center [213, 94] width 13 height 6
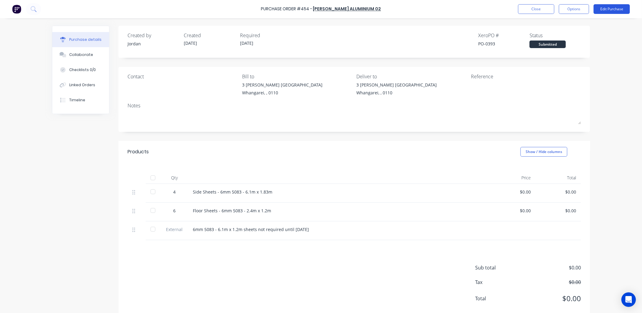
click at [612, 10] on button "Edit Purchase" at bounding box center [611, 9] width 36 height 10
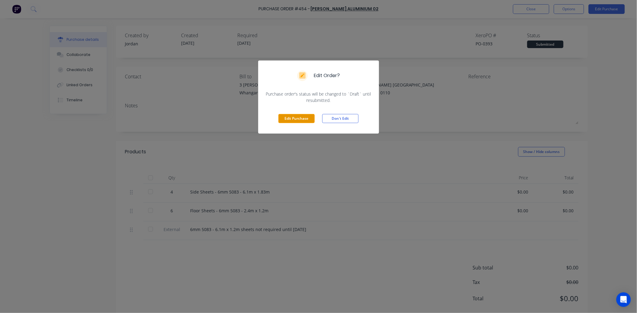
click at [288, 121] on button "Edit Purchase" at bounding box center [296, 118] width 36 height 9
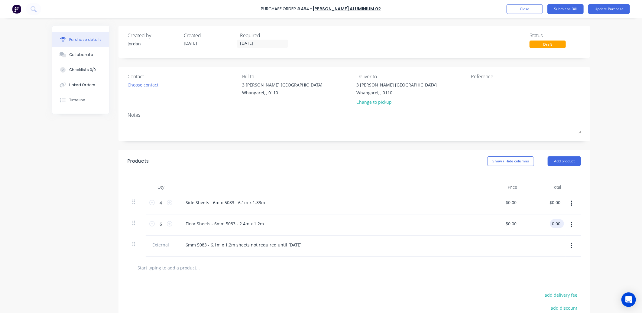
click at [556, 225] on input "0.00" at bounding box center [555, 223] width 11 height 9
type input "2857.44"
type input "$476.24"
type input "$2,857.44"
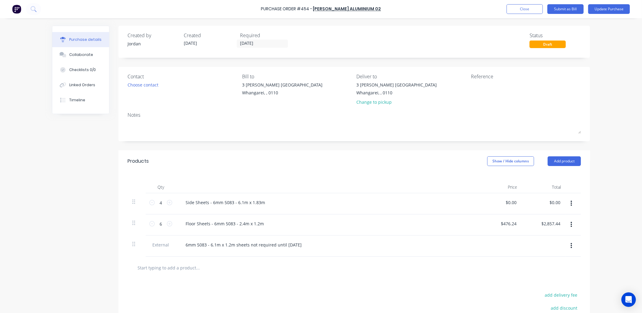
click at [428, 271] on div at bounding box center [354, 267] width 444 height 12
click at [609, 8] on button "Update Purchase" at bounding box center [609, 9] width 42 height 10
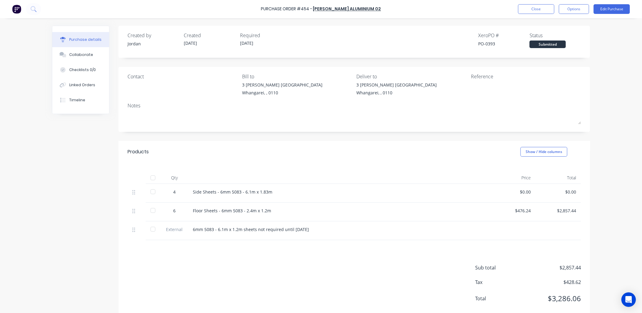
scroll to position [14, 0]
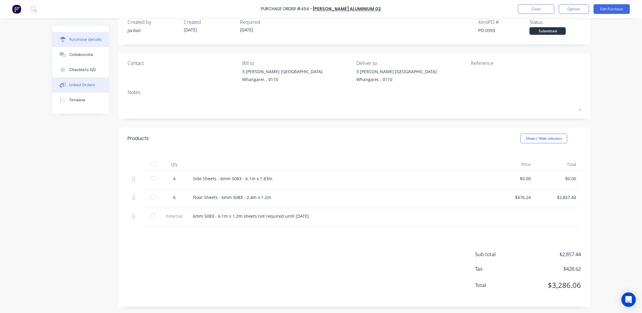
click at [72, 86] on div "Linked Orders" at bounding box center [82, 84] width 26 height 5
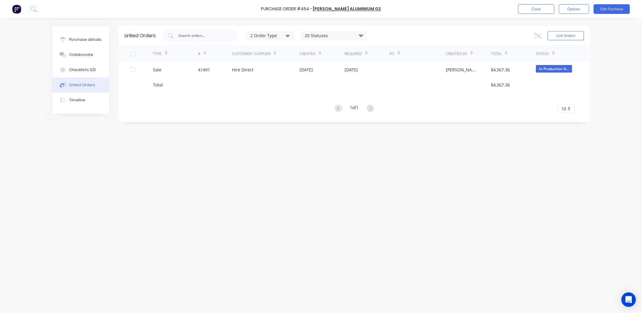
click at [361, 35] on icon at bounding box center [361, 35] width 5 height 3
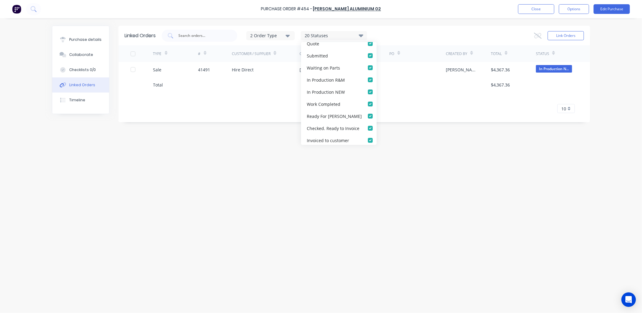
click at [361, 34] on icon at bounding box center [361, 35] width 5 height 3
drag, startPoint x: 176, startPoint y: 186, endPoint x: 157, endPoint y: 87, distance: 101.4
click at [176, 186] on div "Linked Orders 2 Order Type 20 Statuses Sales Order Status All Archived Draft Qu…" at bounding box center [321, 164] width 538 height 276
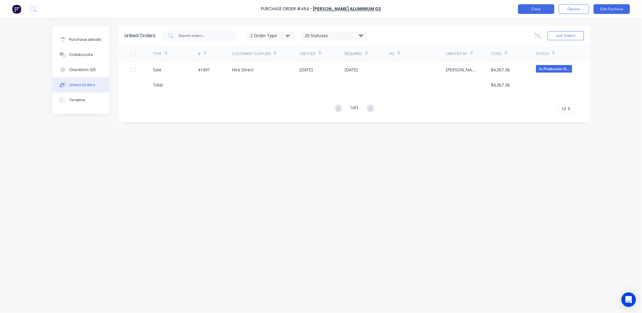
click at [537, 8] on button "Close" at bounding box center [536, 9] width 36 height 10
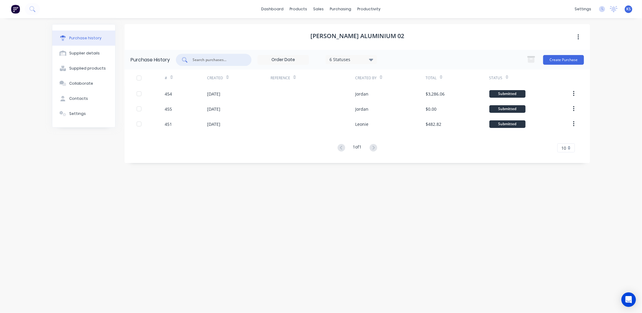
click at [203, 59] on input "text" at bounding box center [217, 60] width 50 height 6
click at [371, 61] on icon at bounding box center [371, 59] width 4 height 7
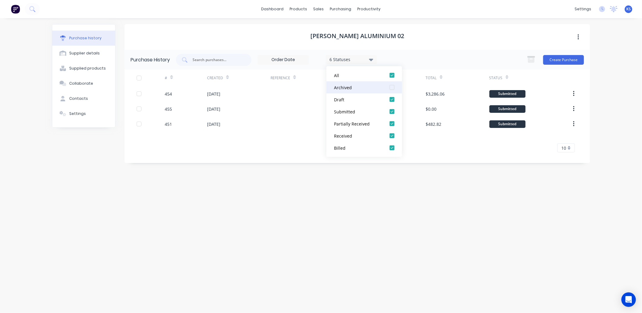
click at [392, 87] on div at bounding box center [392, 87] width 12 height 12
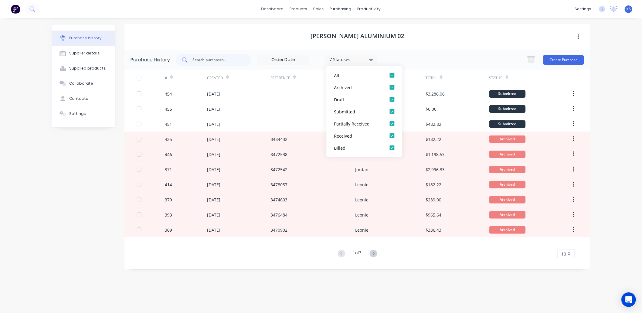
click at [222, 61] on input "text" at bounding box center [217, 60] width 50 height 6
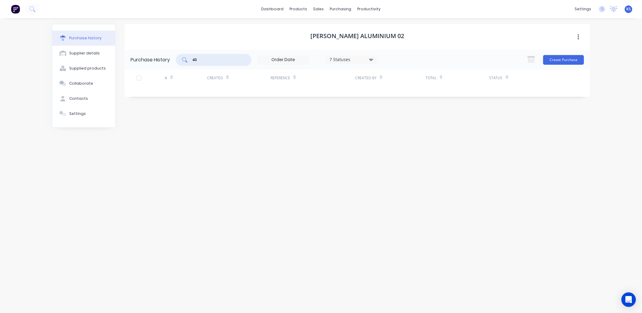
type input "4"
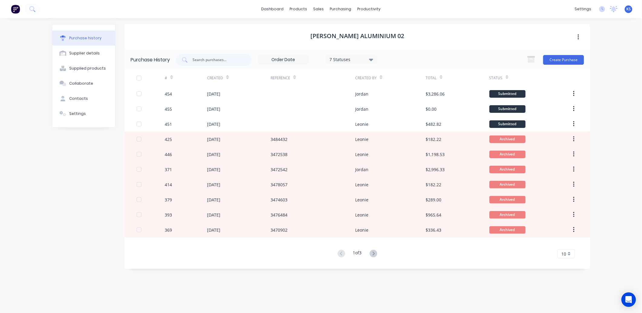
click at [371, 57] on icon at bounding box center [371, 59] width 4 height 7
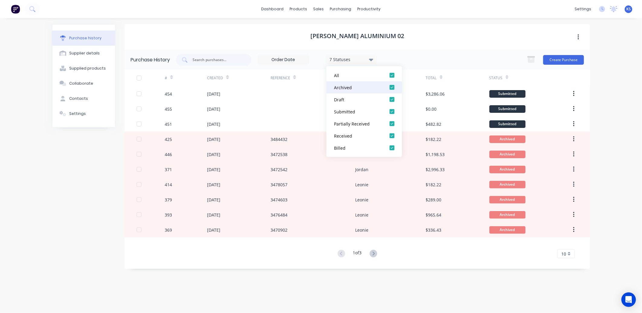
click at [392, 89] on div at bounding box center [392, 87] width 12 height 12
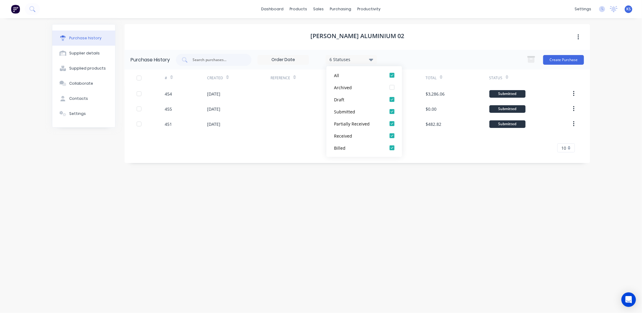
click at [404, 187] on div "Ullrich Aluminium 02 Purchase History 6 Statuses 6 Statuses Create Purchase # C…" at bounding box center [356, 162] width 465 height 276
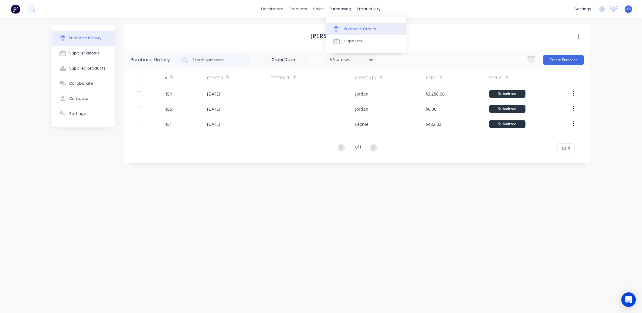
click at [352, 30] on div "Purchase Orders" at bounding box center [360, 28] width 32 height 5
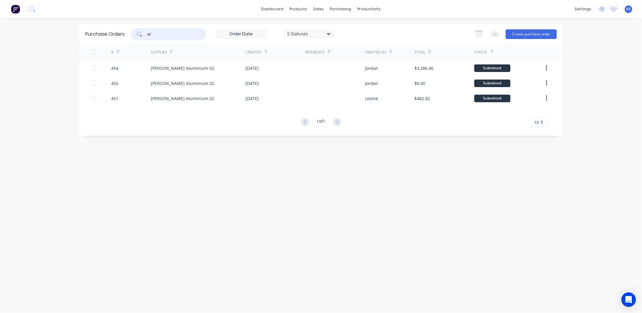
drag, startPoint x: 156, startPoint y: 36, endPoint x: 118, endPoint y: 38, distance: 38.4
click at [120, 38] on div "Purchase Orders ul 5 Statuses 5 Statuses Export to Excel (XLSX) Create purchase…" at bounding box center [320, 34] width 483 height 20
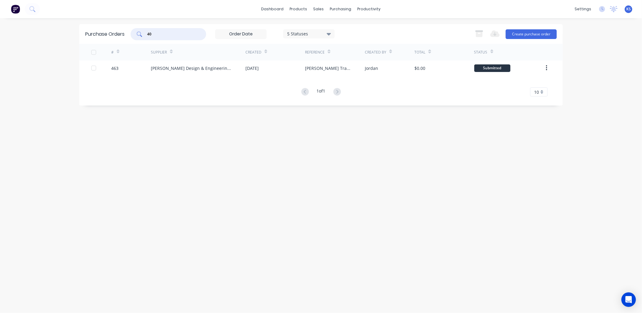
type input "4"
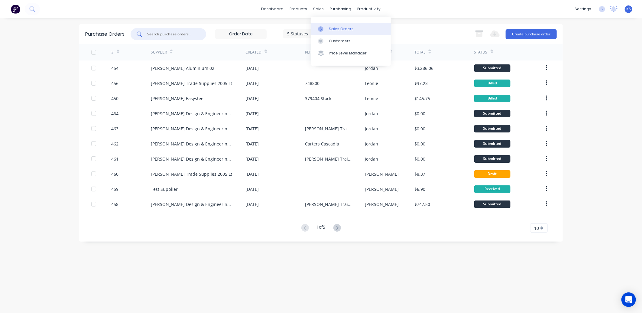
click at [334, 30] on div "Sales Orders" at bounding box center [341, 28] width 25 height 5
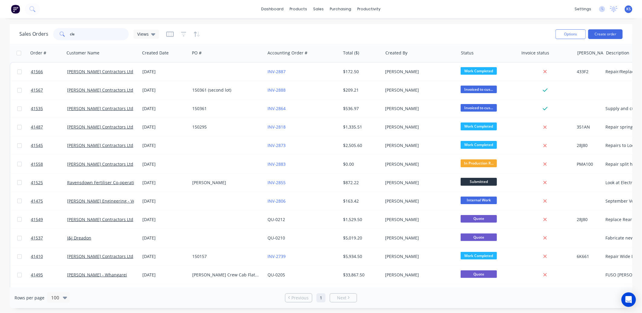
drag, startPoint x: 99, startPoint y: 35, endPoint x: 14, endPoint y: 52, distance: 86.6
click at [15, 52] on div "Sales Orders cle Views Options Create order Order # Customer Name Created Date …" at bounding box center [321, 166] width 622 height 284
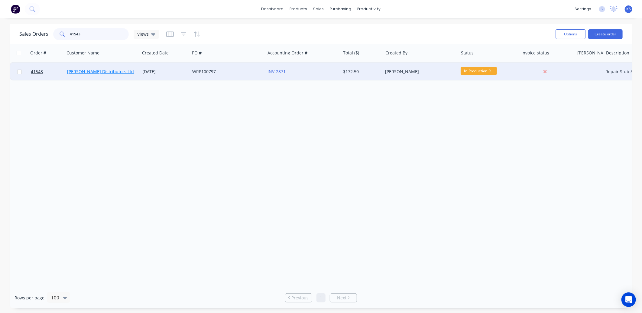
type input "41543"
click at [99, 71] on link "[PERSON_NAME] Distributors Ltd" at bounding box center [100, 72] width 67 height 6
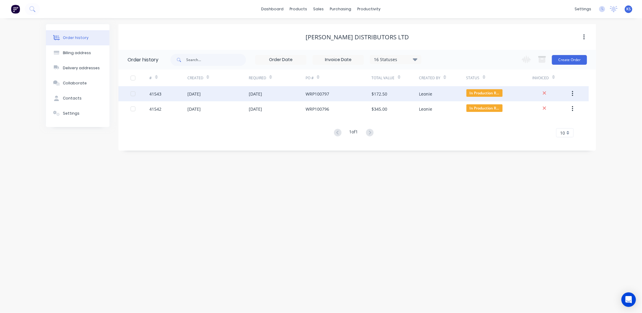
click at [215, 92] on div "[DATE]" at bounding box center [217, 93] width 61 height 15
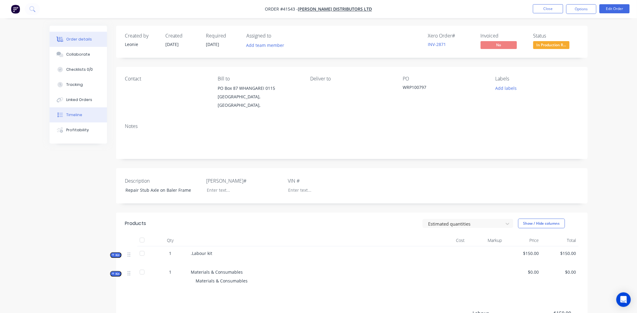
click at [72, 112] on div "Timeline" at bounding box center [74, 114] width 16 height 5
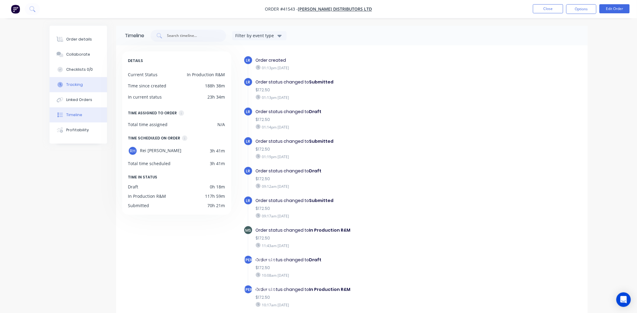
click at [76, 87] on button "Tracking" at bounding box center [78, 84] width 57 height 15
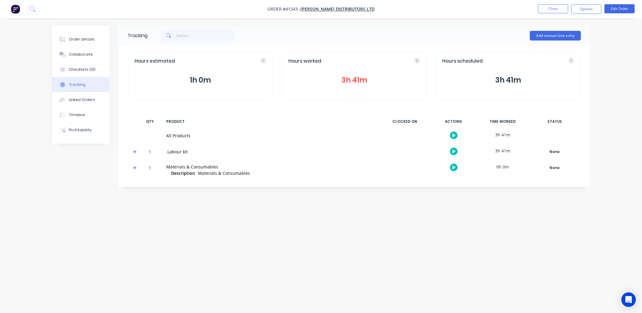
click at [350, 78] on button "3h 41m" at bounding box center [353, 79] width 131 height 11
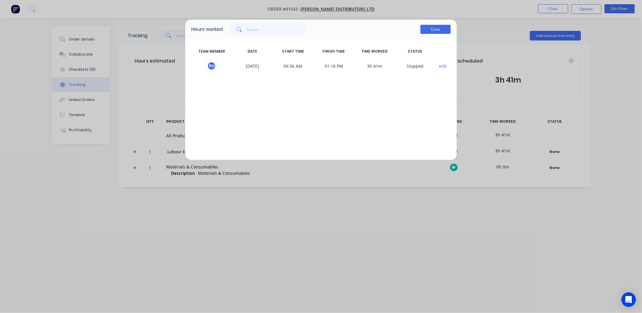
click at [429, 29] on button "Close" at bounding box center [435, 29] width 30 height 9
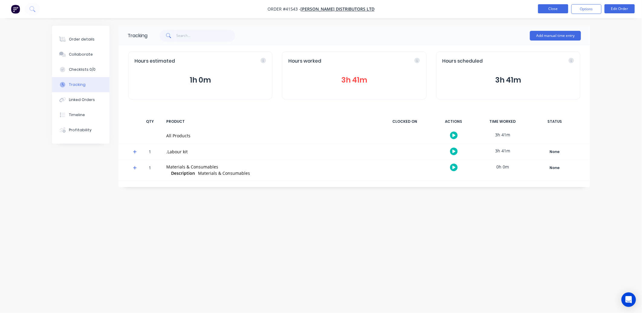
click at [551, 7] on button "Close" at bounding box center [553, 8] width 30 height 9
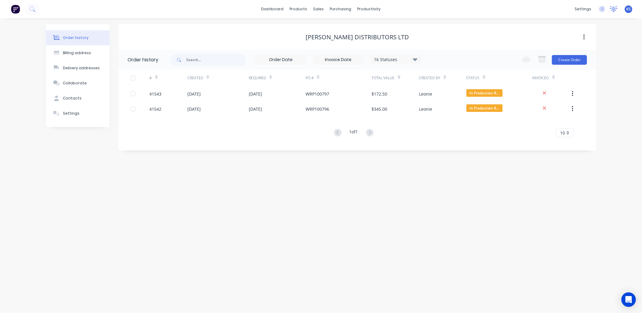
click at [612, 10] on icon at bounding box center [613, 8] width 5 height 5
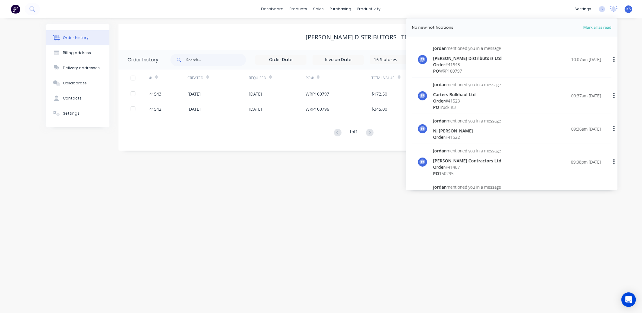
drag, startPoint x: 490, startPoint y: 218, endPoint x: 627, endPoint y: 155, distance: 150.2
click at [498, 212] on div "Order history Billing address Delivery addresses Collaborate Contacts Settings …" at bounding box center [321, 165] width 642 height 295
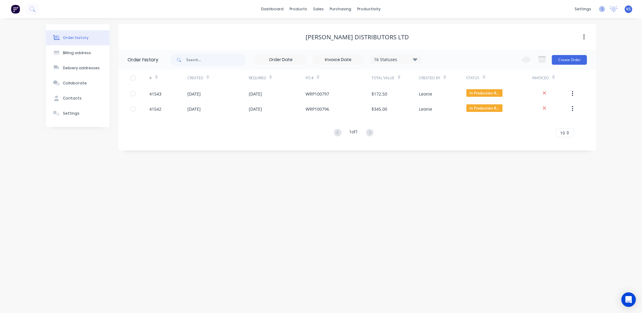
click at [600, 9] on icon at bounding box center [602, 9] width 6 height 6
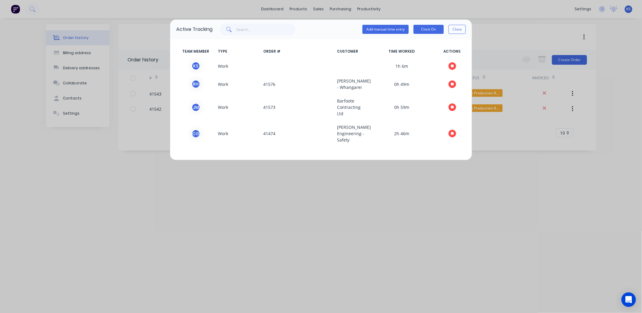
click at [398, 190] on div "Active Tracking Add manual time entry Clock On Close TEAM MEMBER TYPE ORDER # C…" at bounding box center [321, 156] width 642 height 313
click at [458, 29] on button "Close" at bounding box center [456, 29] width 17 height 9
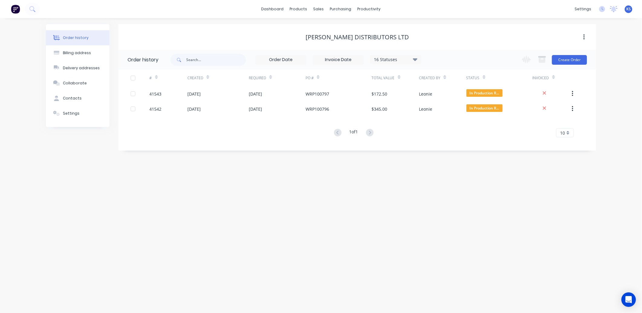
click at [627, 9] on span "KS" at bounding box center [628, 8] width 5 height 5
click at [624, 112] on div "Order history Billing address Delivery addresses Collaborate Contacts Settings …" at bounding box center [321, 165] width 642 height 295
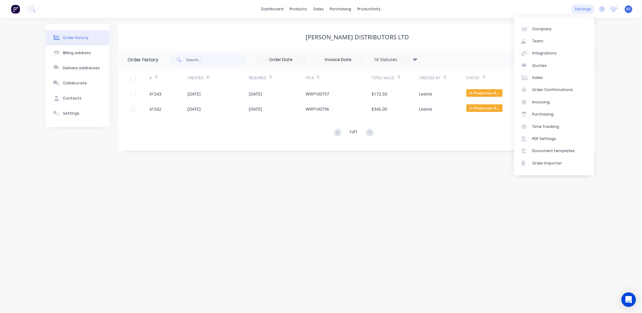
click at [578, 10] on div "settings" at bounding box center [582, 9] width 23 height 9
click at [547, 128] on div "Time Tracking" at bounding box center [545, 126] width 27 height 5
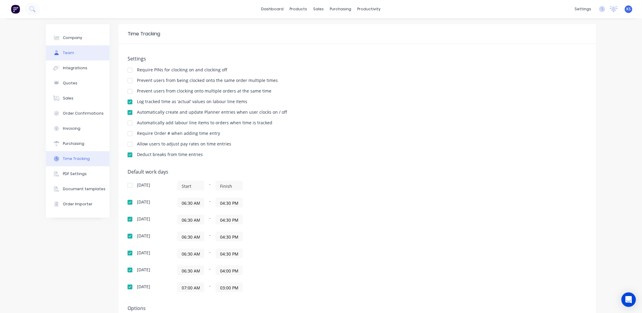
click at [77, 50] on button "Team" at bounding box center [77, 52] width 63 height 15
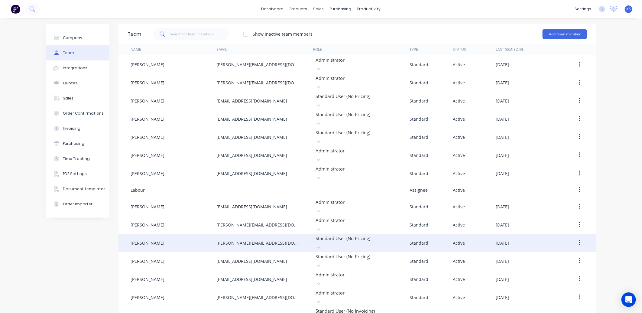
click at [155, 234] on div "Rei Hamon" at bounding box center [174, 243] width 86 height 18
click at [578, 237] on button "button" at bounding box center [580, 242] width 14 height 11
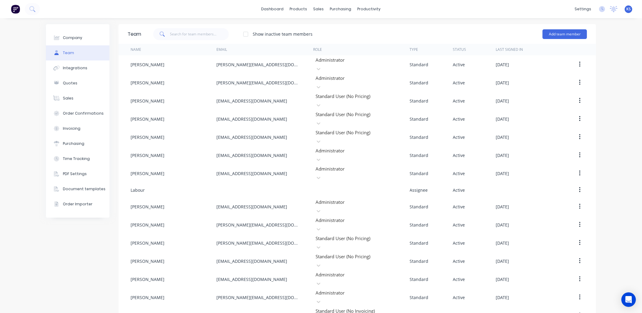
click at [526, 283] on div "Team Show inactive team members Add team member Name Email Role Type Status Las…" at bounding box center [356, 174] width 477 height 300
click at [75, 36] on div "Company" at bounding box center [72, 37] width 19 height 5
select select "NZ"
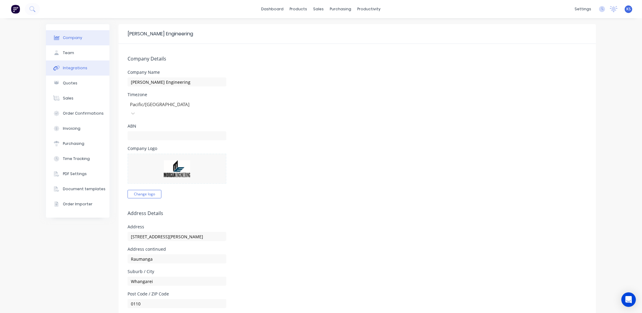
click at [80, 69] on div "Integrations" at bounding box center [75, 67] width 24 height 5
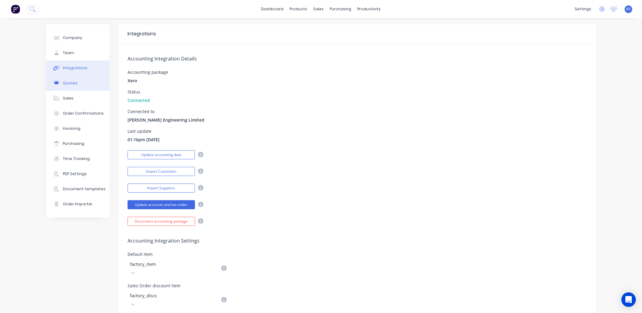
click at [73, 80] on div "Quotes" at bounding box center [70, 82] width 15 height 5
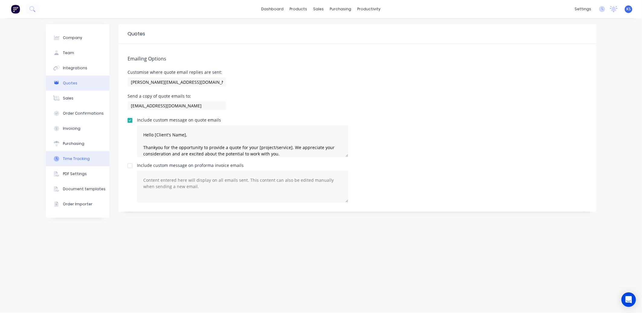
click at [87, 159] on div "Time Tracking" at bounding box center [76, 158] width 27 height 5
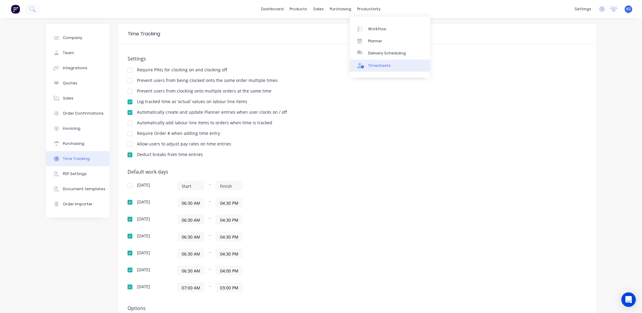
drag, startPoint x: 374, startPoint y: 63, endPoint x: 375, endPoint y: 67, distance: 4.6
click at [374, 63] on div "Timesheets" at bounding box center [379, 65] width 23 height 5
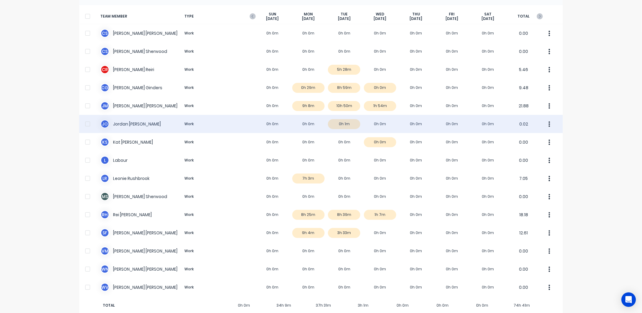
scroll to position [50, 0]
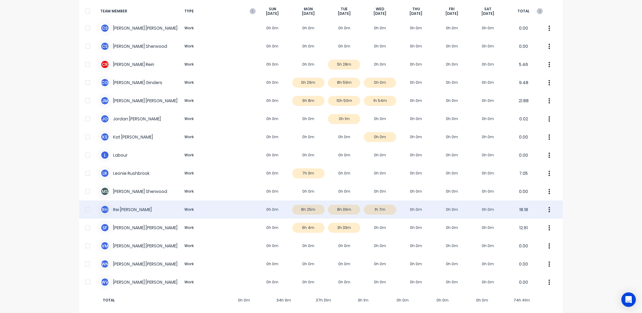
click at [312, 204] on div "R H Rei Hamon Work 0h 0m 8h 25m 8h 39m 1h 7m 0h 0m 0h 0m 0h 0m 18.18" at bounding box center [320, 209] width 483 height 18
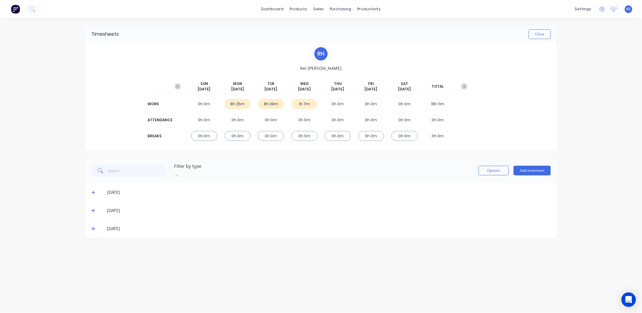
click at [91, 189] on span at bounding box center [94, 192] width 6 height 6
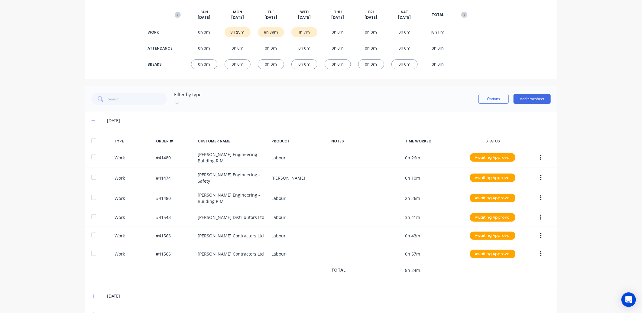
scroll to position [78, 0]
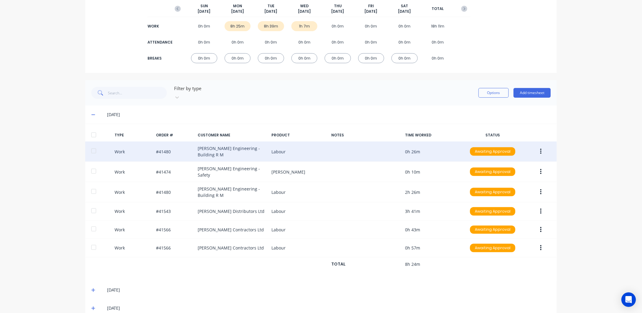
click at [237, 143] on div "Work #41480 Morgan Engineering - Building R M Labour 0h 26m Awaiting Approval" at bounding box center [320, 151] width 471 height 20
click at [124, 144] on div "Work #41480 Morgan Engineering - Building R M Labour 0h 26m Awaiting Approval" at bounding box center [320, 151] width 471 height 20
click at [163, 146] on div "Work #41480 Morgan Engineering - Building R M Labour 0h 26m Awaiting Approval" at bounding box center [320, 151] width 471 height 20
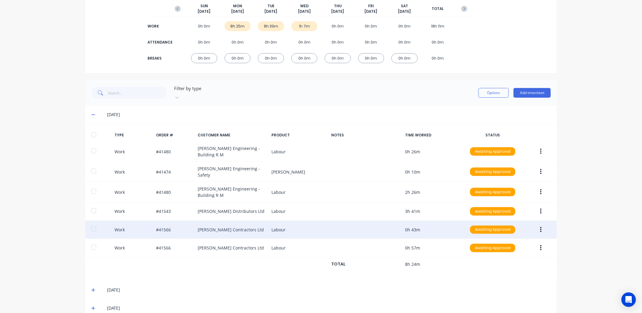
scroll to position [0, 0]
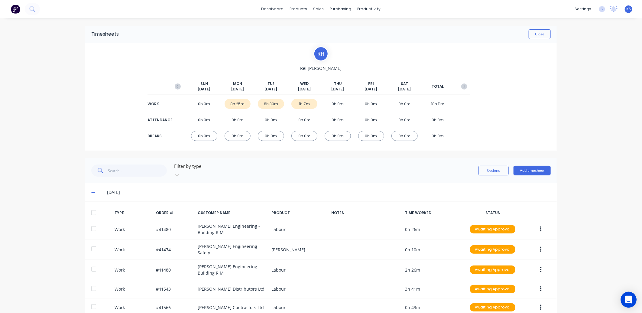
click at [630, 299] on icon "Open Intercom Messenger" at bounding box center [628, 300] width 7 height 8
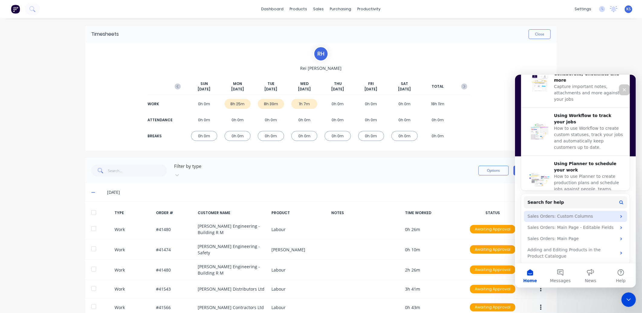
scroll to position [232, 0]
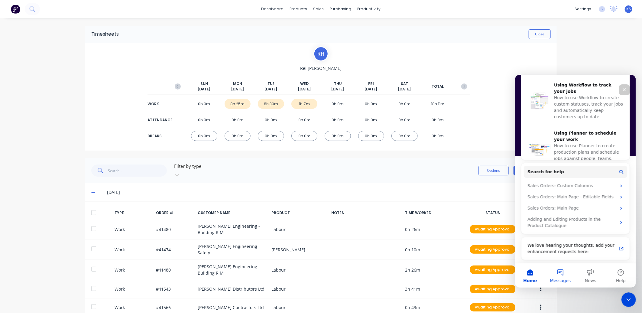
click at [560, 275] on button "Messages" at bounding box center [560, 275] width 30 height 24
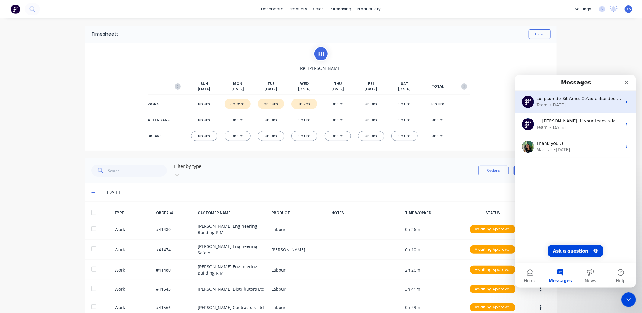
click at [564, 102] on div "Team • 5d ago" at bounding box center [578, 105] width 85 height 6
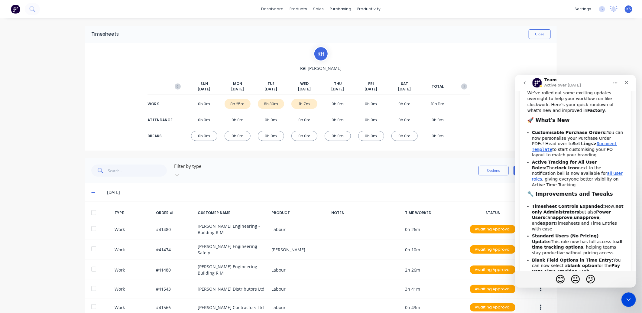
scroll to position [0, 0]
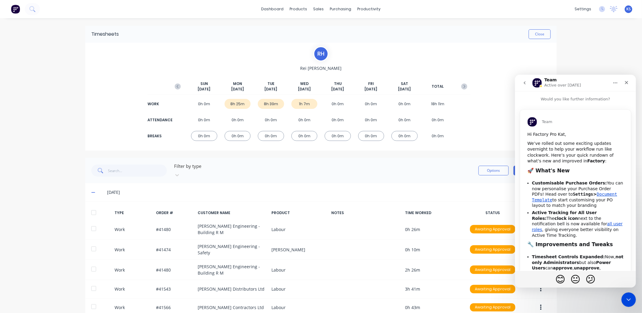
click at [523, 81] on icon "go back" at bounding box center [524, 82] width 5 height 5
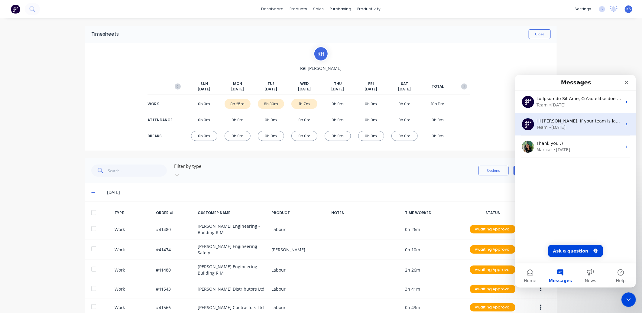
click at [562, 125] on div "• 2w ago" at bounding box center [556, 127] width 17 height 6
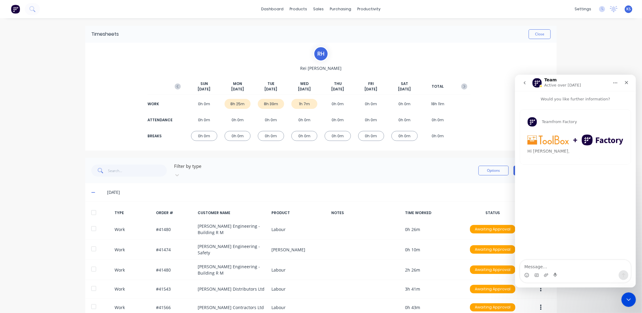
click at [523, 80] on icon "go back" at bounding box center [524, 82] width 5 height 5
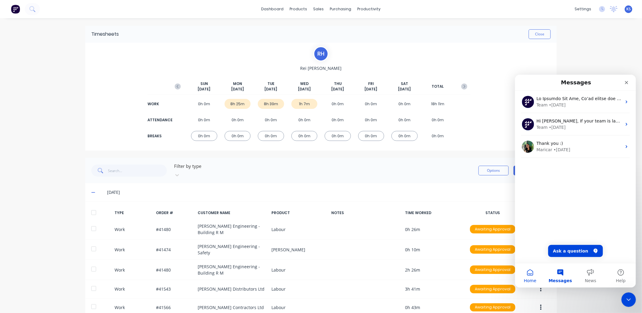
click at [524, 276] on button "Home" at bounding box center [530, 275] width 30 height 24
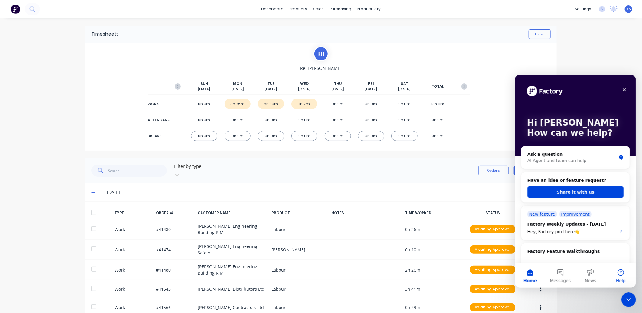
click at [622, 273] on button "Help" at bounding box center [620, 275] width 30 height 24
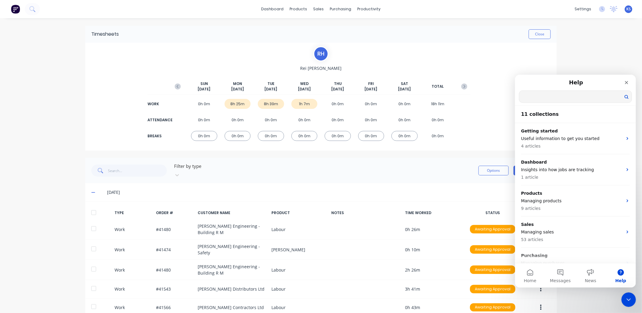
click at [526, 96] on input "Search for help" at bounding box center [575, 96] width 112 height 12
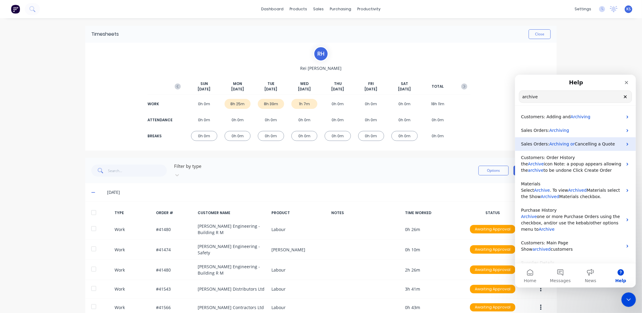
type input "archive"
click at [551, 144] on span "Archiving or" at bounding box center [561, 143] width 25 height 5
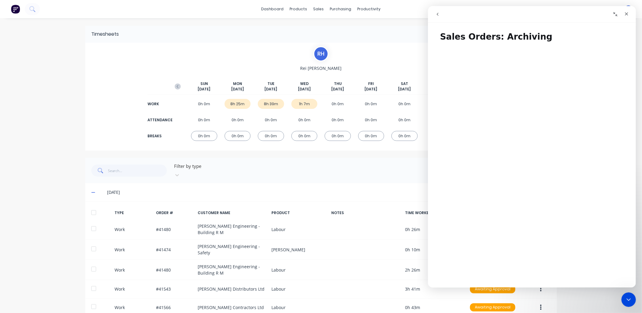
click at [432, 15] on button "go back" at bounding box center [436, 13] width 11 height 11
click at [439, 14] on icon "go back" at bounding box center [437, 14] width 5 height 5
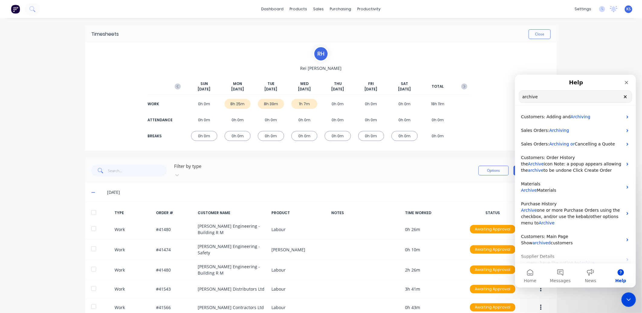
drag, startPoint x: 556, startPoint y: 100, endPoint x: 516, endPoint y: 100, distance: 39.6
click at [516, 100] on nav "Help archive Search for help" at bounding box center [575, 89] width 121 height 31
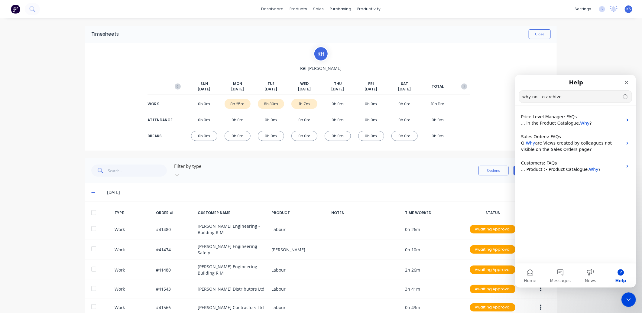
type input "why not to archive"
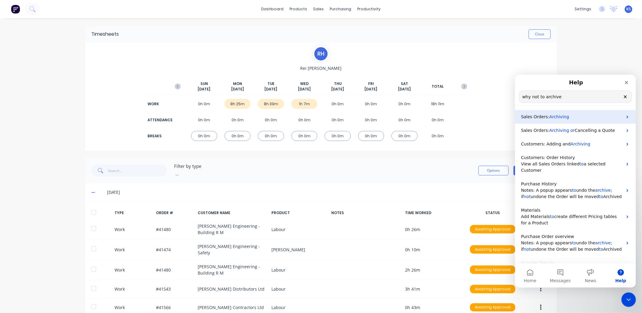
click at [559, 117] on span "Archiving" at bounding box center [559, 116] width 20 height 5
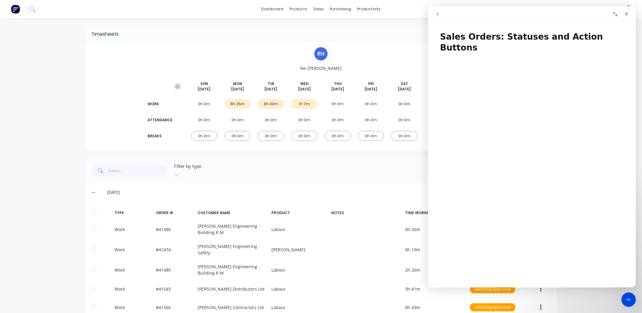
click at [438, 14] on icon "go back" at bounding box center [437, 14] width 5 height 5
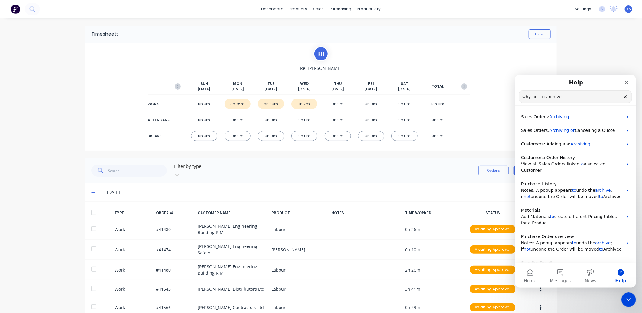
click at [624, 98] on icon "Clear" at bounding box center [624, 96] width 5 height 5
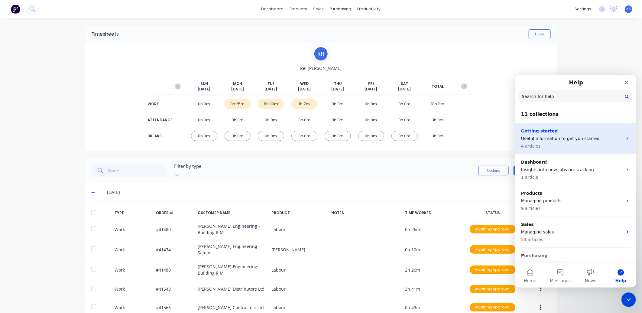
click at [564, 145] on p "4 articles" at bounding box center [572, 146] width 102 height 6
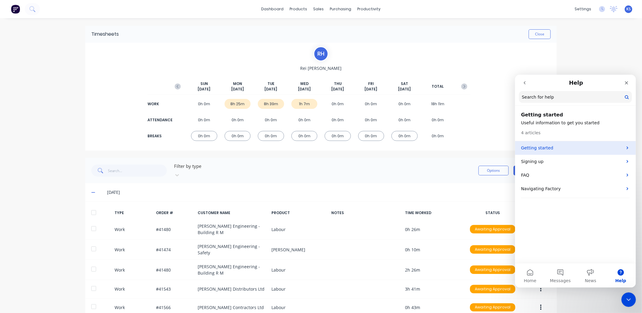
click at [566, 149] on p "Getting started" at bounding box center [572, 147] width 102 height 6
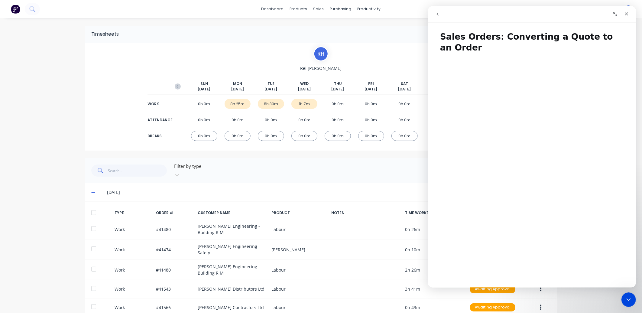
click at [393, 62] on div "R H Rei Hamon SUN Sep 21st MON Sep 22nd TUE Sep 23rd WED Sep 24th THU Sep 25th …" at bounding box center [321, 96] width 299 height 101
click at [436, 13] on icon "go back" at bounding box center [437, 14] width 5 height 5
click at [436, 15] on icon "go back" at bounding box center [437, 14] width 5 height 5
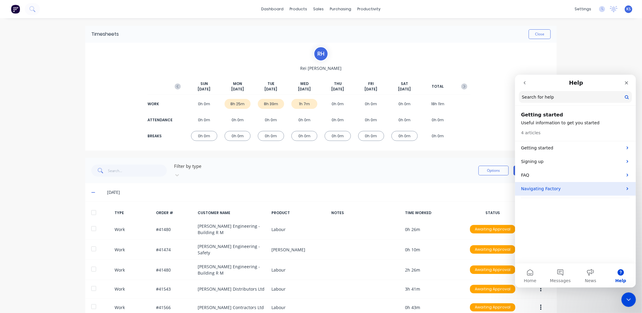
click at [541, 189] on p "Navigating Factory" at bounding box center [572, 188] width 102 height 6
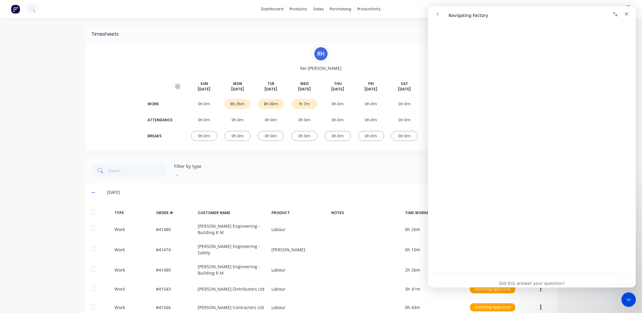
scroll to position [971, 0]
click at [626, 13] on icon "Close" at bounding box center [626, 13] width 5 height 5
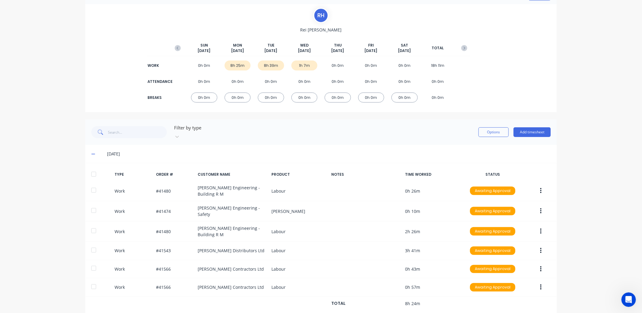
scroll to position [78, 0]
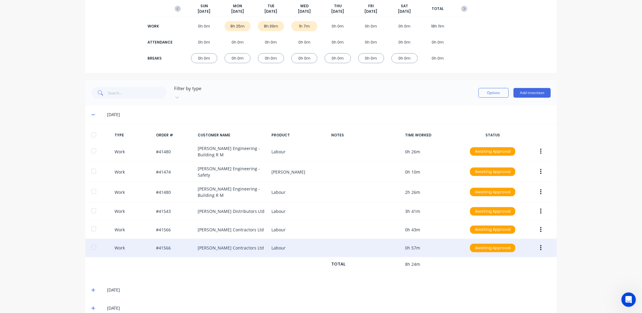
click at [183, 239] on div "Work #41566 Clements Contractors Ltd Labour 0h 57m Awaiting Approval" at bounding box center [320, 248] width 471 height 18
click at [121, 239] on div "Work #41566 Clements Contractors Ltd Labour 0h 57m Awaiting Approval" at bounding box center [320, 248] width 471 height 18
click at [90, 241] on div at bounding box center [94, 247] width 12 height 12
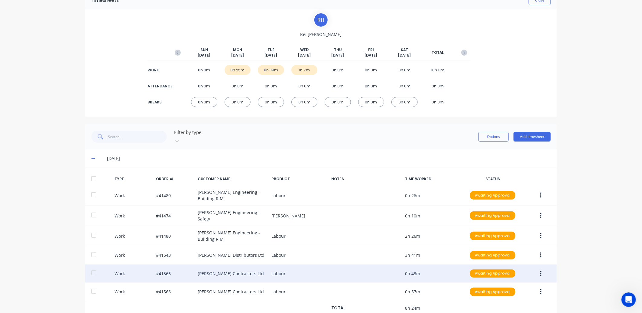
scroll to position [0, 0]
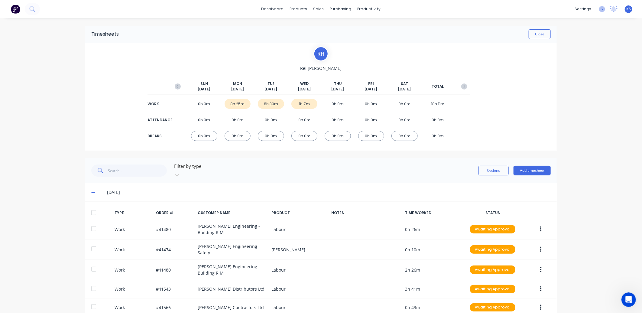
click at [599, 10] on icon at bounding box center [602, 9] width 6 height 6
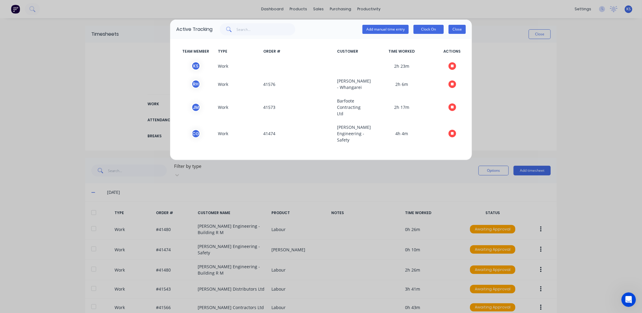
click at [454, 30] on button "Close" at bounding box center [456, 29] width 17 height 9
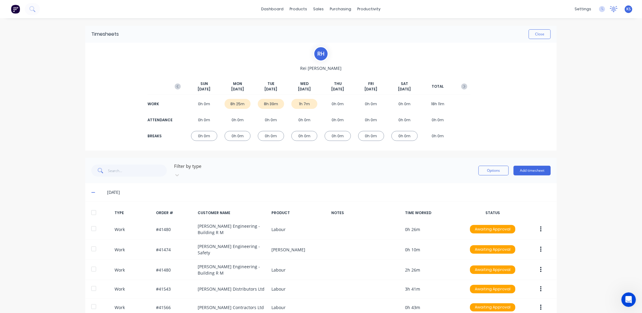
click at [611, 8] on icon at bounding box center [613, 8] width 5 height 5
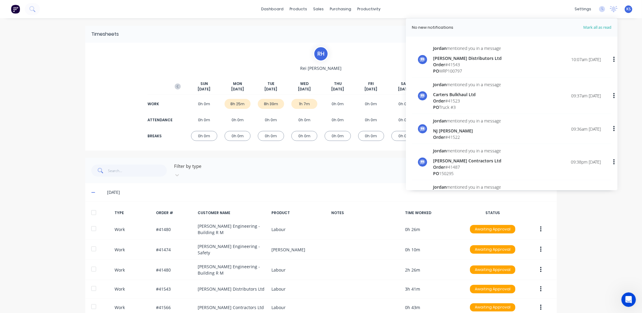
click at [477, 69] on div "PO WRP100797" at bounding box center [467, 71] width 69 height 6
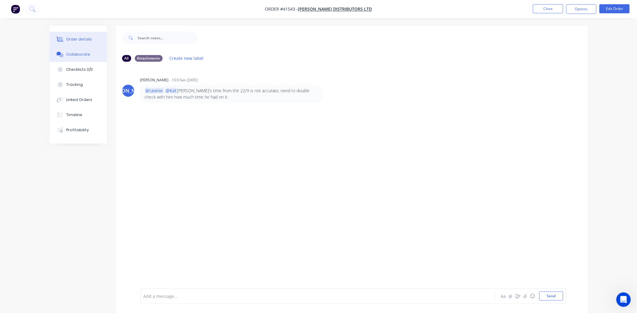
click at [81, 34] on button "Order details" at bounding box center [78, 39] width 57 height 15
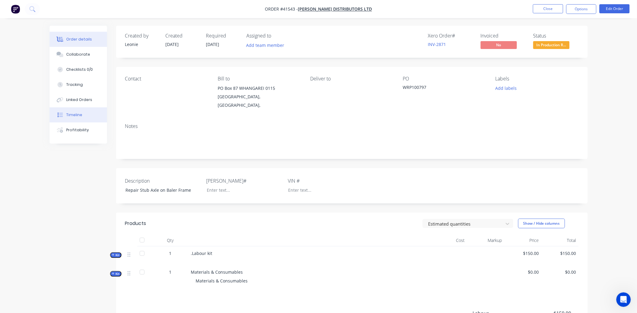
click at [68, 115] on div "Timeline" at bounding box center [74, 114] width 16 height 5
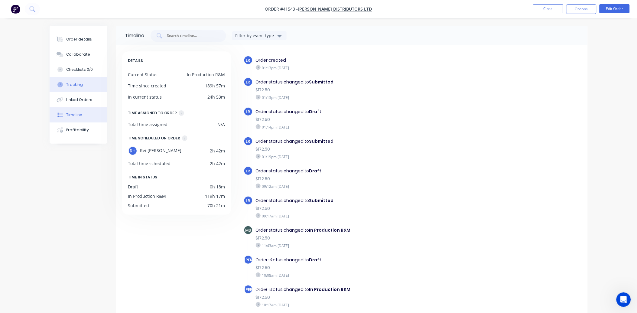
click at [67, 83] on div "Tracking" at bounding box center [74, 84] width 17 height 5
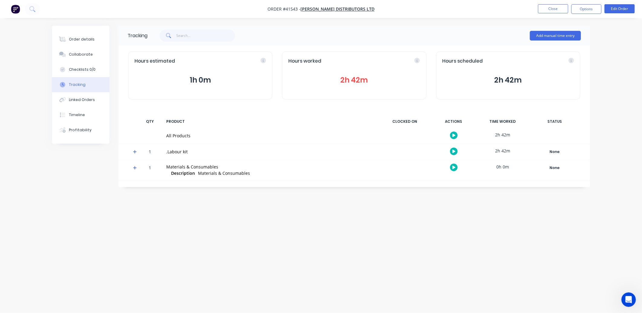
click at [348, 78] on button "2h 42m" at bounding box center [353, 79] width 131 height 11
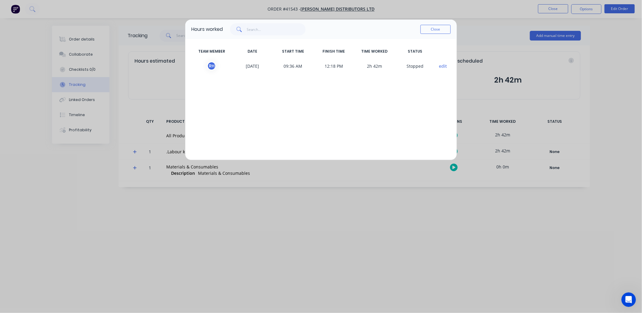
click at [435, 31] on button "Close" at bounding box center [435, 29] width 30 height 9
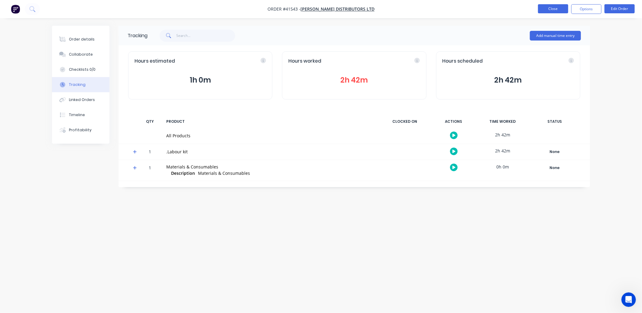
click at [545, 8] on button "Close" at bounding box center [553, 8] width 30 height 9
click at [556, 7] on button "Close" at bounding box center [553, 8] width 30 height 9
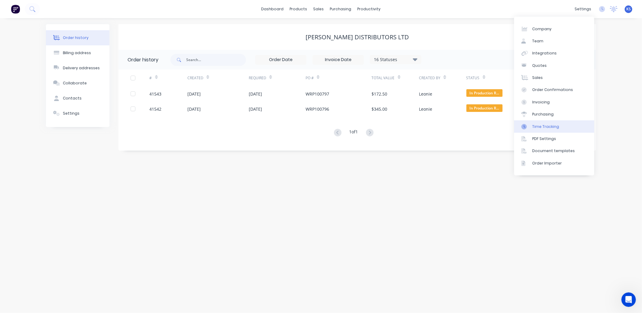
click at [536, 123] on link "Time Tracking" at bounding box center [554, 126] width 80 height 12
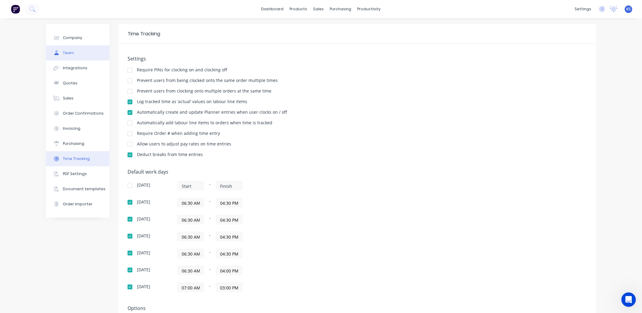
click at [62, 56] on button "Team" at bounding box center [77, 52] width 63 height 15
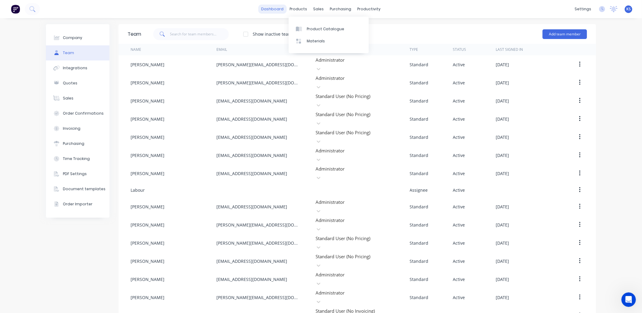
click at [278, 10] on link "dashboard" at bounding box center [272, 9] width 28 height 9
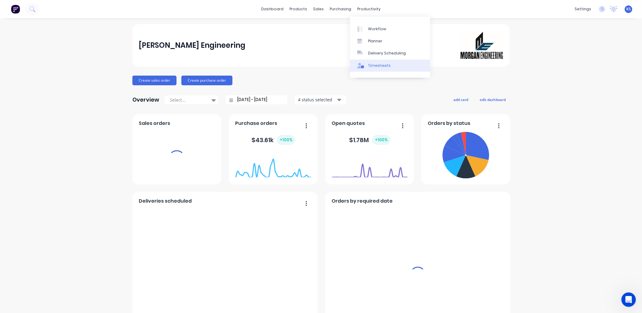
click at [383, 66] on div "Timesheets" at bounding box center [379, 65] width 23 height 5
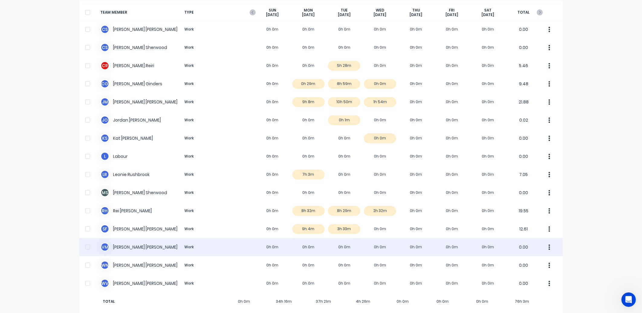
scroll to position [50, 0]
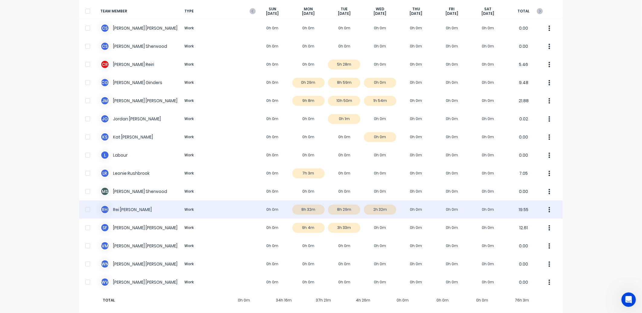
click at [122, 201] on div "R H Rei Hamon Work 0h 0m 8h 32m 8h 29m 2h 32m 0h 0m 0h 0m 0h 0m 19.55" at bounding box center [320, 209] width 483 height 18
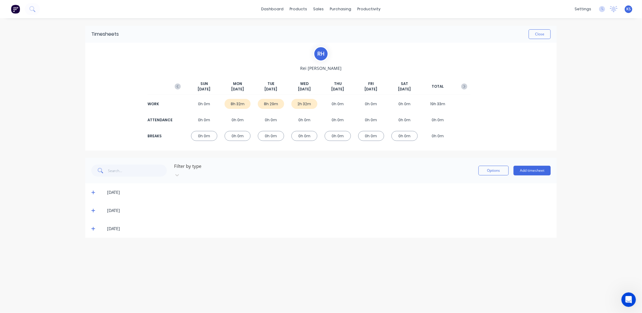
click at [92, 190] on icon at bounding box center [93, 192] width 4 height 4
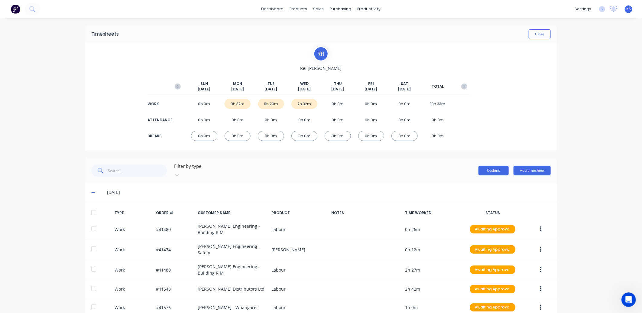
click at [485, 171] on button "Options" at bounding box center [493, 171] width 30 height 10
click at [615, 113] on div "dashboard products sales purchasing productivity dashboard products Product Cat…" at bounding box center [321, 156] width 642 height 313
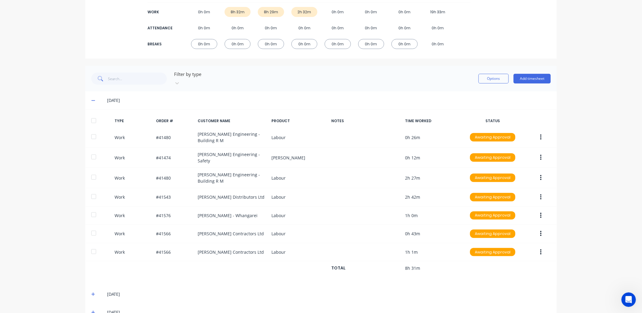
scroll to position [96, 0]
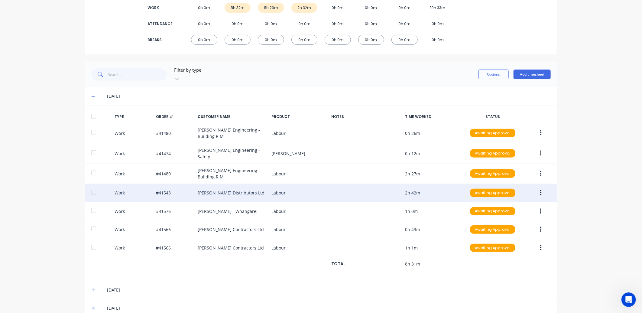
click at [540, 189] on icon "button" at bounding box center [541, 192] width 2 height 7
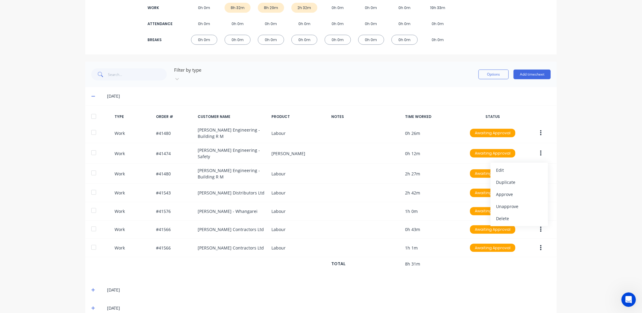
click at [600, 166] on div "dashboard products sales purchasing productivity dashboard products Product Cat…" at bounding box center [321, 156] width 642 height 313
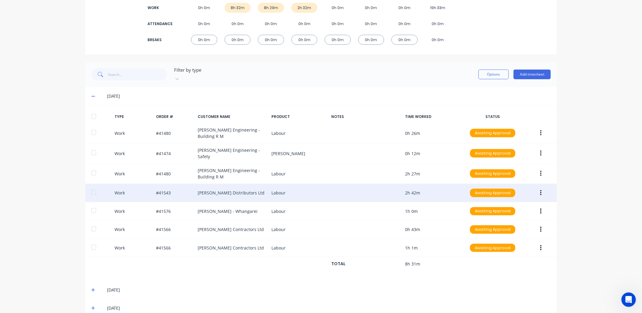
click at [215, 185] on div "Work #41543 CB Norwood Distributors Ltd Labour 2h 42m Awaiting Approval" at bounding box center [320, 193] width 471 height 18
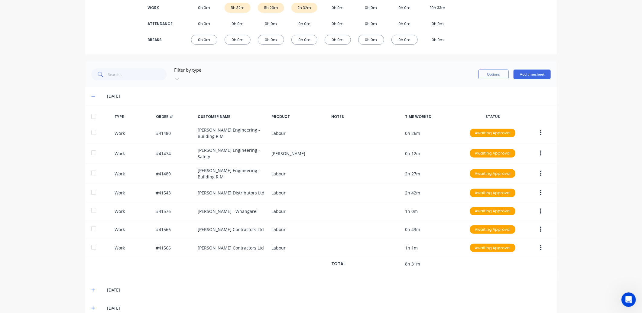
click at [91, 94] on icon at bounding box center [93, 96] width 4 height 4
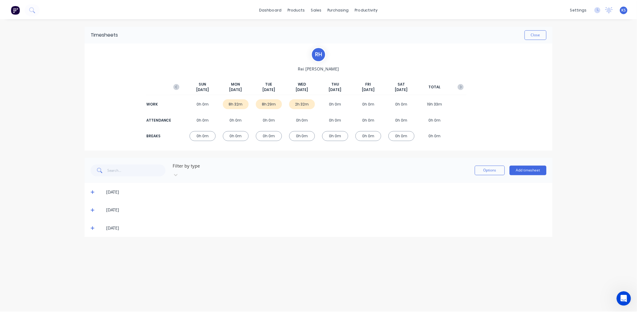
scroll to position [0, 0]
click at [337, 30] on div "Sales Orders" at bounding box center [341, 28] width 25 height 5
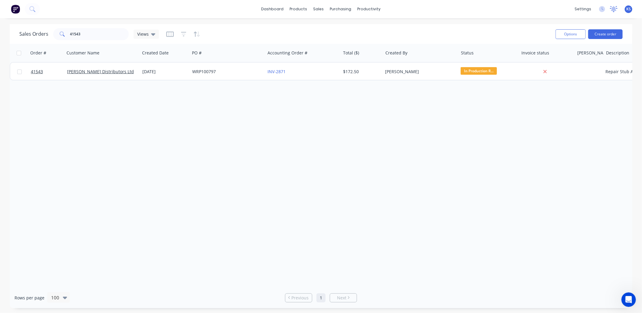
click at [615, 11] on icon at bounding box center [614, 9] width 8 height 6
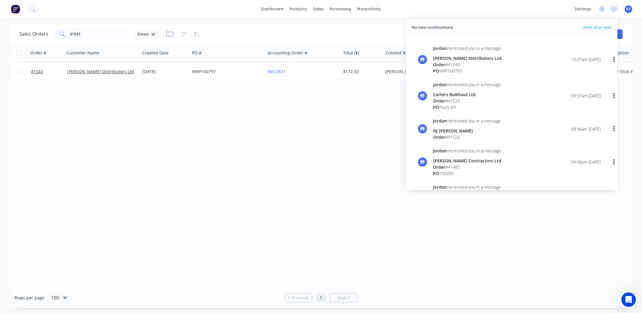
click at [461, 63] on div "Order # 41543" at bounding box center [467, 64] width 69 height 6
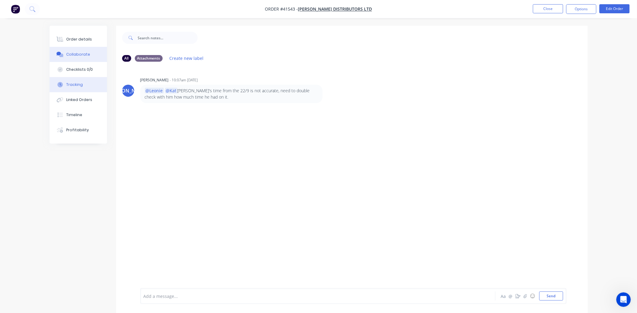
click at [76, 84] on div "Tracking" at bounding box center [74, 84] width 17 height 5
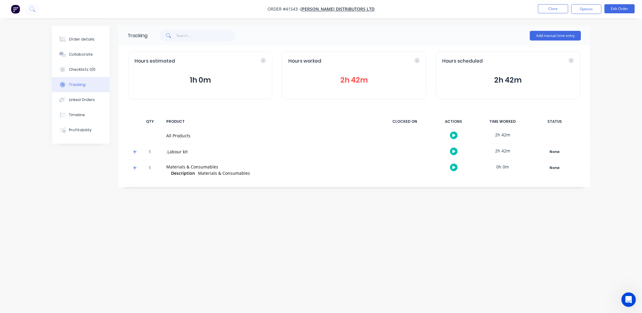
click at [364, 76] on button "2h 42m" at bounding box center [353, 79] width 131 height 11
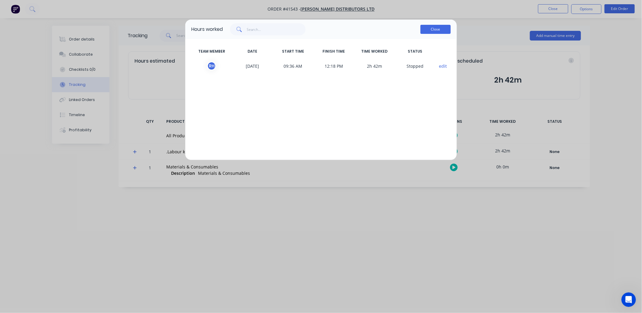
click at [429, 28] on button "Close" at bounding box center [435, 29] width 30 height 9
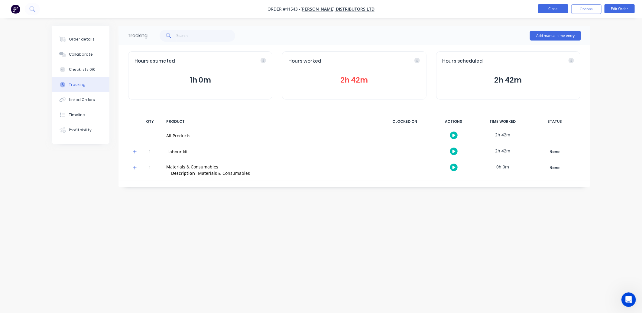
click at [547, 10] on button "Close" at bounding box center [553, 8] width 30 height 9
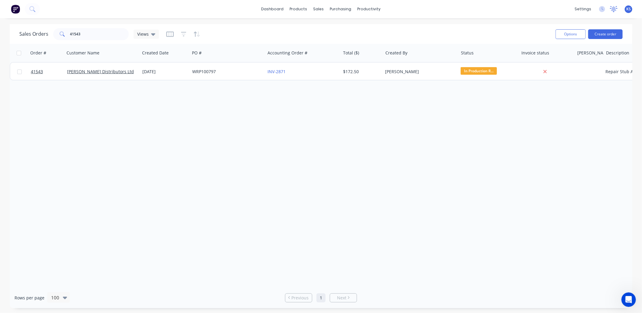
click at [615, 11] on icon at bounding box center [614, 9] width 8 height 6
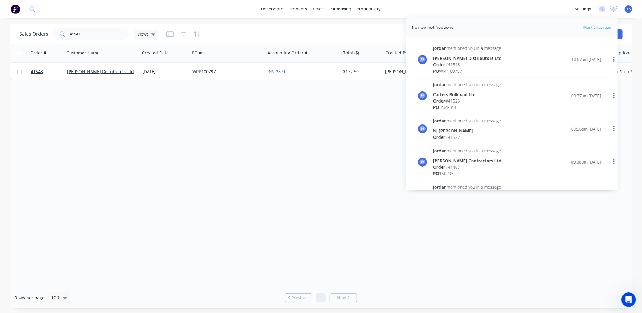
click at [445, 62] on span "Order" at bounding box center [439, 65] width 12 height 6
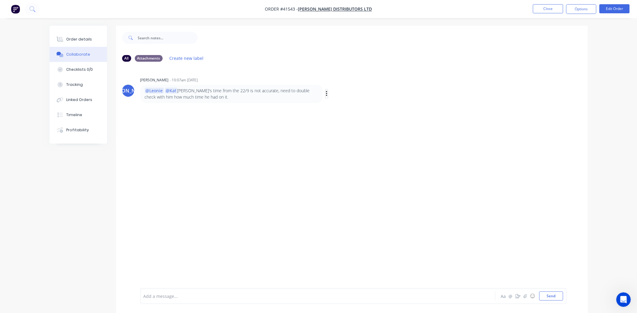
click at [326, 93] on icon "button" at bounding box center [327, 93] width 2 height 7
click at [167, 295] on div at bounding box center [301, 296] width 314 height 6
click at [531, 297] on button "☺" at bounding box center [532, 295] width 7 height 7
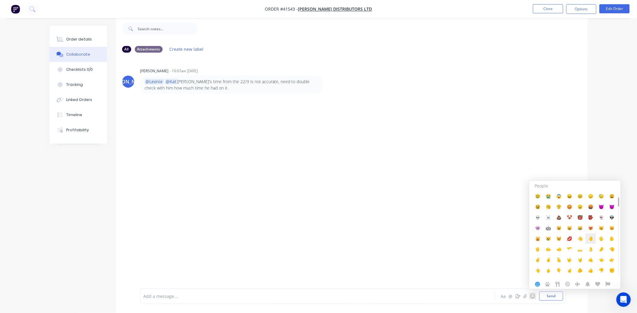
scroll to position [134, 0]
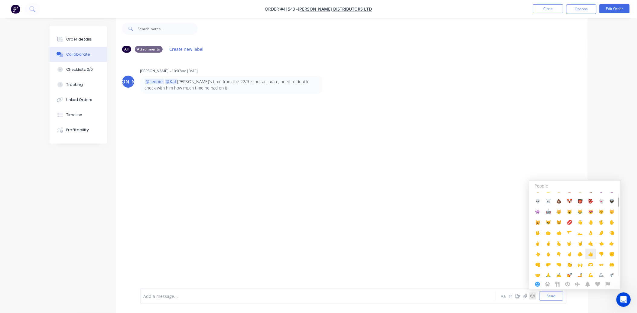
click at [590, 253] on span "👍️" at bounding box center [590, 254] width 5 height 6
click at [146, 295] on span "all done" at bounding box center [152, 296] width 16 height 6
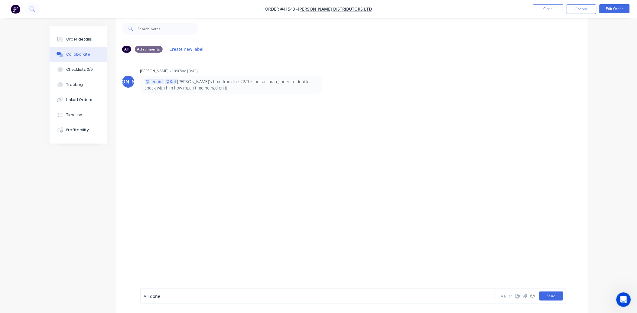
click at [547, 294] on button "Send" at bounding box center [551, 295] width 24 height 9
click at [547, 11] on button "Close" at bounding box center [548, 8] width 30 height 9
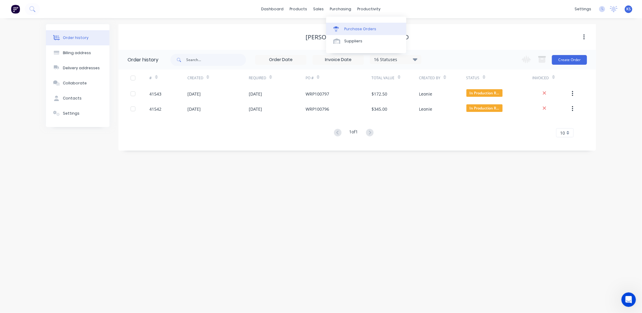
click at [357, 26] on div "Purchase Orders" at bounding box center [360, 28] width 32 height 5
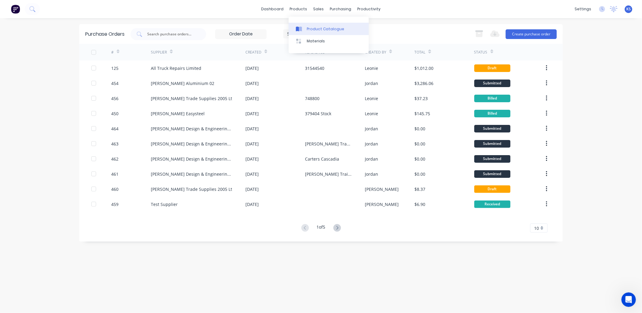
click at [315, 29] on div "Product Catalogue" at bounding box center [325, 28] width 37 height 5
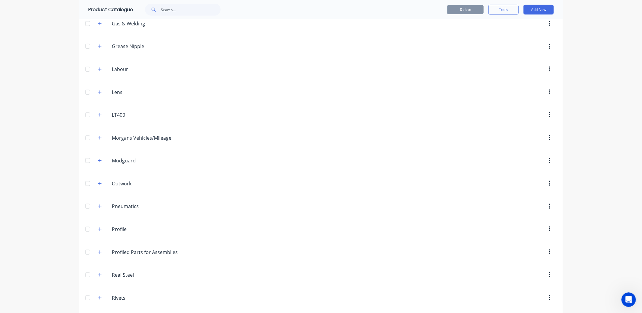
scroll to position [336, 0]
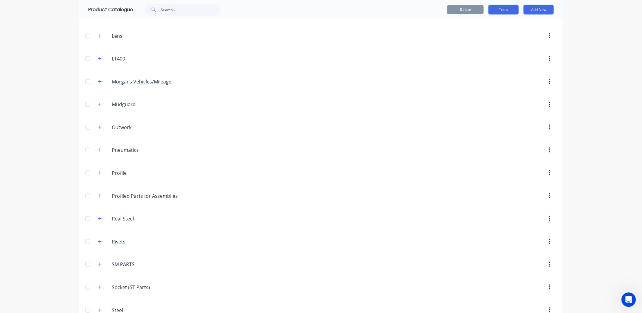
click at [496, 10] on button "Tools" at bounding box center [503, 10] width 30 height 10
click at [475, 37] on div "Stocktake" at bounding box center [490, 37] width 47 height 9
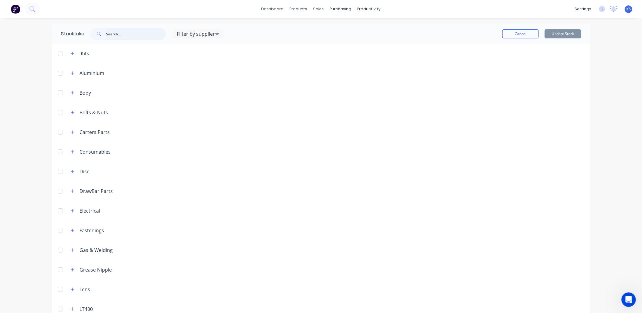
click at [106, 32] on input "text" at bounding box center [136, 34] width 60 height 12
type input "5"
click at [220, 32] on div "Filter by supplier" at bounding box center [198, 33] width 50 height 7
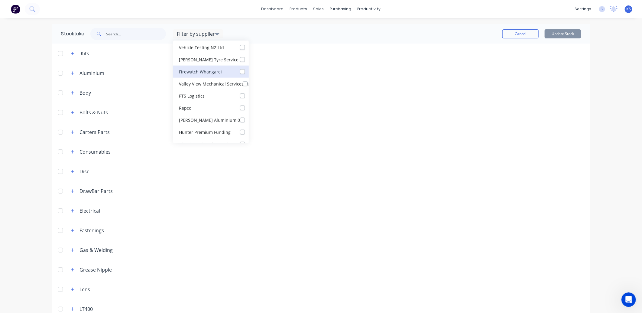
scroll to position [537, 0]
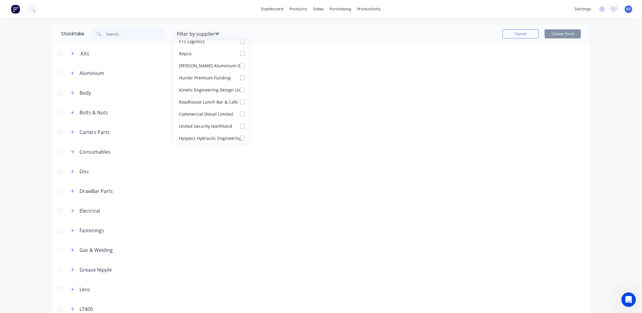
click at [285, 185] on header "DrawBar Parts" at bounding box center [321, 191] width 538 height 20
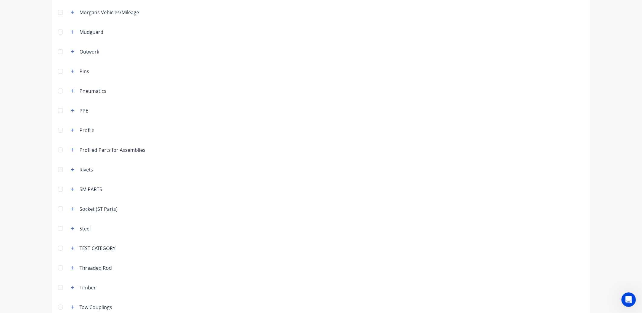
scroll to position [365, 0]
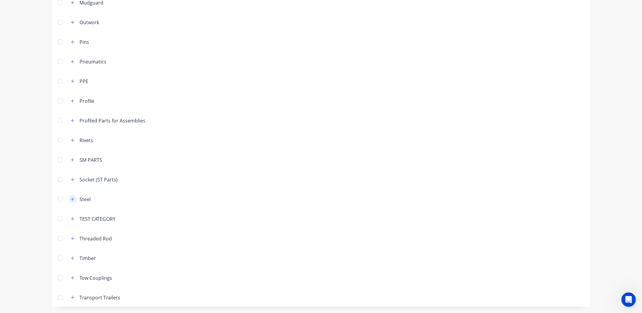
click at [71, 199] on icon "button" at bounding box center [72, 198] width 3 height 3
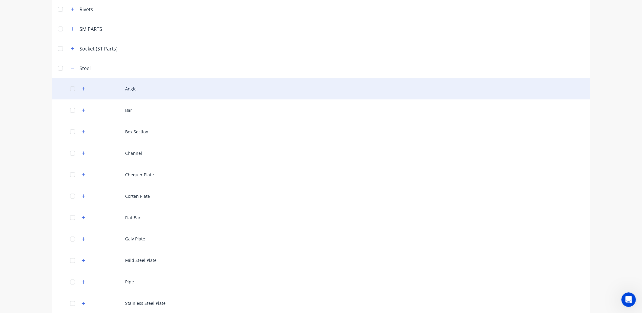
scroll to position [499, 0]
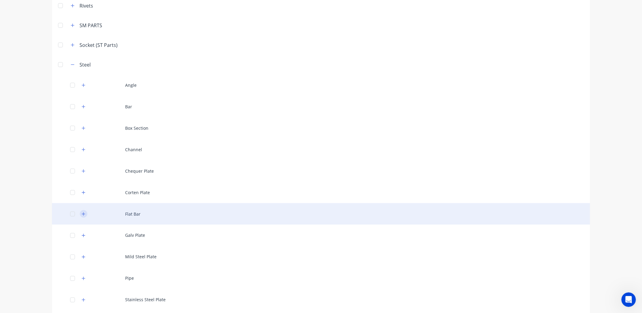
click at [82, 214] on icon "button" at bounding box center [83, 213] width 3 height 3
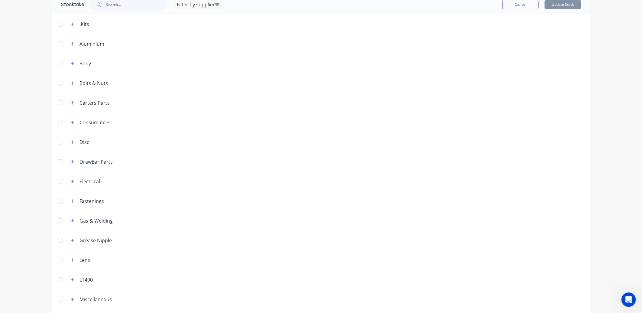
scroll to position [0, 0]
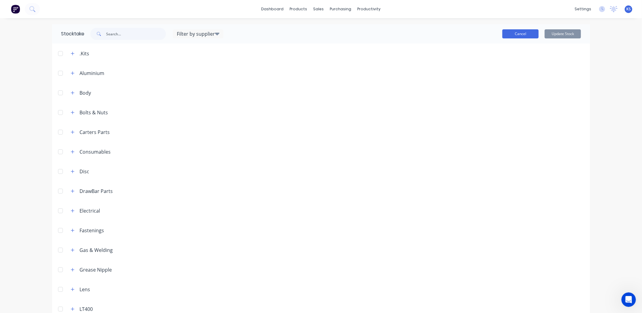
click at [507, 34] on button "Cancel" at bounding box center [520, 33] width 36 height 9
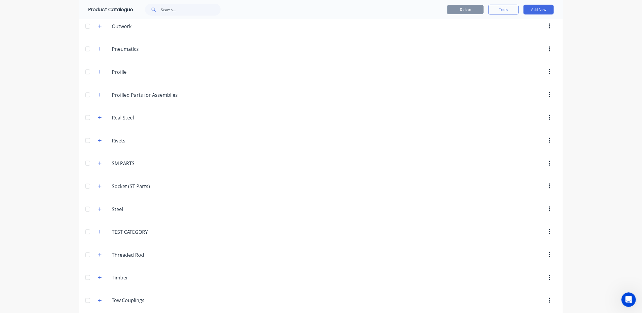
scroll to position [466, 0]
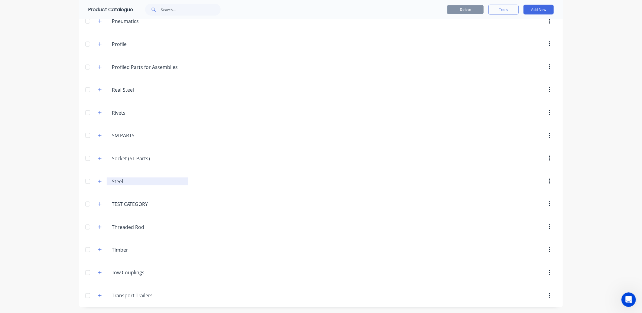
click at [96, 180] on button "button" at bounding box center [100, 181] width 8 height 8
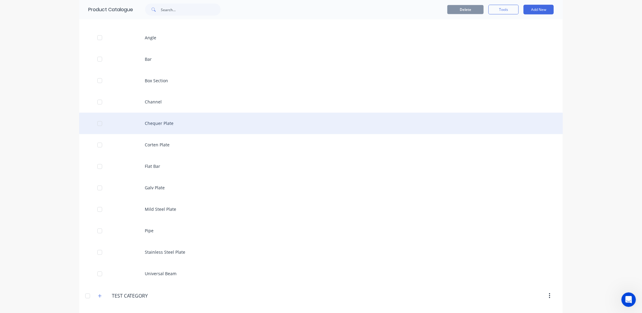
scroll to position [668, 0]
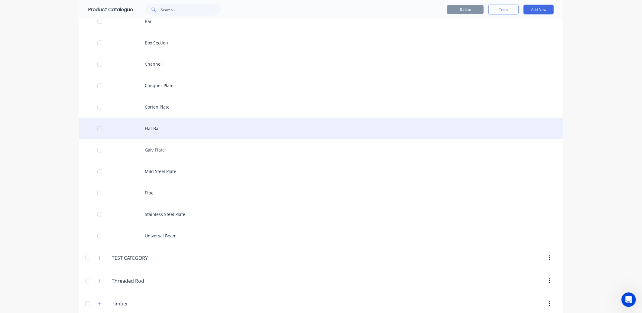
click at [158, 131] on div "Flat Bar" at bounding box center [320, 128] width 483 height 21
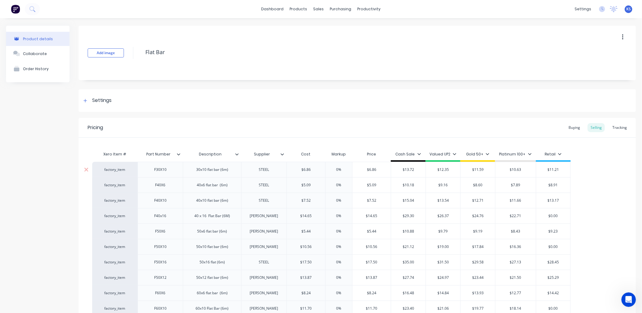
type textarea "x"
click at [610, 12] on div at bounding box center [614, 9] width 8 height 9
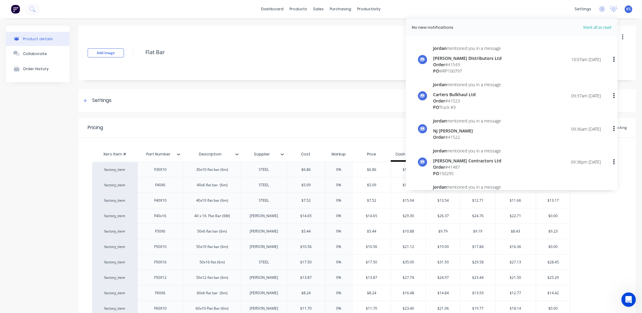
click at [460, 13] on div "dashboard products sales purchasing productivity dashboard products Product Cat…" at bounding box center [321, 9] width 642 height 18
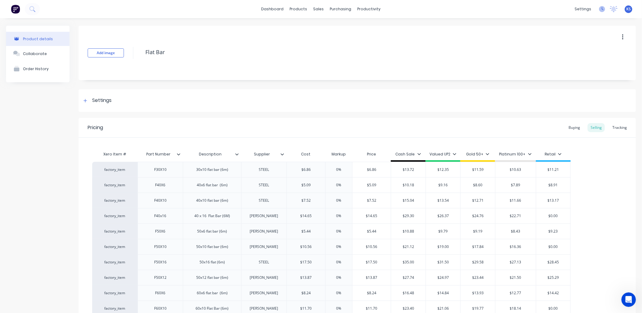
click at [599, 10] on icon at bounding box center [602, 9] width 6 height 6
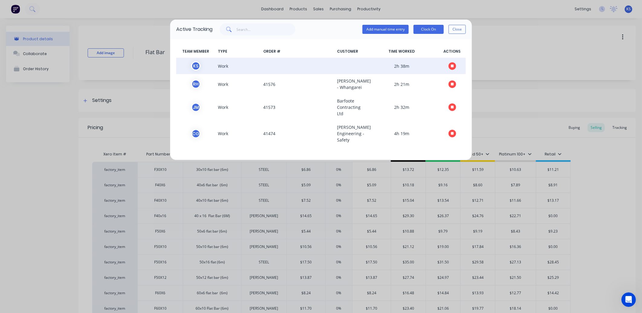
click at [448, 65] on button "button" at bounding box center [452, 66] width 8 height 8
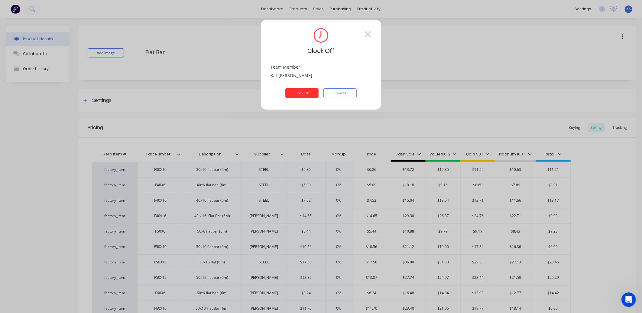
click at [304, 90] on button "Clock Off" at bounding box center [301, 93] width 33 height 10
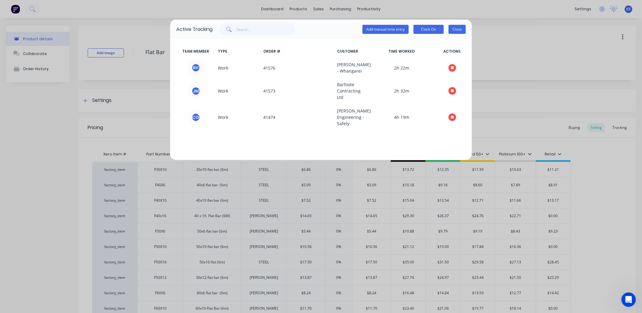
click at [462, 31] on button "Close" at bounding box center [456, 29] width 17 height 9
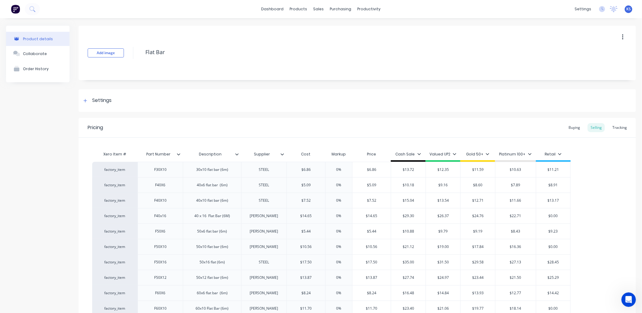
click at [626, 10] on span "KS" at bounding box center [628, 8] width 5 height 5
click at [571, 77] on div "Sign out" at bounding box center [577, 75] width 16 height 5
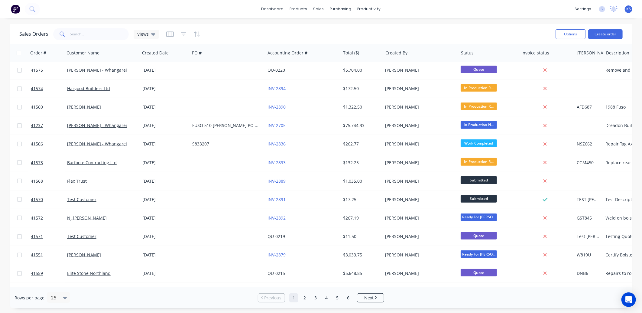
scroll to position [239, 0]
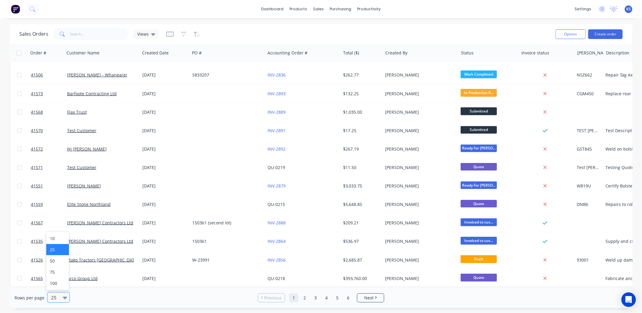
click at [64, 295] on icon at bounding box center [65, 297] width 4 height 7
click at [60, 282] on div "100" at bounding box center [57, 282] width 23 height 11
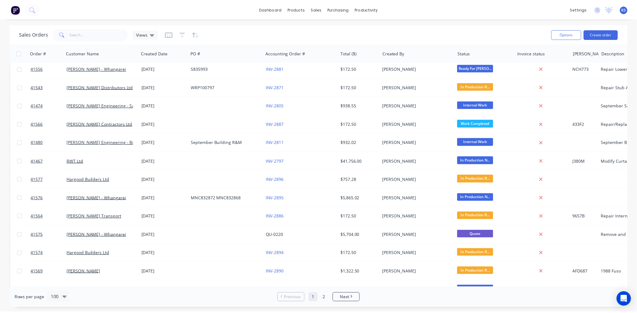
scroll to position [0, 0]
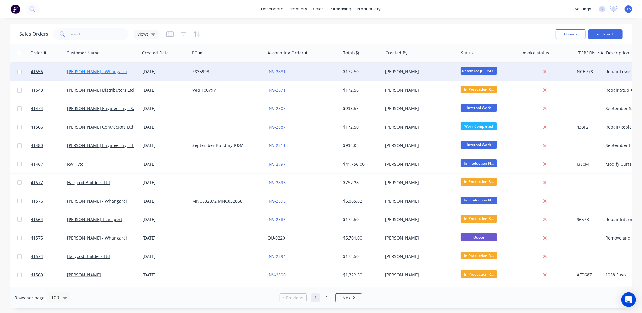
click at [86, 71] on link "[PERSON_NAME] - Whangarei" at bounding box center [97, 72] width 60 height 6
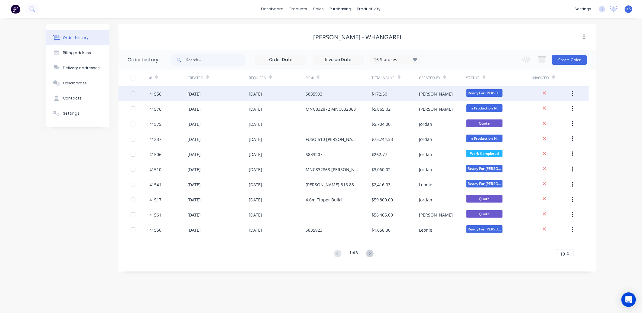
click at [188, 92] on div "[DATE]" at bounding box center [193, 94] width 13 height 6
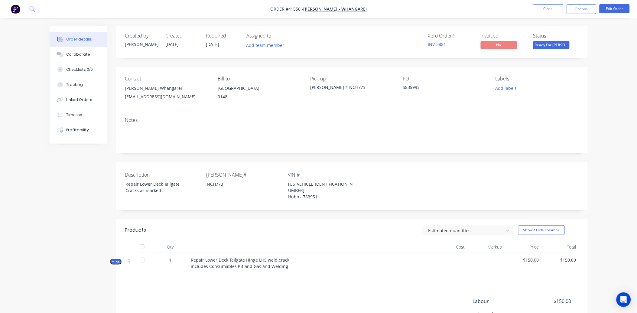
click at [114, 260] on icon "button" at bounding box center [113, 261] width 3 height 3
click at [555, 9] on button "Close" at bounding box center [548, 8] width 30 height 9
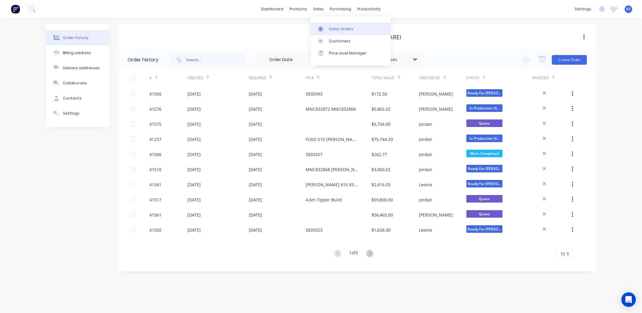
click at [336, 28] on div "Sales Orders" at bounding box center [341, 28] width 25 height 5
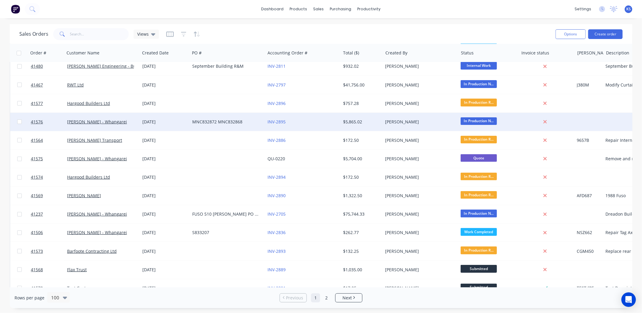
scroll to position [101, 0]
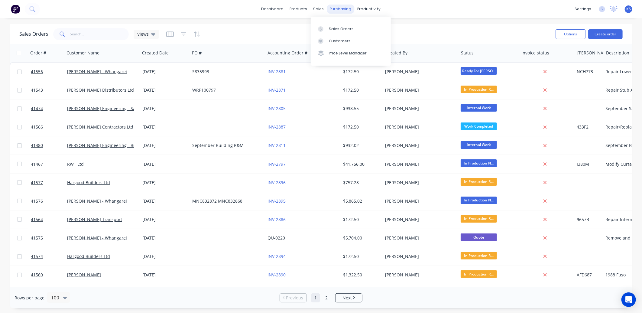
scroll to position [101, 0]
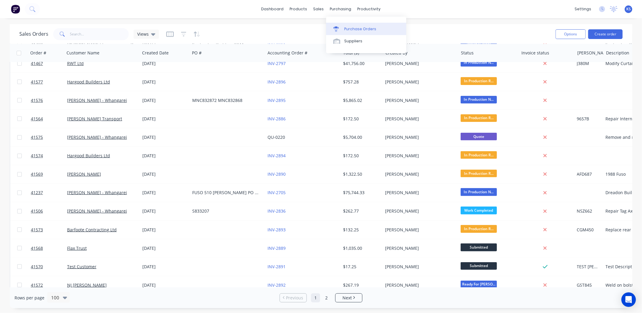
click at [354, 26] on div "Purchase Orders" at bounding box center [360, 28] width 32 height 5
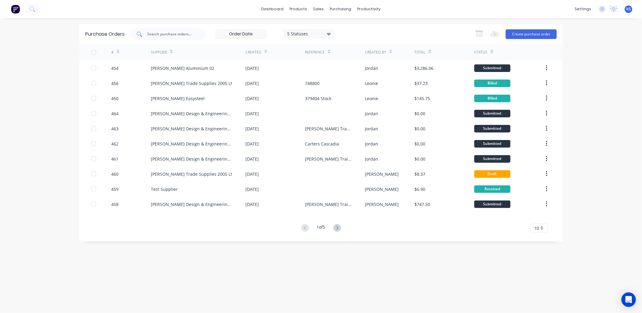
click at [179, 36] on input "text" at bounding box center [172, 34] width 50 height 6
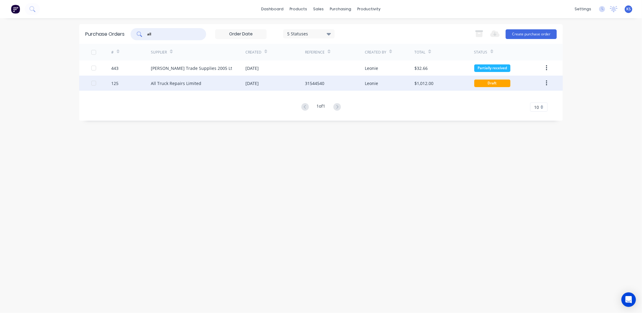
type input "all"
click at [156, 85] on div "All Truck Repairs Limited" at bounding box center [176, 83] width 50 height 6
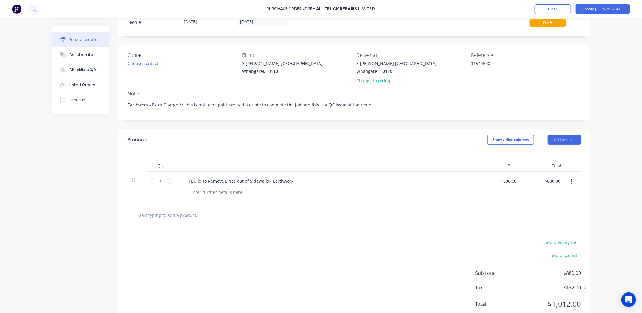
scroll to position [41, 0]
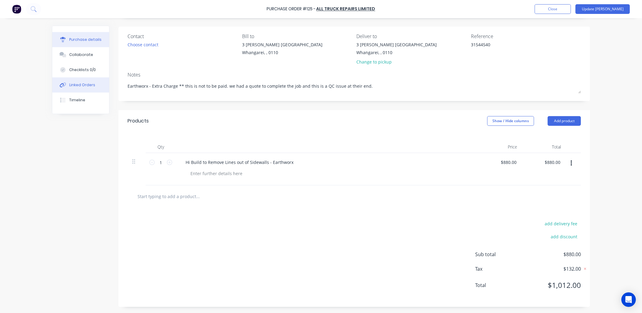
click at [73, 84] on div "Linked Orders" at bounding box center [82, 84] width 26 height 5
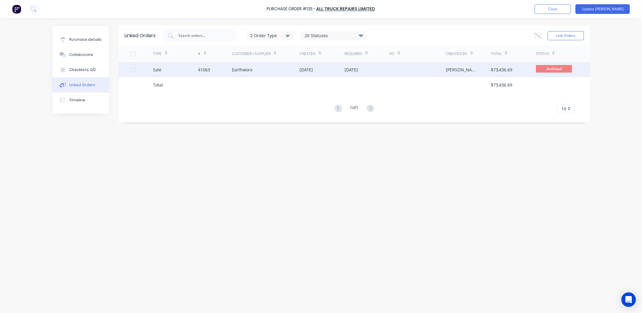
click at [216, 72] on div "41063" at bounding box center [215, 69] width 34 height 15
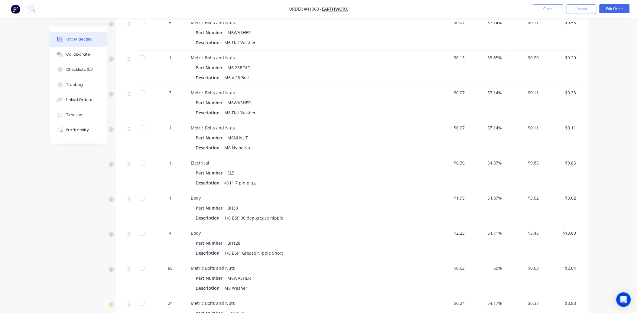
scroll to position [525, 0]
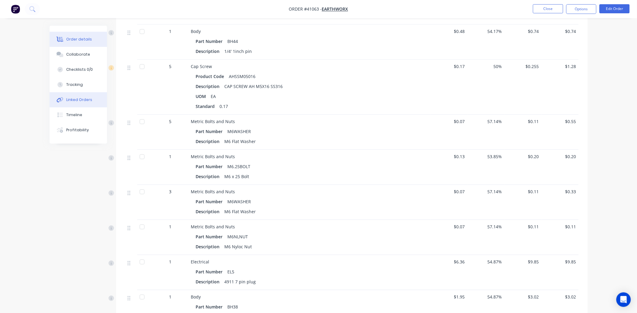
click at [78, 99] on div "Linked Orders" at bounding box center [79, 99] width 26 height 5
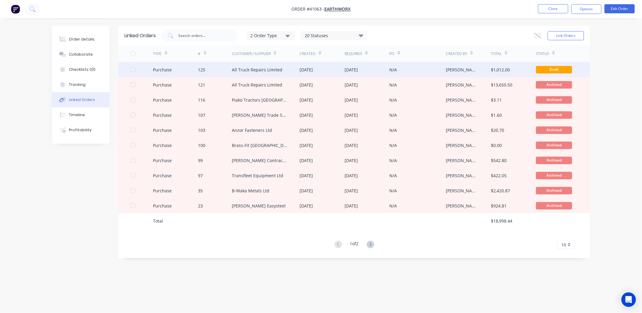
click at [252, 71] on div "All Truck Repairs Limited" at bounding box center [257, 69] width 50 height 6
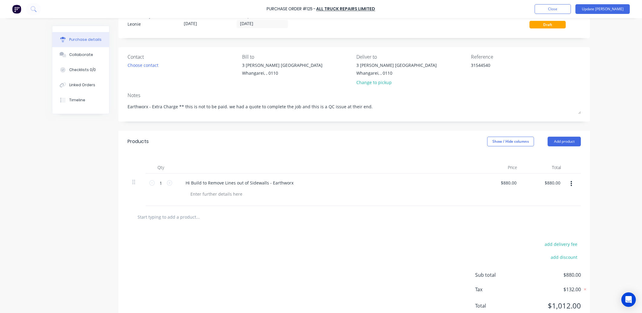
scroll to position [41, 0]
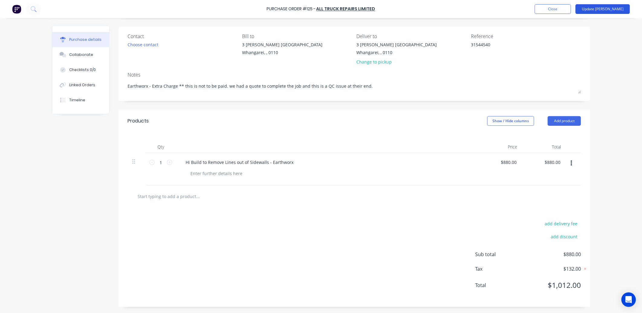
click at [601, 8] on button "Update [PERSON_NAME]" at bounding box center [602, 9] width 54 height 10
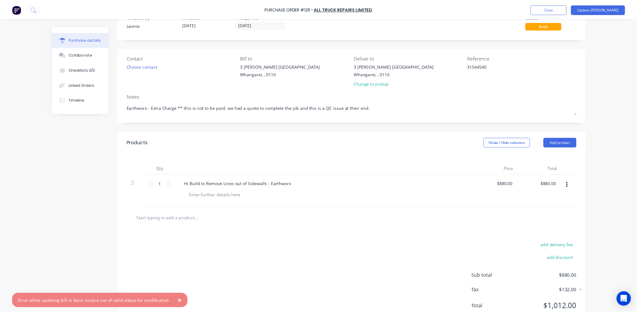
scroll to position [0, 0]
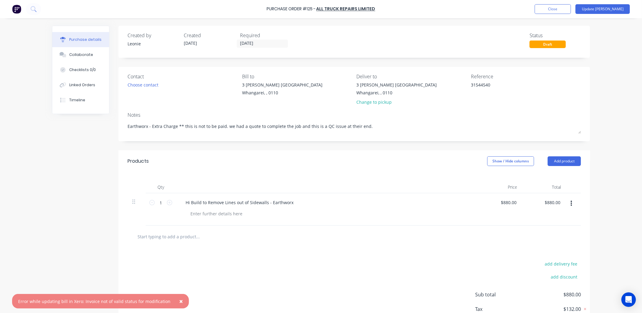
click at [179, 300] on span "×" at bounding box center [181, 301] width 4 height 8
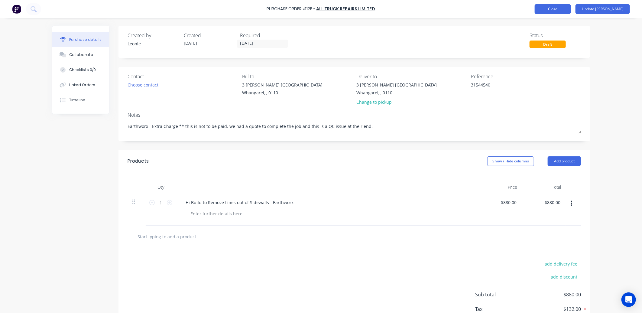
type textarea "x"
click at [567, 9] on button "Close" at bounding box center [553, 9] width 36 height 10
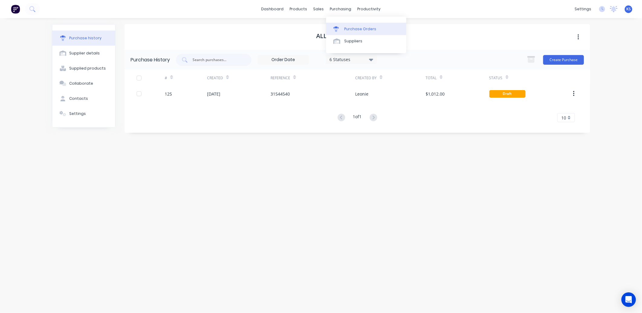
click at [352, 31] on div "Purchase Orders" at bounding box center [360, 28] width 32 height 5
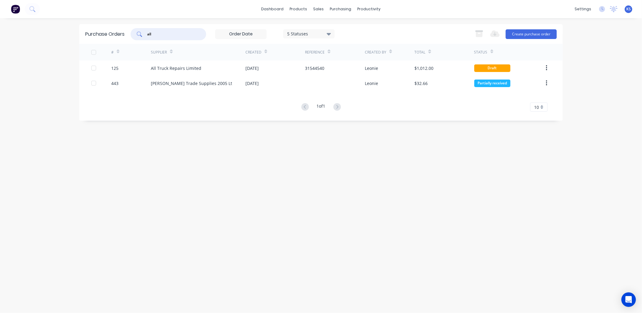
drag, startPoint x: 159, startPoint y: 33, endPoint x: 141, endPoint y: 34, distance: 17.8
click at [141, 34] on div "all" at bounding box center [169, 34] width 76 height 12
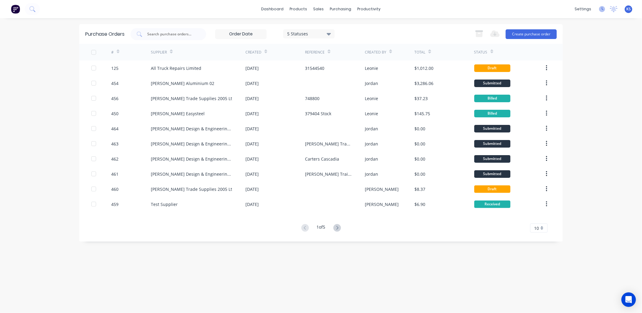
click at [603, 10] on icon at bounding box center [602, 9] width 6 height 6
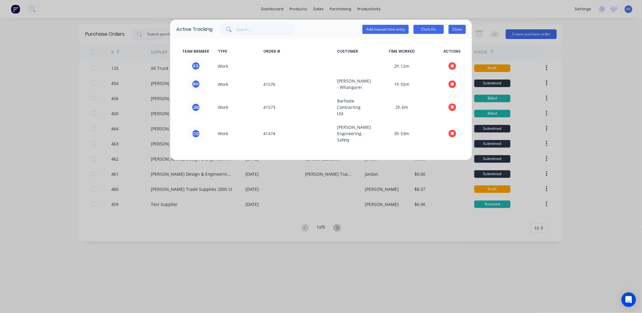
click at [460, 31] on button "Close" at bounding box center [456, 29] width 17 height 9
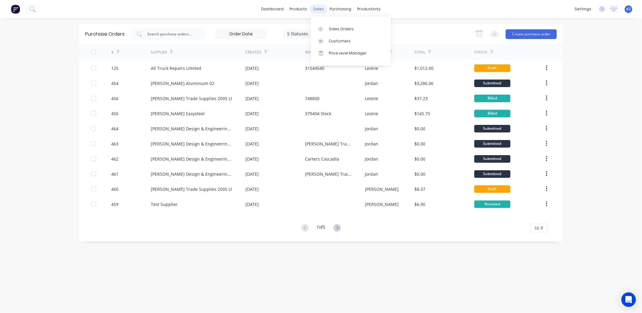
click at [317, 8] on div "sales" at bounding box center [318, 9] width 17 height 9
click at [347, 24] on link "Sales Orders" at bounding box center [351, 29] width 80 height 12
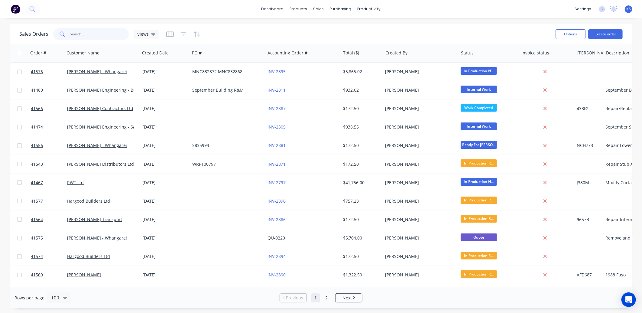
click at [98, 36] on input "text" at bounding box center [99, 34] width 59 height 12
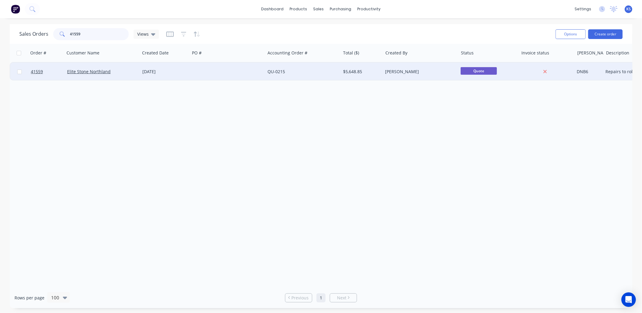
type input "41559"
click at [93, 75] on div "Elite Stone Northland" at bounding box center [102, 72] width 75 height 18
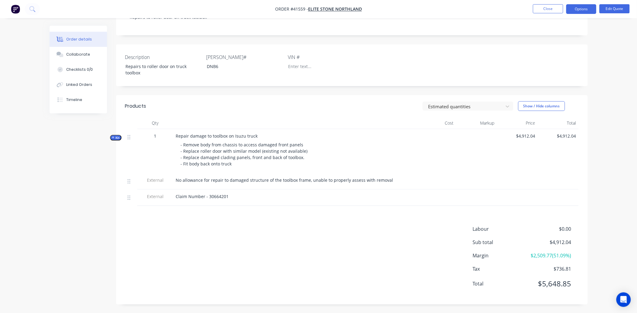
scroll to position [137, 0]
click at [545, 10] on button "Close" at bounding box center [548, 8] width 30 height 9
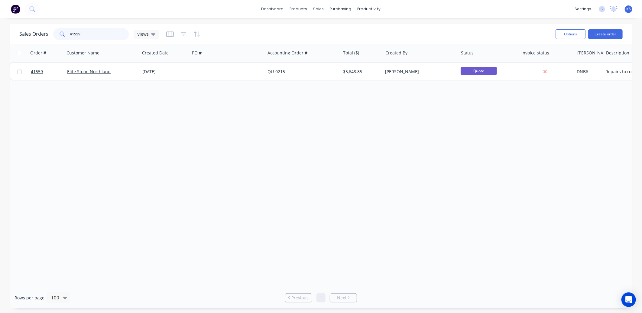
drag, startPoint x: 83, startPoint y: 34, endPoint x: 37, endPoint y: 35, distance: 46.2
click at [47, 37] on div "Sales Orders 41559 Views" at bounding box center [89, 34] width 140 height 12
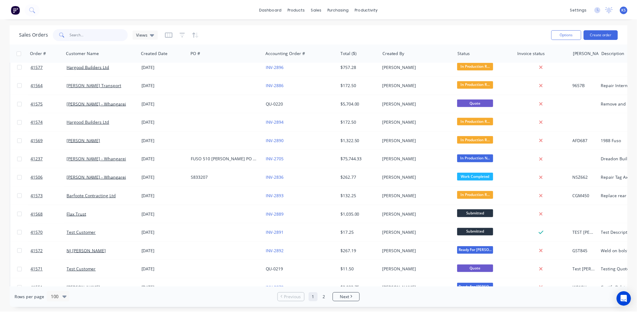
scroll to position [268, 0]
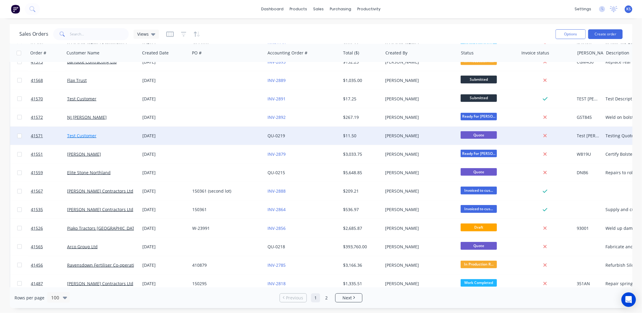
click at [74, 137] on link "Test Customer" at bounding box center [81, 136] width 29 height 6
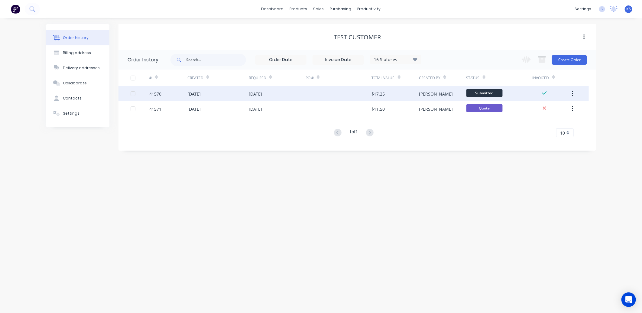
click at [197, 93] on div "[DATE]" at bounding box center [193, 94] width 13 height 6
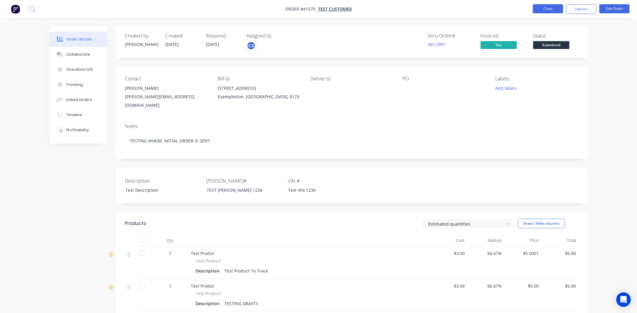
click at [547, 9] on button "Close" at bounding box center [548, 8] width 30 height 9
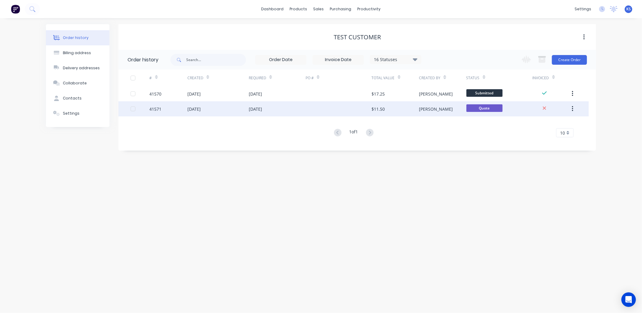
click at [201, 109] on div "[DATE]" at bounding box center [193, 109] width 13 height 6
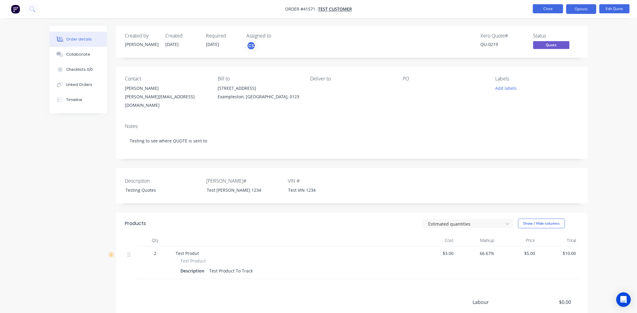
click at [553, 5] on button "Close" at bounding box center [548, 8] width 30 height 9
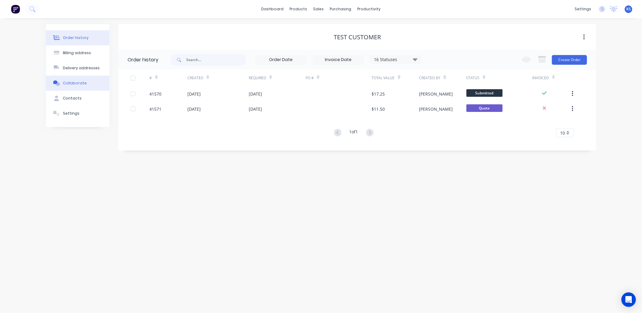
click at [65, 83] on div "Collaborate" at bounding box center [75, 82] width 24 height 5
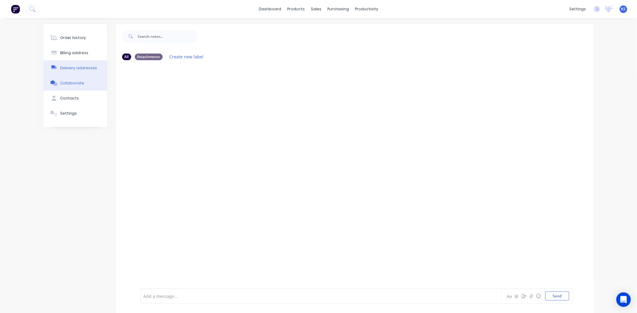
click at [68, 71] on button "Delivery addresses" at bounding box center [75, 67] width 63 height 15
select select "NZ"
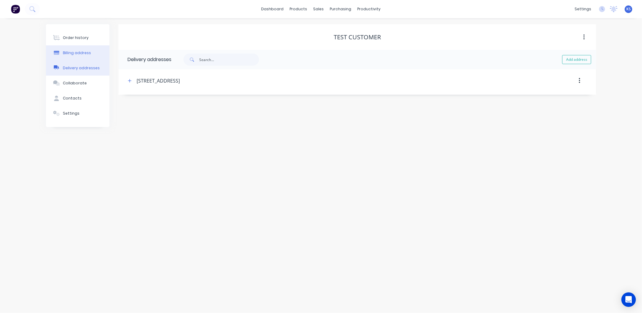
click at [69, 53] on div "Billing address" at bounding box center [77, 52] width 28 height 5
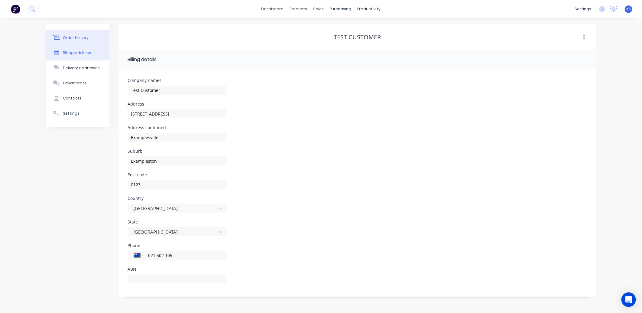
click at [71, 35] on div "Order history" at bounding box center [76, 37] width 26 height 5
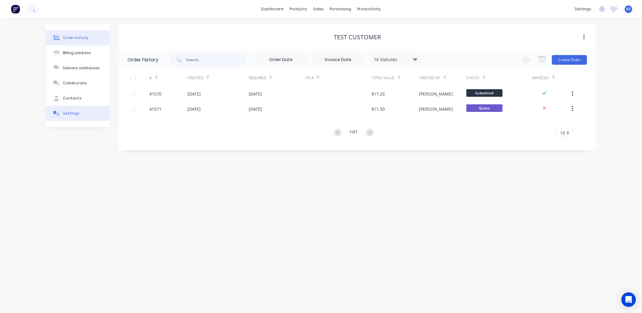
click at [73, 112] on div "Settings" at bounding box center [71, 113] width 17 height 5
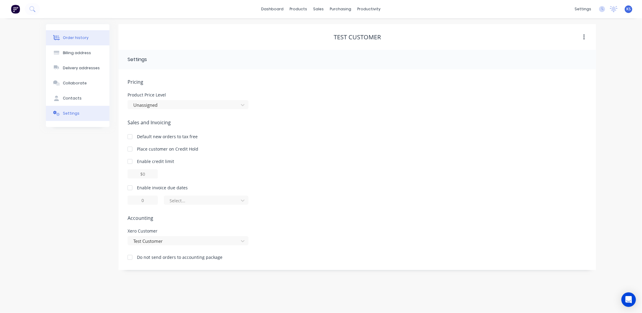
click at [83, 38] on div "Order history" at bounding box center [76, 37] width 26 height 5
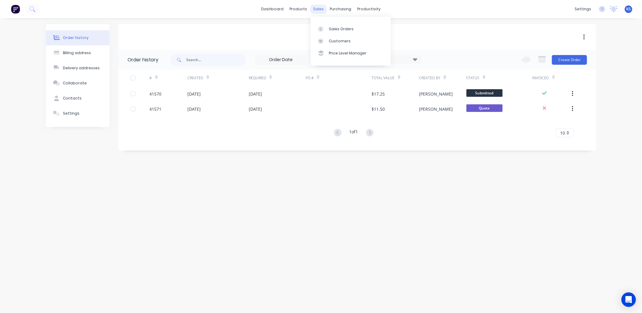
click at [317, 9] on div "sales" at bounding box center [318, 9] width 17 height 9
click at [331, 34] on link "Sales Orders" at bounding box center [351, 29] width 80 height 12
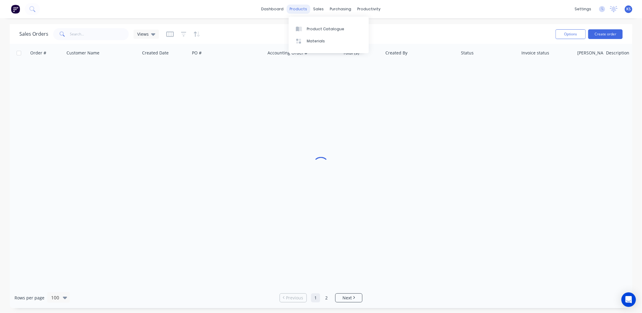
click at [298, 8] on div "products" at bounding box center [299, 9] width 24 height 9
click at [315, 7] on div "sales" at bounding box center [318, 9] width 17 height 9
click at [342, 30] on div "Sales Orders" at bounding box center [341, 28] width 25 height 5
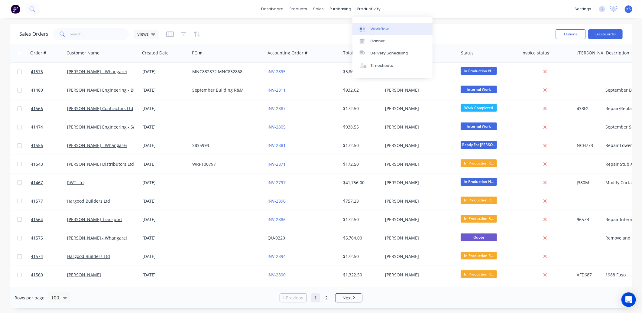
click at [379, 28] on div "Workflow" at bounding box center [379, 28] width 18 height 5
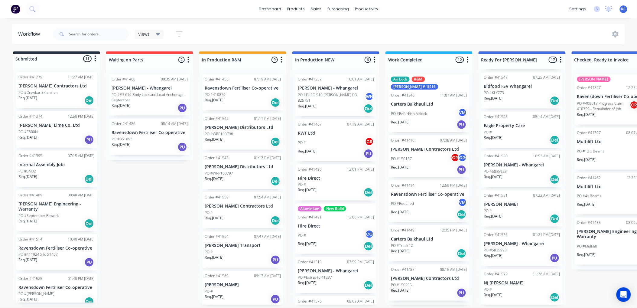
click at [626, 7] on div "KS Morgan Engineering Kat Smith Administrator Profile Sign out" at bounding box center [623, 9] width 8 height 8
click at [622, 9] on span "KS" at bounding box center [623, 8] width 5 height 5
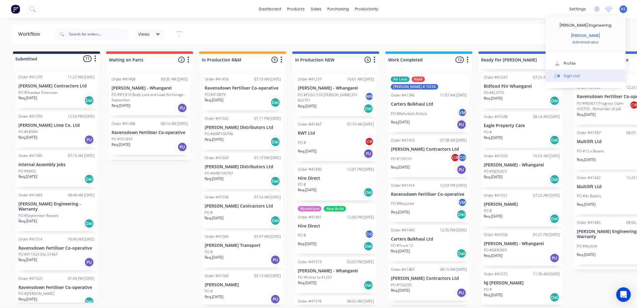
click at [573, 79] on button "Sign out" at bounding box center [585, 75] width 80 height 12
